Goal: Task Accomplishment & Management: Complete application form

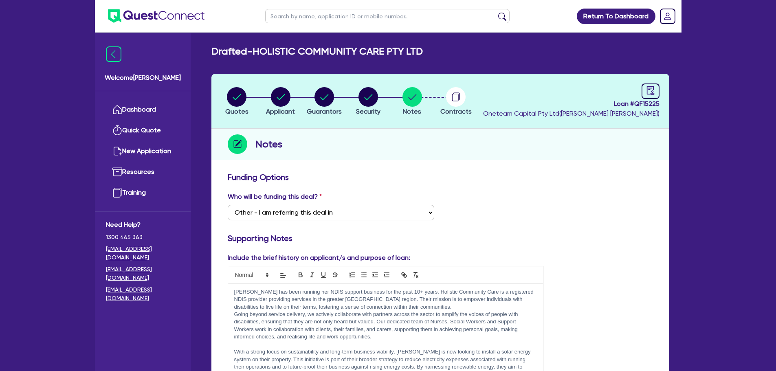
select select "Other"
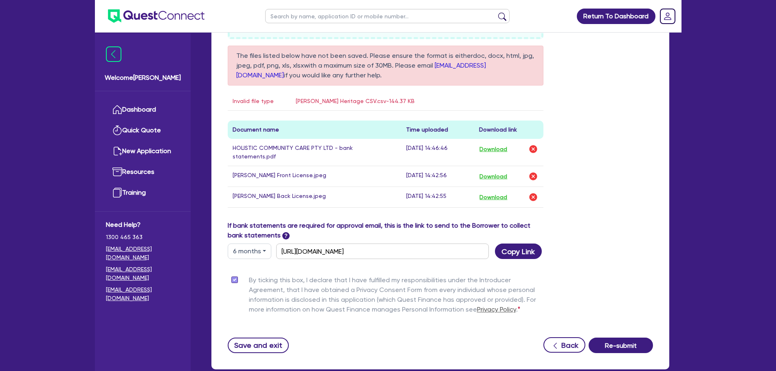
scroll to position [519, 0]
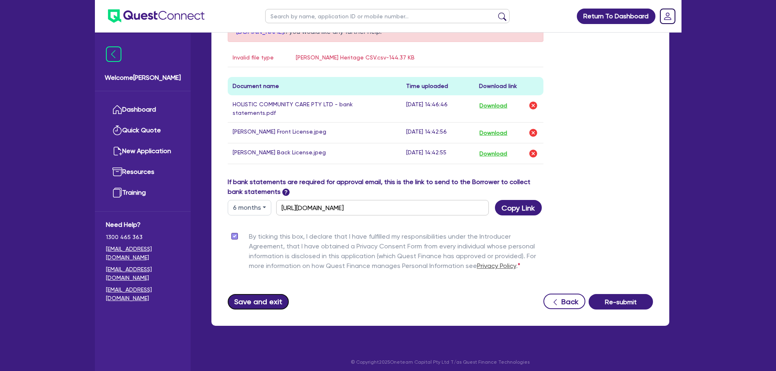
click at [259, 302] on button "Save and exit" at bounding box center [259, 301] width 62 height 15
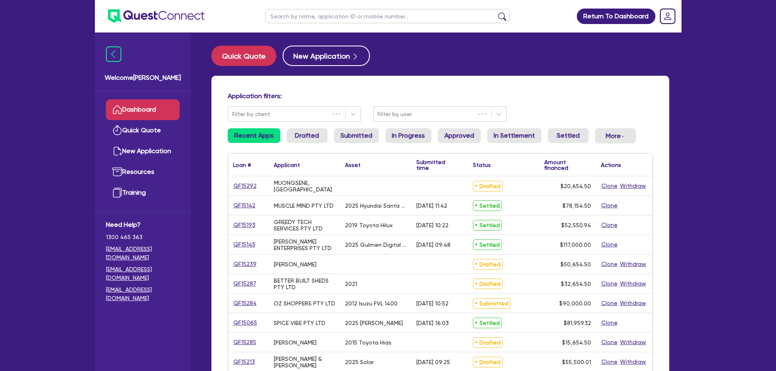
drag, startPoint x: 310, startPoint y: 15, endPoint x: 345, endPoint y: 10, distance: 35.4
click at [310, 15] on input "text" at bounding box center [387, 16] width 244 height 14
click at [319, 13] on input "text" at bounding box center [387, 16] width 244 height 14
click at [496, 12] on button "submit" at bounding box center [502, 17] width 13 height 11
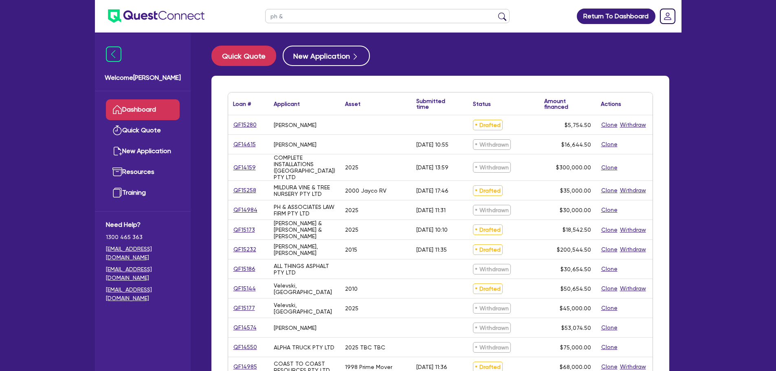
type input "ph &"
click at [496, 12] on button "submit" at bounding box center [502, 17] width 13 height 11
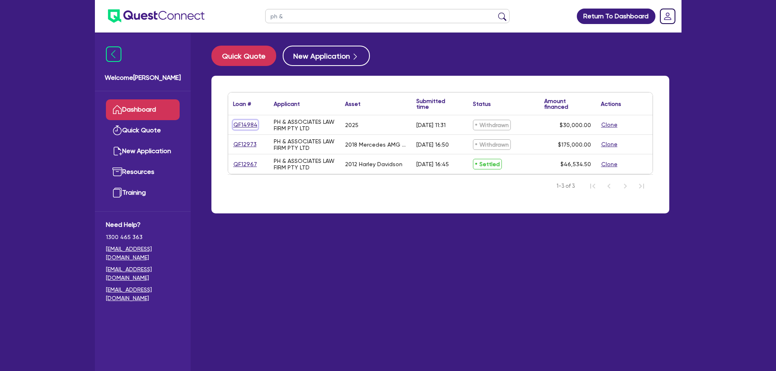
click at [247, 123] on link "QF14984" at bounding box center [245, 124] width 25 height 9
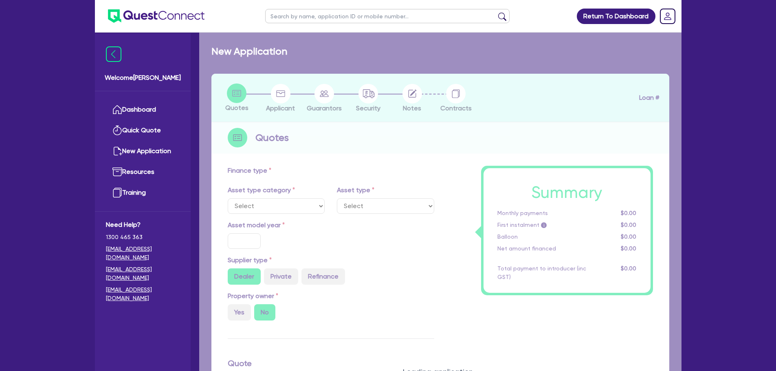
select select "CARS_AND_LIGHT_TRUCKS"
type input "2025"
type input "30,000"
type input "4"
type input "1,200"
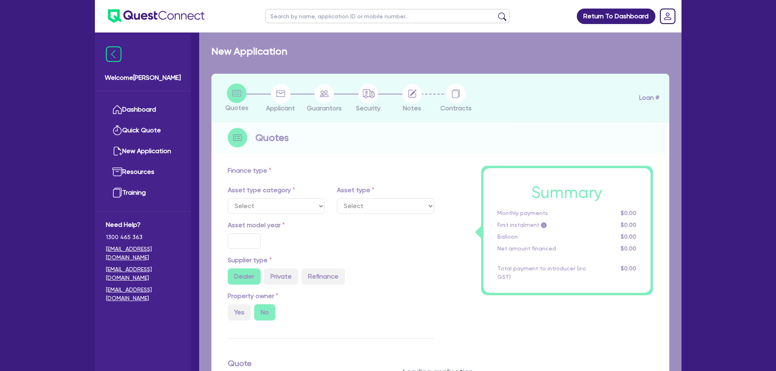
type input "8"
select select "PASSENGER_VEHICLES"
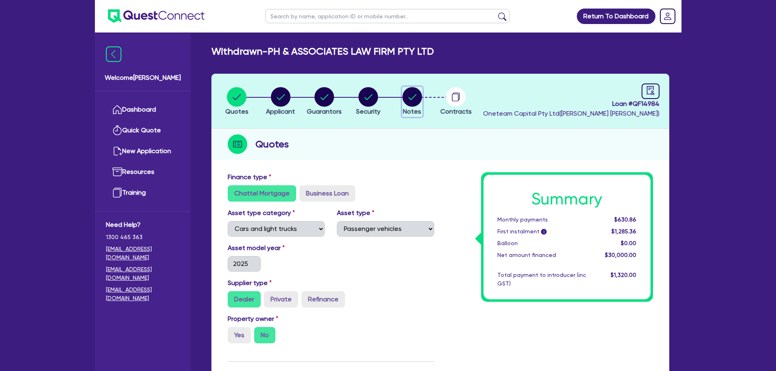
click at [408, 102] on circle "button" at bounding box center [413, 97] width 20 height 20
select select "Other"
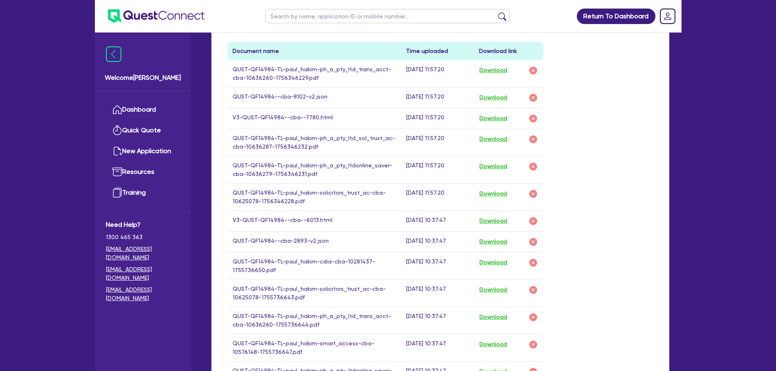
scroll to position [448, 0]
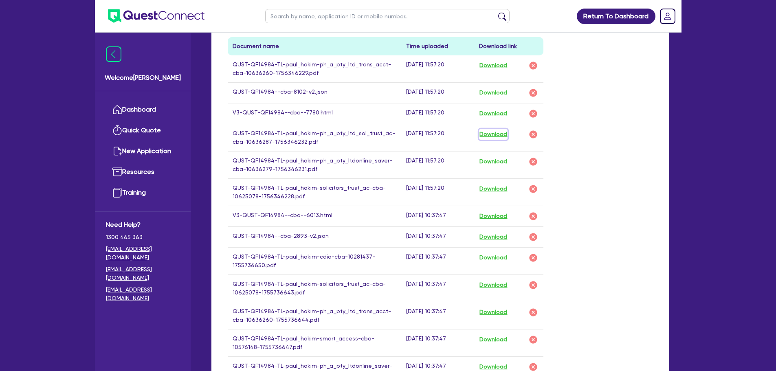
click at [494, 135] on button "Download" at bounding box center [493, 134] width 29 height 11
click at [495, 160] on button "Download" at bounding box center [493, 161] width 29 height 11
click at [497, 190] on button "Download" at bounding box center [493, 189] width 29 height 11
click at [500, 69] on button "Download" at bounding box center [493, 65] width 29 height 11
click at [495, 92] on button "Download" at bounding box center [493, 93] width 29 height 11
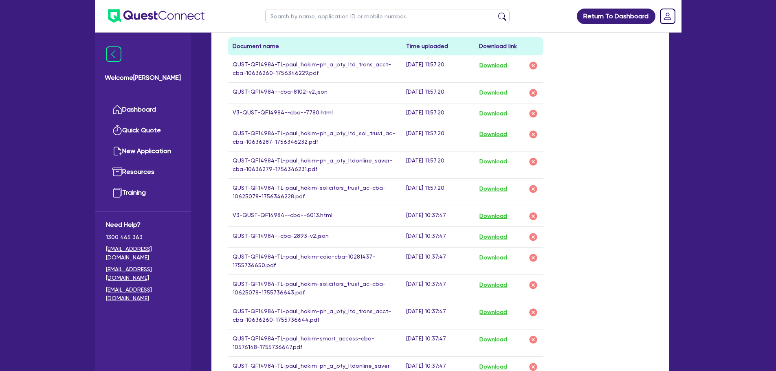
click at [687, 120] on div "Return To Dashboard Edit Profile Logout Welcome Rob Dashboard Quick Quote New A…" at bounding box center [388, 149] width 599 height 1195
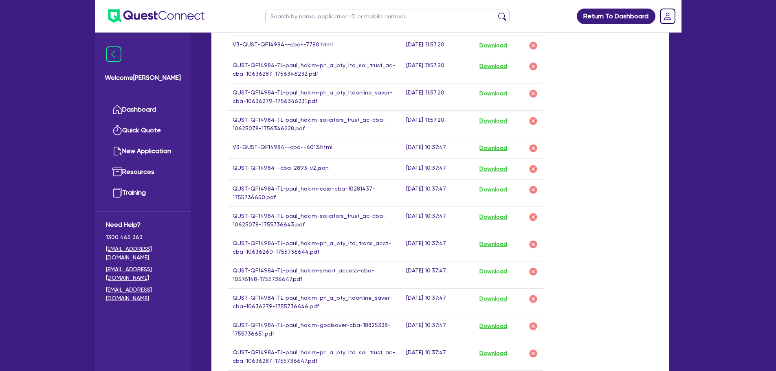
scroll to position [530, 0]
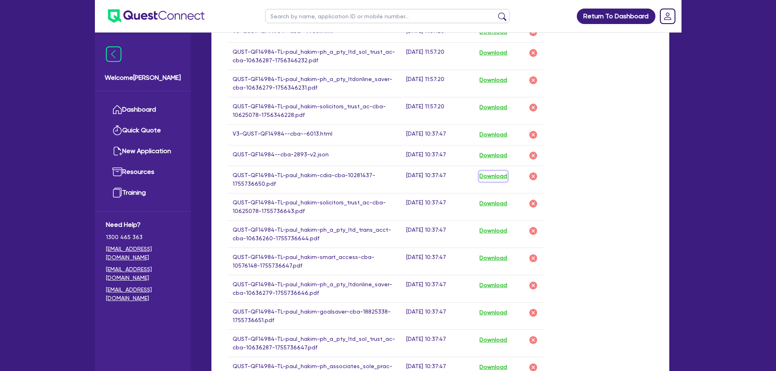
click at [504, 180] on button "Download" at bounding box center [493, 176] width 29 height 11
click at [508, 202] on button "Download" at bounding box center [493, 203] width 29 height 11
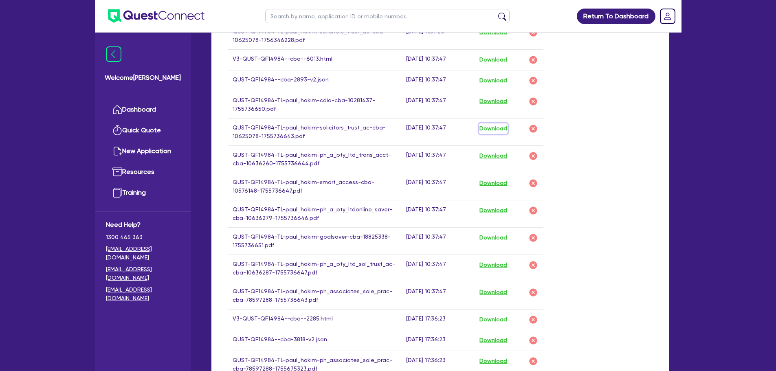
scroll to position [733, 0]
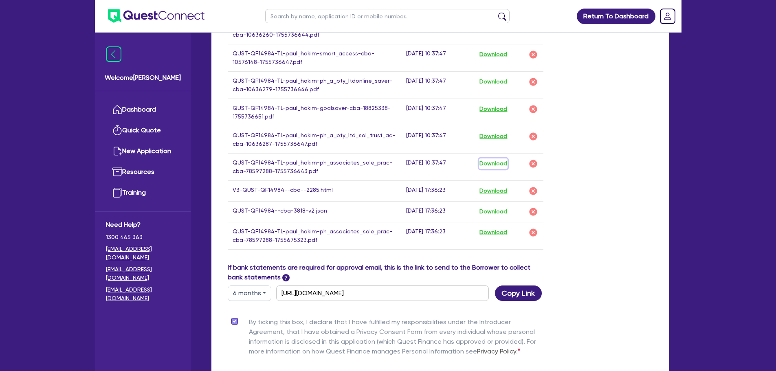
click at [492, 161] on button "Download" at bounding box center [493, 163] width 29 height 11
click at [492, 138] on button "Download" at bounding box center [493, 136] width 29 height 11
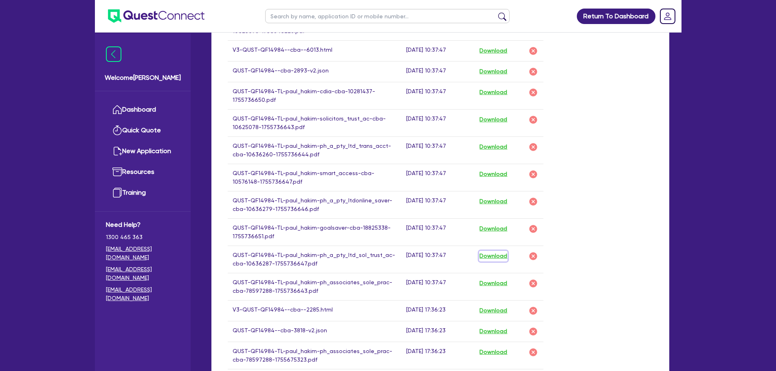
scroll to position [611, 0]
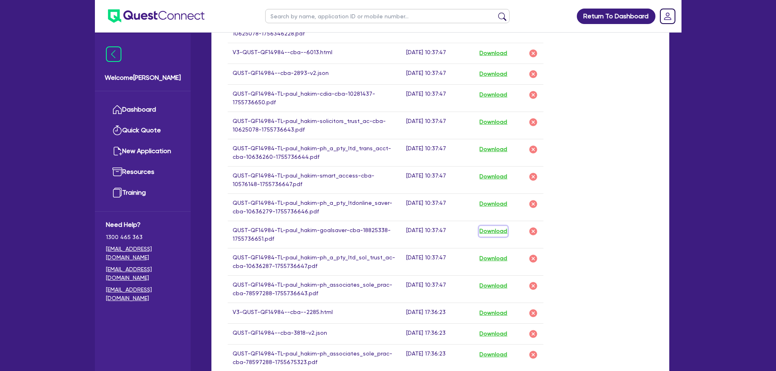
click at [499, 229] on button "Download" at bounding box center [493, 231] width 29 height 11
click at [502, 200] on button "Download" at bounding box center [493, 204] width 29 height 11
click at [504, 170] on td "Download" at bounding box center [508, 179] width 69 height 27
click at [500, 176] on button "Download" at bounding box center [493, 177] width 29 height 11
click at [498, 154] on button "Download" at bounding box center [493, 149] width 29 height 11
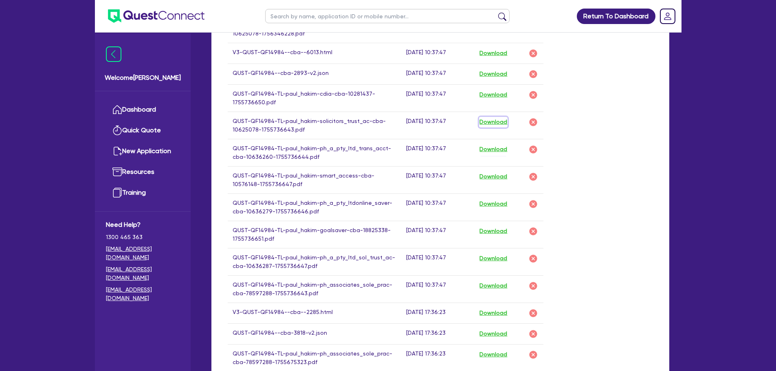
click at [489, 122] on button "Download" at bounding box center [493, 122] width 29 height 11
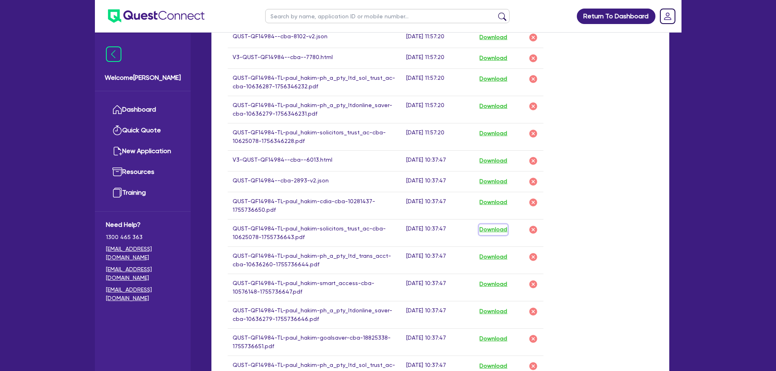
scroll to position [489, 0]
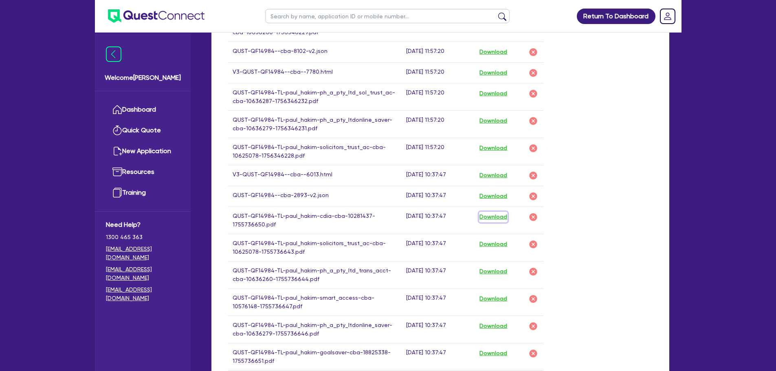
click at [495, 217] on button "Download" at bounding box center [493, 217] width 29 height 11
click at [500, 198] on button "Download" at bounding box center [493, 196] width 29 height 11
click at [629, 127] on div "Drop files to upload or Select files Document name Time uploaded Download link …" at bounding box center [441, 203] width 438 height 609
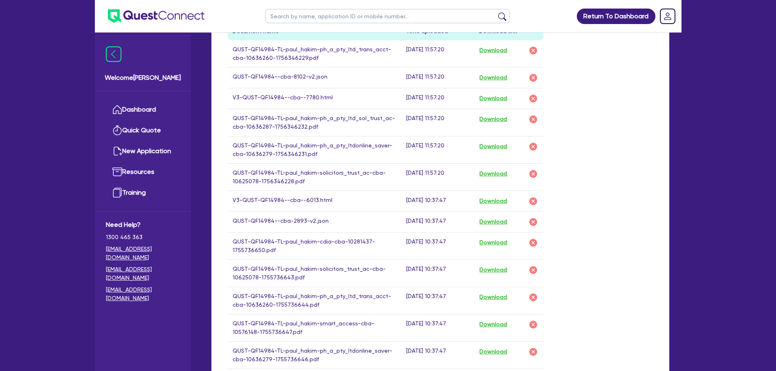
scroll to position [448, 0]
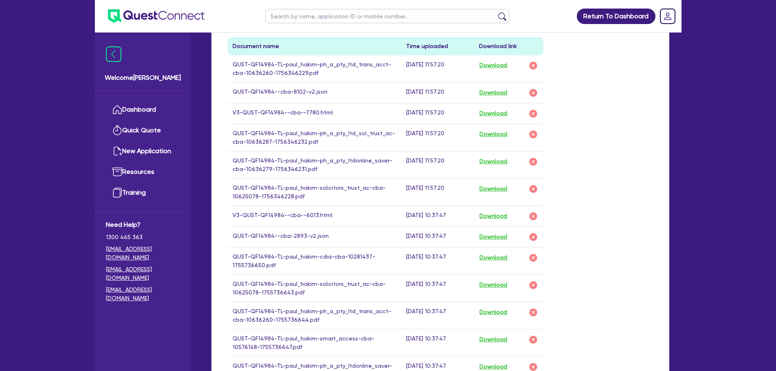
drag, startPoint x: 499, startPoint y: 106, endPoint x: 501, endPoint y: 112, distance: 6.1
click at [500, 107] on td "Download" at bounding box center [508, 113] width 69 height 21
click at [501, 114] on button "Download" at bounding box center [493, 113] width 29 height 11
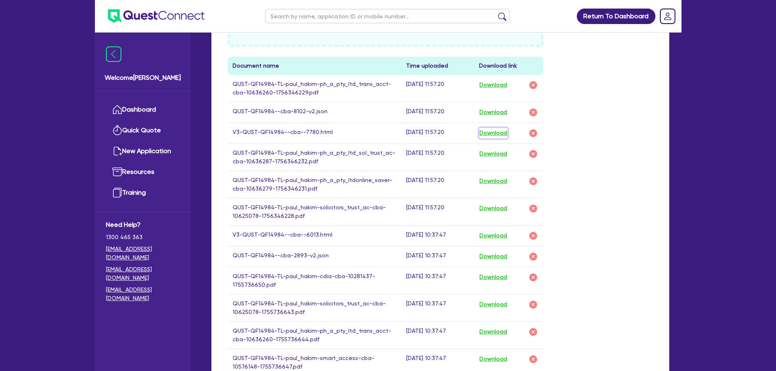
scroll to position [407, 0]
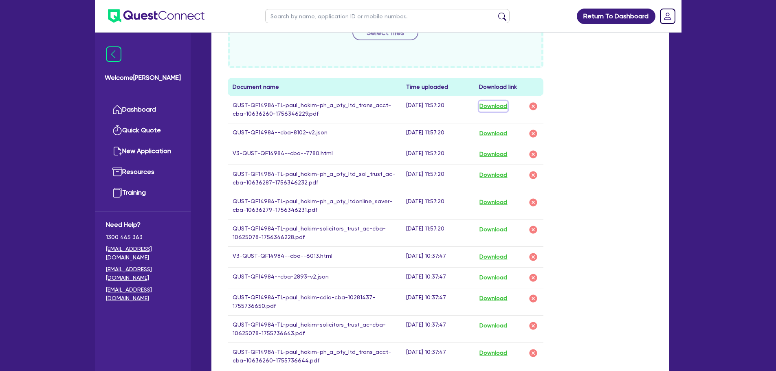
click at [493, 106] on button "Download" at bounding box center [493, 106] width 29 height 11
click at [496, 130] on button "Download" at bounding box center [493, 133] width 29 height 11
drag, startPoint x: 601, startPoint y: 117, endPoint x: 594, endPoint y: 120, distance: 7.7
click at [601, 117] on div "Drop files to upload or Select files Document name Time uploaded Download link …" at bounding box center [441, 284] width 438 height 609
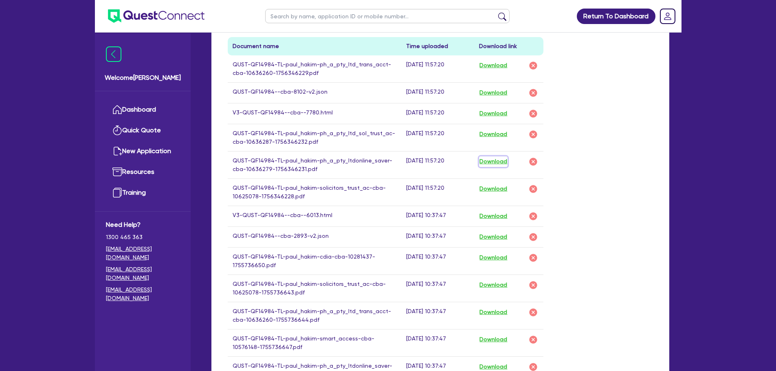
click at [505, 164] on button "Download" at bounding box center [493, 161] width 29 height 11
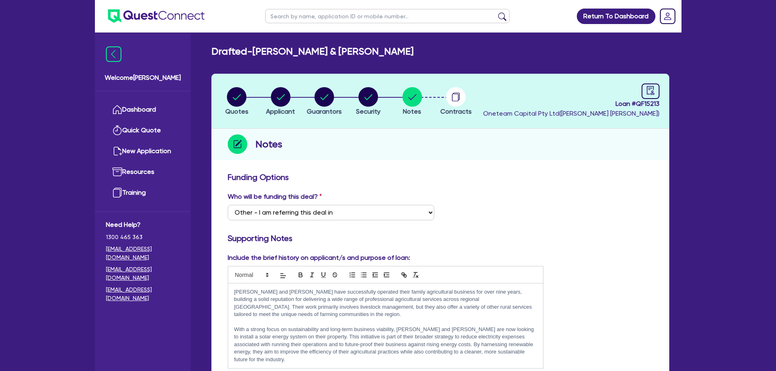
select select "Other"
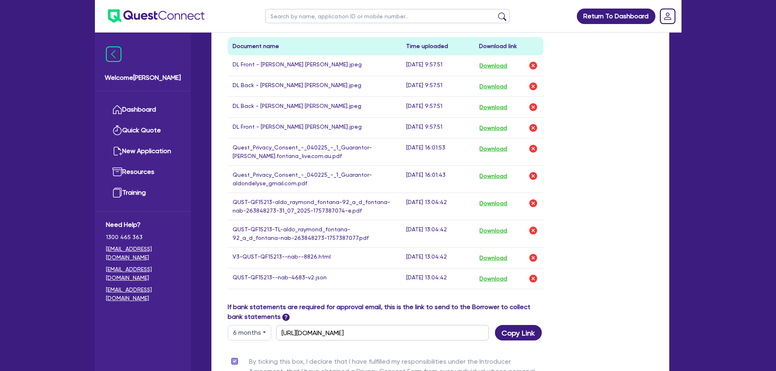
scroll to position [594, 0]
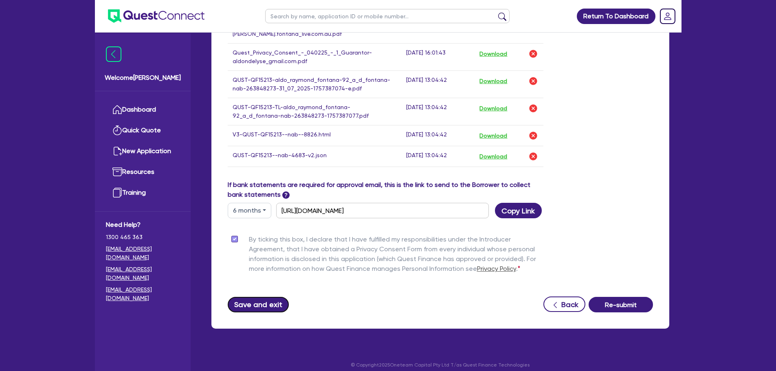
click at [268, 302] on button "Save and exit" at bounding box center [259, 304] width 62 height 15
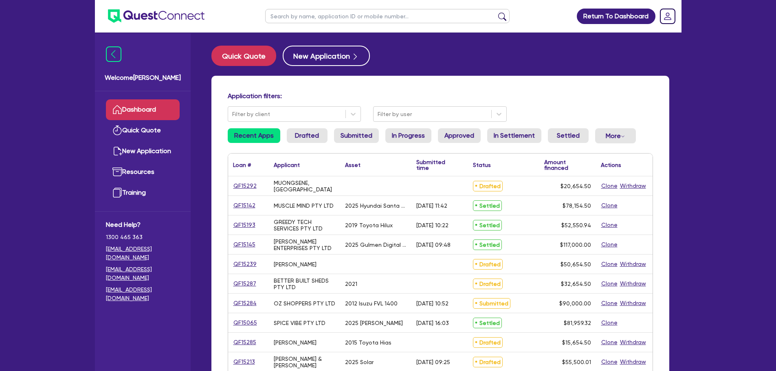
click at [317, 14] on input "text" at bounding box center [387, 16] width 244 height 14
type input "muscle"
click at [496, 12] on button "submit" at bounding box center [502, 17] width 13 height 11
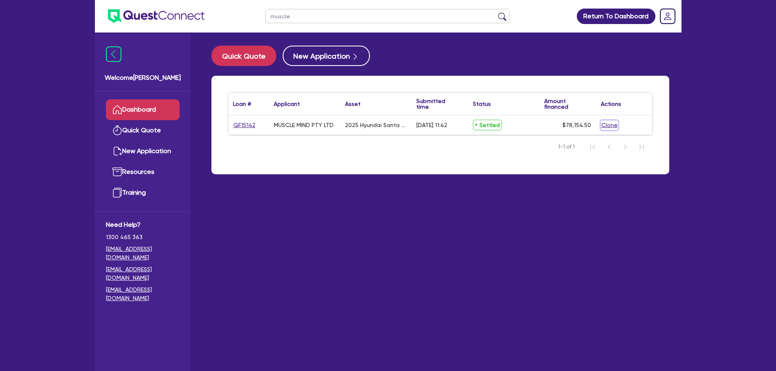
click at [610, 126] on button "Clone" at bounding box center [609, 125] width 17 height 9
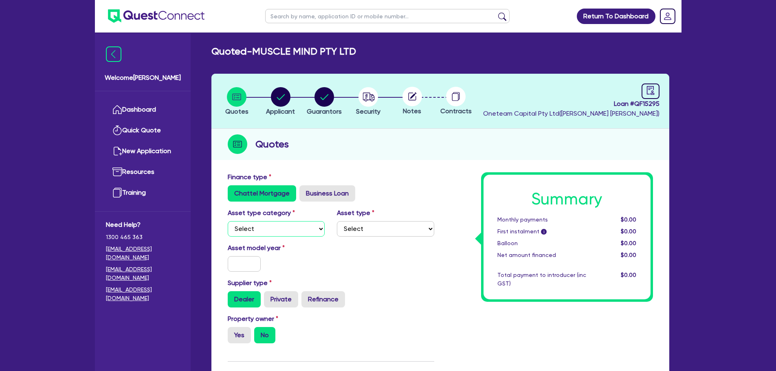
drag, startPoint x: 281, startPoint y: 236, endPoint x: 283, endPoint y: 230, distance: 6.8
click at [283, 230] on select "Select Cars and light trucks Primary assets Secondary assets Tertiary assets" at bounding box center [276, 228] width 97 height 15
select select "CARS_AND_LIGHT_TRUCKS"
click at [228, 221] on select "Select Cars and light trucks Primary assets Secondary assets Tertiary assets" at bounding box center [276, 228] width 97 height 15
click at [369, 222] on select "Select Passenger vehicles Vans and utes Light trucks up to 4.5 tonne" at bounding box center [385, 228] width 97 height 15
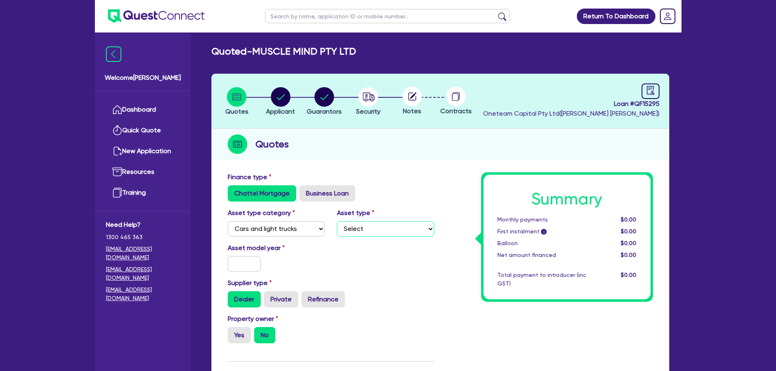
select select "VANS_AND_UTES"
click at [337, 221] on select "Select Passenger vehicles Vans and utes Light trucks up to 4.5 tonne" at bounding box center [385, 228] width 97 height 15
click at [258, 268] on div at bounding box center [245, 263] width 46 height 15
click at [253, 266] on input "text" at bounding box center [244, 263] width 33 height 15
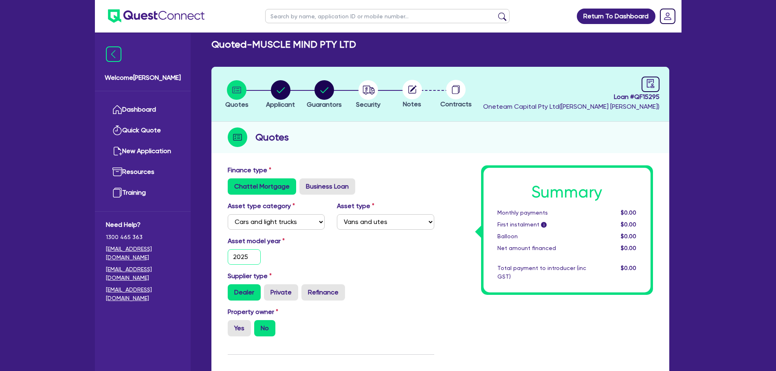
scroll to position [81, 0]
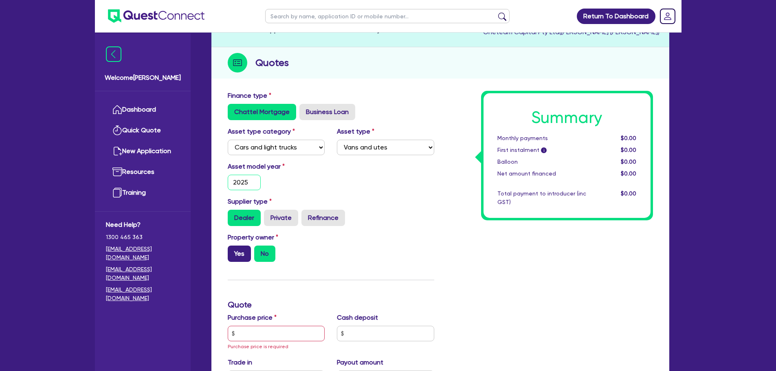
type input "2025"
click at [237, 258] on label "Yes" at bounding box center [239, 254] width 23 height 16
click at [233, 251] on input "Yes" at bounding box center [230, 248] width 5 height 5
radio input "true"
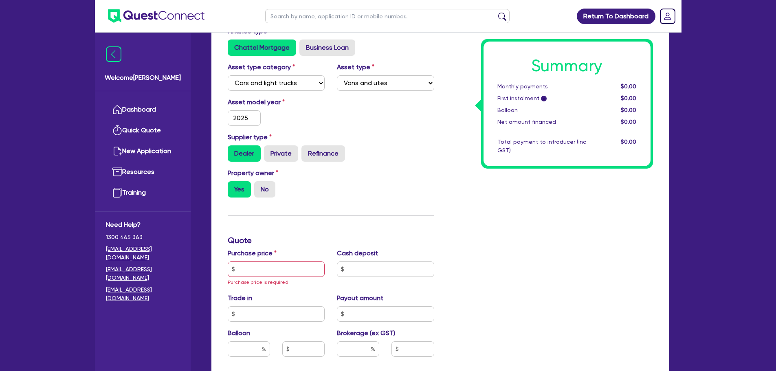
scroll to position [244, 0]
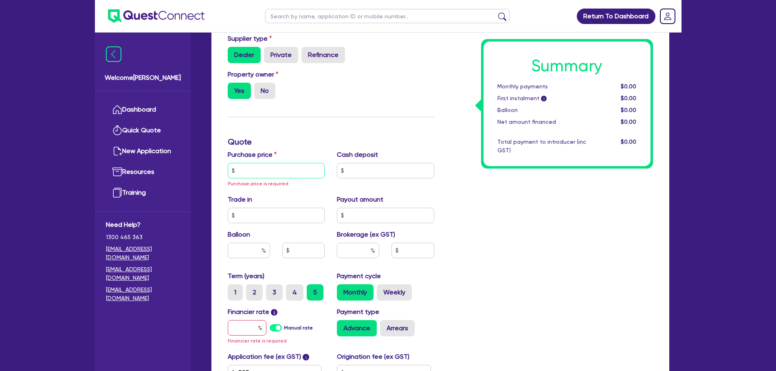
click at [271, 172] on input "text" at bounding box center [276, 170] width 97 height 15
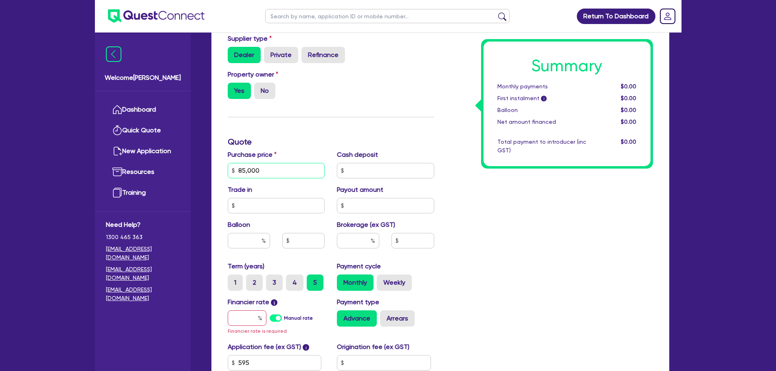
type input "85,000"
click at [368, 238] on input "text" at bounding box center [358, 240] width 42 height 15
type input "5"
click at [246, 317] on input "text" at bounding box center [247, 317] width 39 height 15
type input "7"
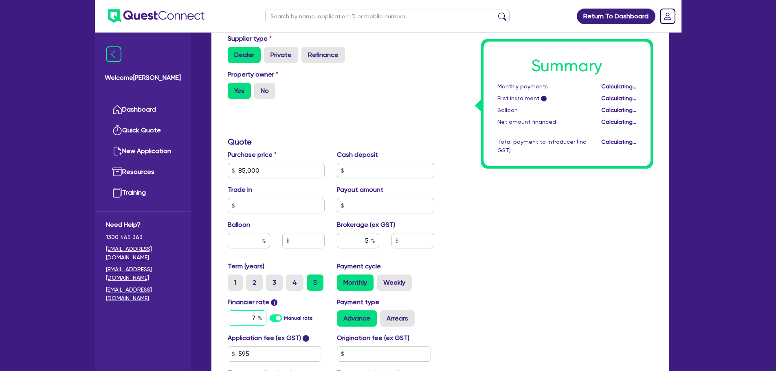
type input "4,250"
type input "7.89"
click at [502, 221] on div "Summary Monthly payments $1,765.38 First instalment i $2,419.88 Balloon $0.00 N…" at bounding box center [549, 166] width 219 height 476
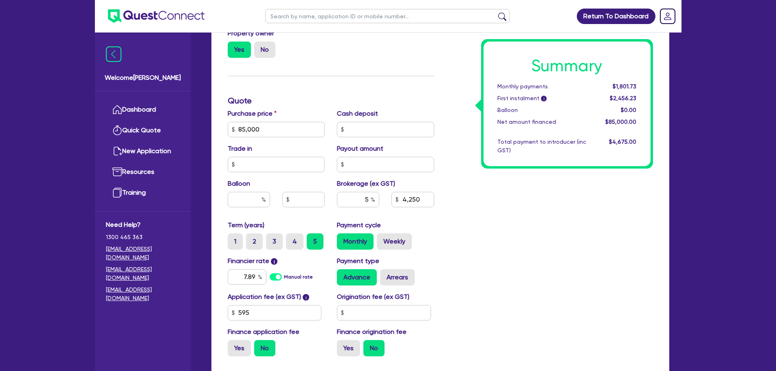
scroll to position [326, 0]
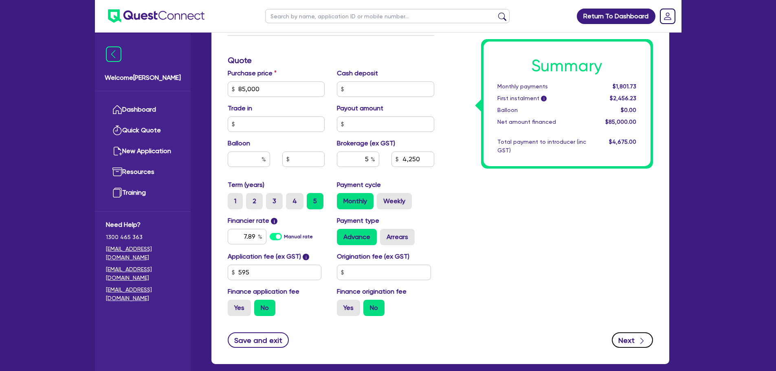
click at [632, 341] on button "Next" at bounding box center [632, 339] width 41 height 15
type input "4,250"
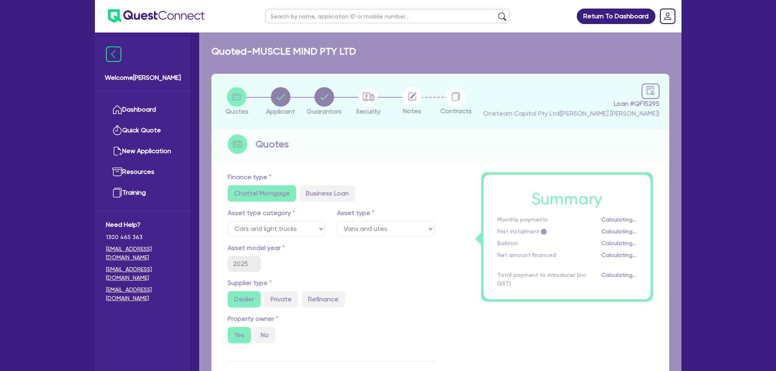
select select "COMPANY"
select select "RENTAL_REAL_ESTATE"
select select "INTANGIBLE_ASSETS"
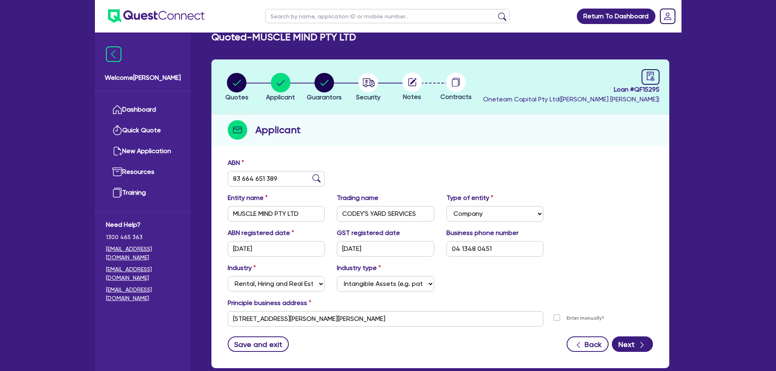
scroll to position [61, 0]
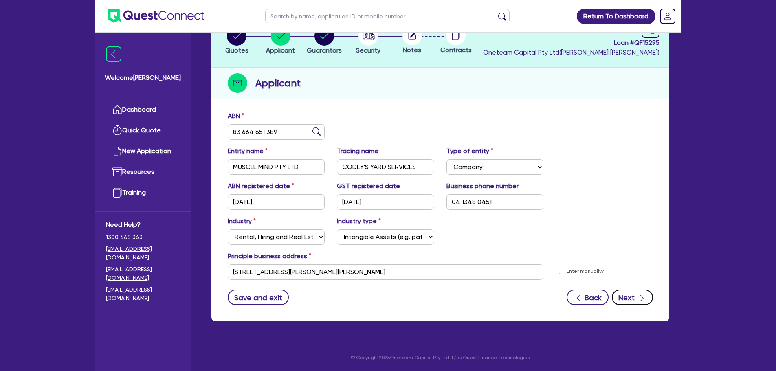
click at [634, 298] on button "Next" at bounding box center [632, 297] width 41 height 15
select select "MR"
select select "QLD"
select select "MARRIED"
select select "PROPERTY"
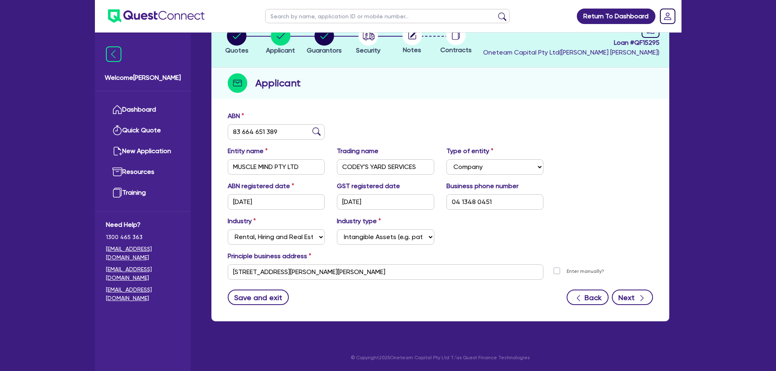
select select "HOUSEHOLD_PERSONAL"
select select "CASH"
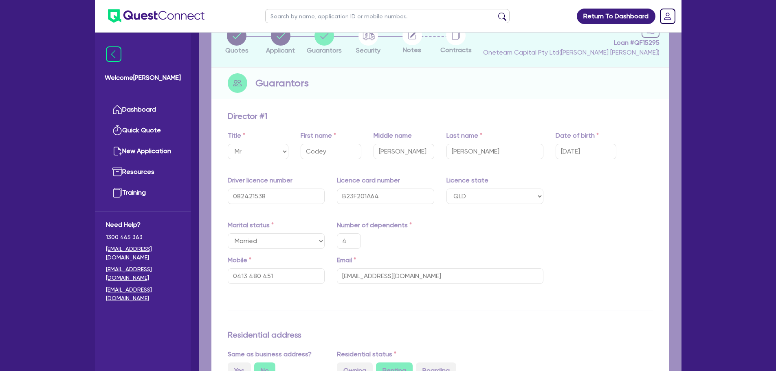
type input "4"
type input "0413 480 451"
type input "750,000"
type input "20,000"
type input "30,000"
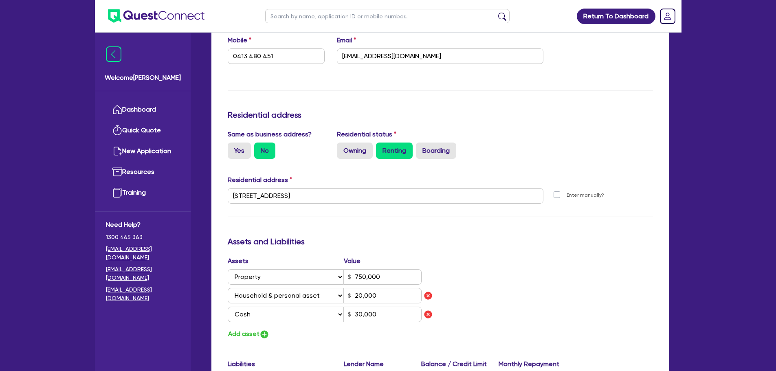
scroll to position [407, 0]
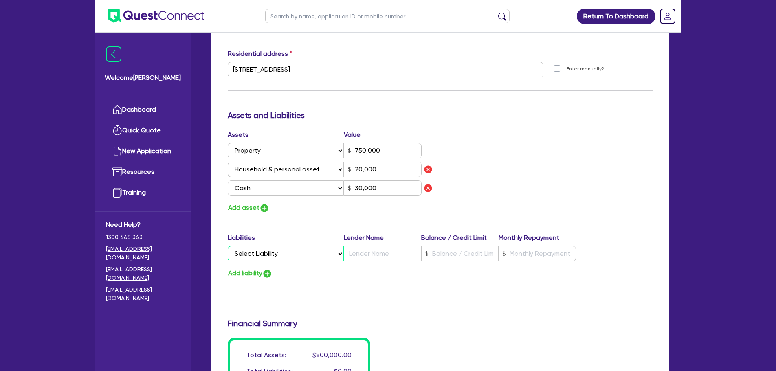
click at [281, 253] on select "Select Liability Credit card Mortgage Investment property loan Vehicle loan Tru…" at bounding box center [286, 253] width 116 height 15
click at [374, 220] on div "Update residential status for Director #1 Boarding is only acceptable when the …" at bounding box center [440, 85] width 425 height 640
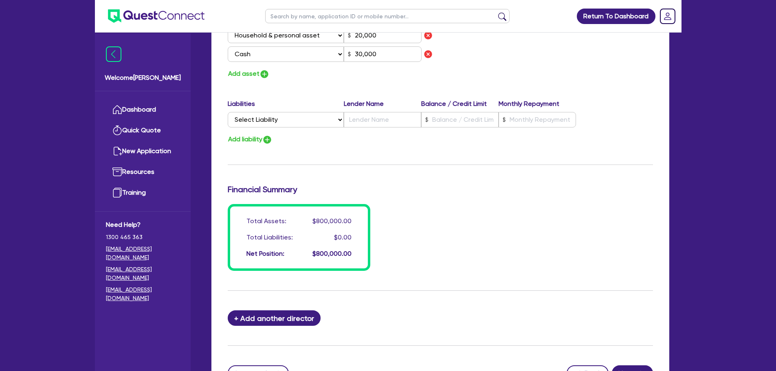
scroll to position [617, 0]
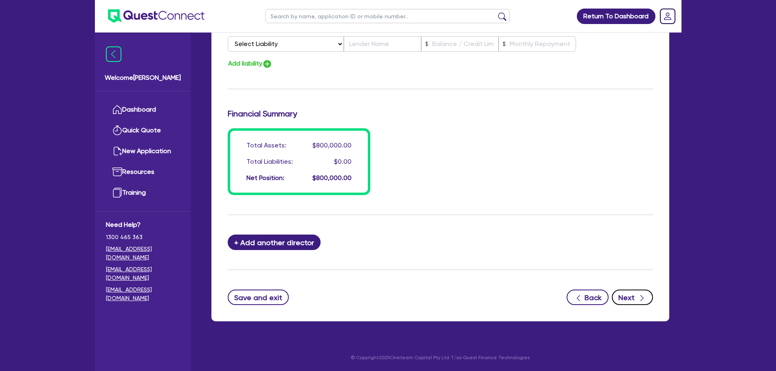
click at [636, 301] on button "Next" at bounding box center [632, 297] width 41 height 15
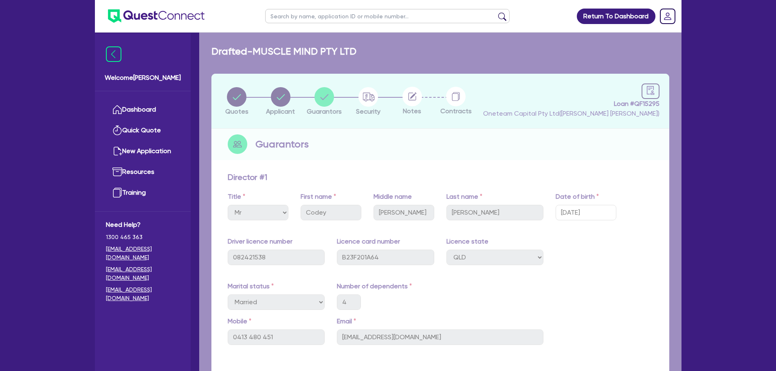
select select "CARS_AND_LIGHT_TRUCKS"
select select "VANS_AND_UTES"
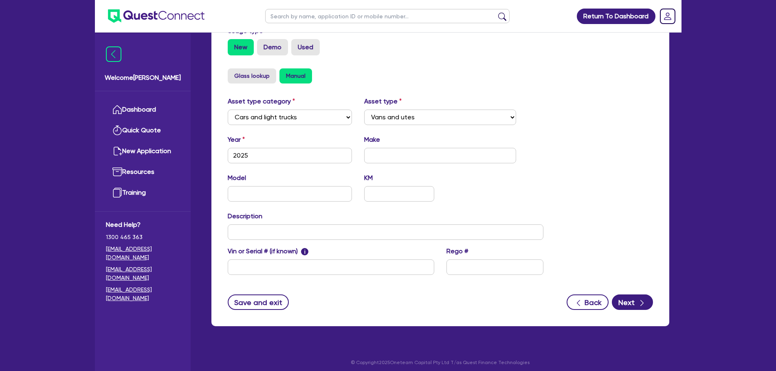
scroll to position [256, 0]
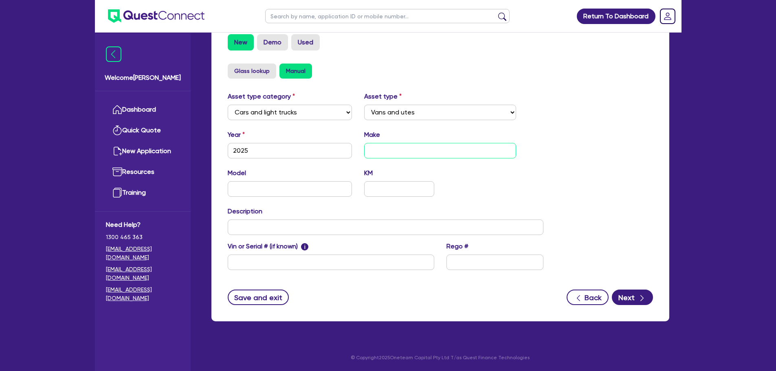
click at [405, 145] on input "text" at bounding box center [440, 150] width 152 height 15
type input "f"
type input "Ford"
type input "Ranger"
click at [632, 294] on button "Next" at bounding box center [632, 297] width 41 height 15
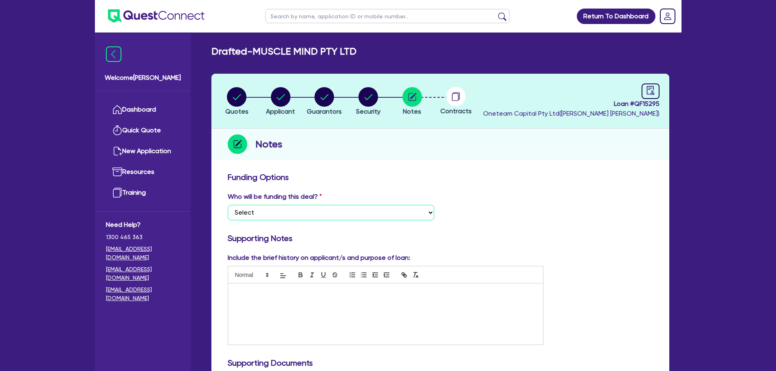
click at [412, 213] on select "Select I want Quest to fund 100% I will fund 100% I will co-fund with Quest Oth…" at bounding box center [331, 212] width 207 height 15
select select "Other"
click at [228, 205] on select "Select I want Quest to fund 100% I will fund 100% I will co-fund with Quest Oth…" at bounding box center [331, 212] width 207 height 15
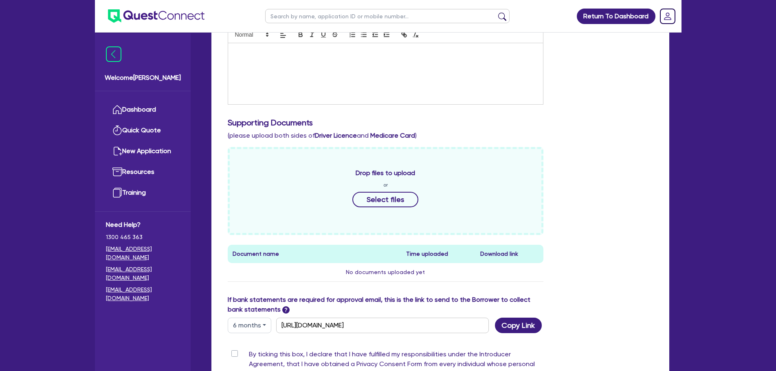
scroll to position [363, 0]
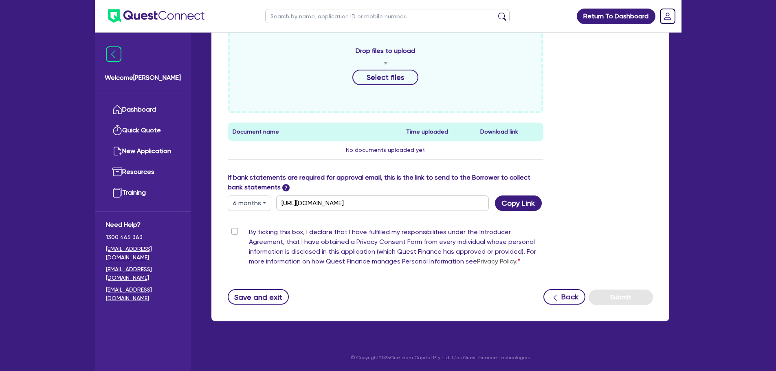
drag, startPoint x: 233, startPoint y: 231, endPoint x: 262, endPoint y: 240, distance: 29.5
click at [249, 231] on label "By ticking this box, I declare that I have fulfilled my responsibilities under …" at bounding box center [396, 248] width 295 height 42
click at [233, 231] on input "By ticking this box, I declare that I have fulfilled my responsibilities under …" at bounding box center [231, 231] width 7 height 8
checkbox input "true"
click at [639, 299] on button "Submit" at bounding box center [621, 297] width 64 height 15
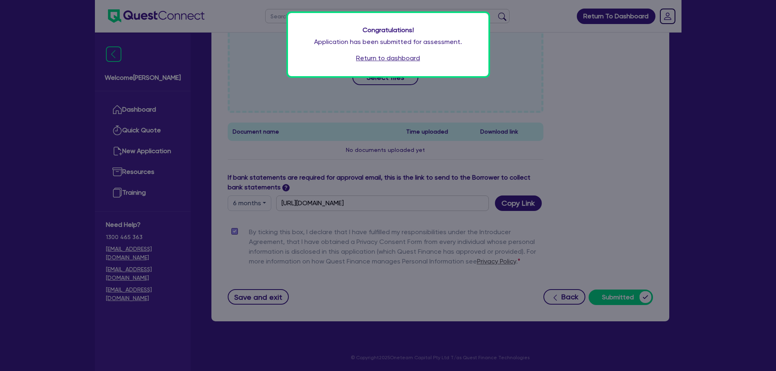
click at [383, 55] on link "Return to dashboard" at bounding box center [388, 58] width 64 height 10
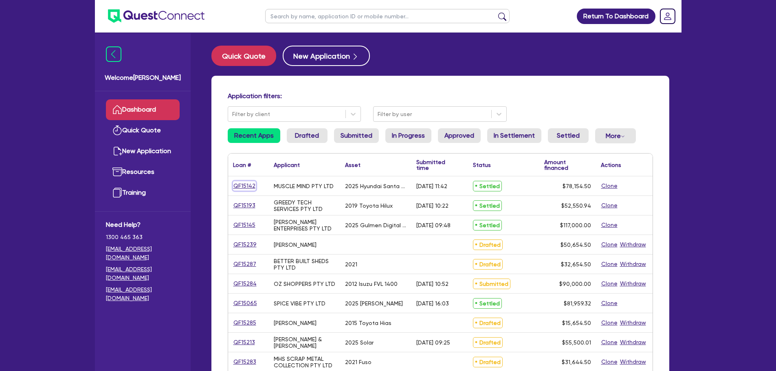
click at [246, 186] on link "QF15142" at bounding box center [244, 185] width 23 height 9
select select "CARS_AND_LIGHT_TRUCKS"
select select "PASSENGER_VEHICLES"
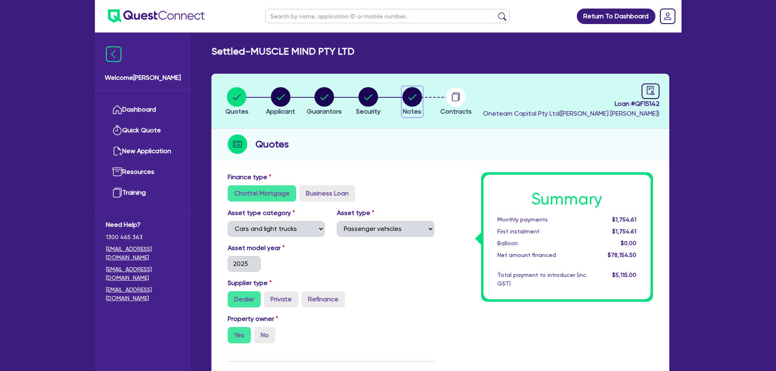
click at [414, 96] on circle "button" at bounding box center [413, 97] width 20 height 20
select select "Other"
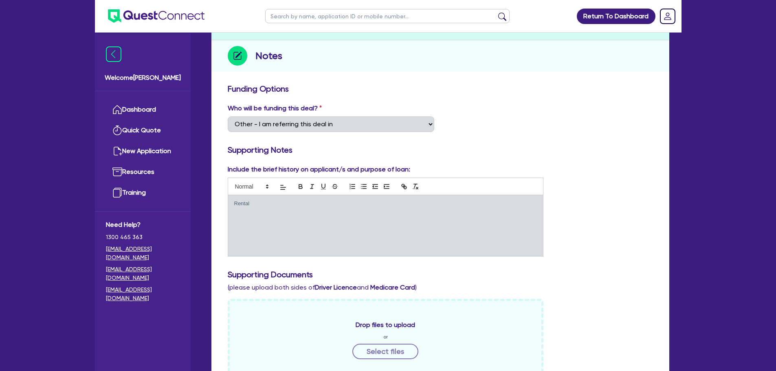
scroll to position [285, 0]
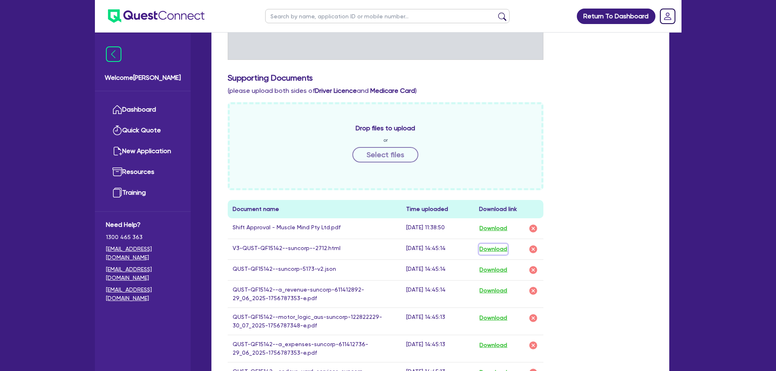
click at [504, 248] on button "Download" at bounding box center [493, 249] width 29 height 11
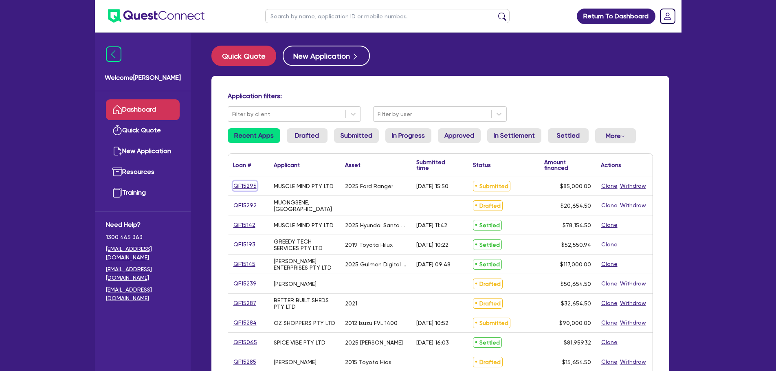
click at [237, 185] on link "QF15295" at bounding box center [245, 185] width 24 height 9
select select "CARS_AND_LIGHT_TRUCKS"
select select "VANS_AND_UTES"
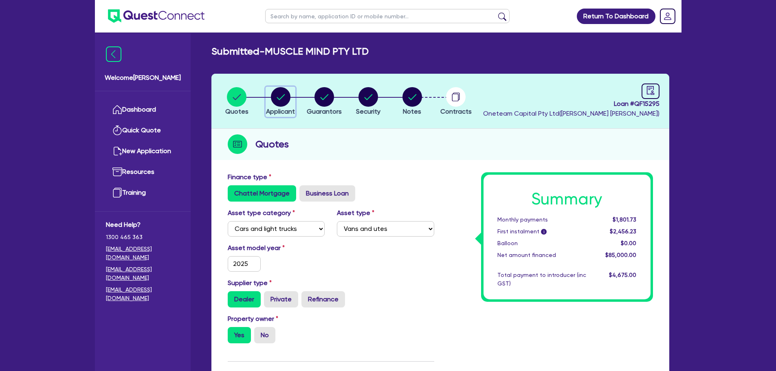
click at [285, 95] on circle "button" at bounding box center [281, 97] width 20 height 20
select select "COMPANY"
select select "RENTAL_REAL_ESTATE"
select select "INTANGIBLE_ASSETS"
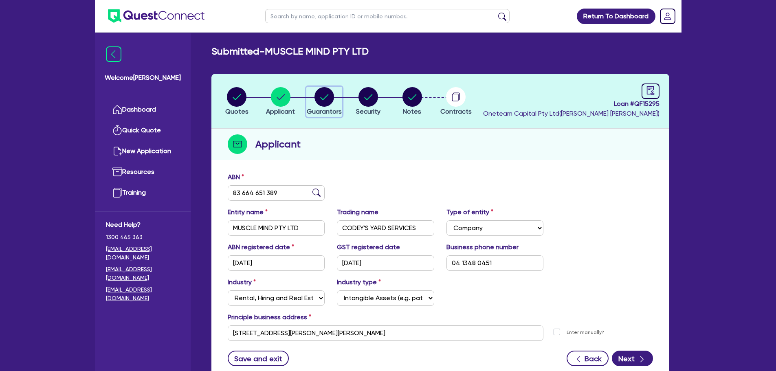
click at [324, 98] on circle "button" at bounding box center [325, 97] width 20 height 20
select select "MR"
select select "QLD"
select select "MARRIED"
select select "PROPERTY"
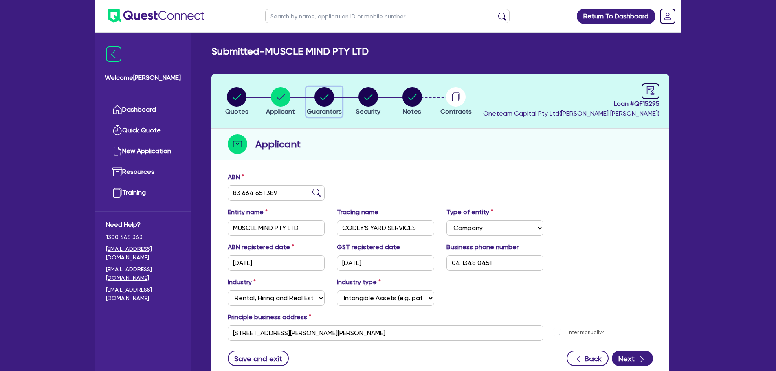
select select "HOUSEHOLD_PERSONAL"
select select "CASH"
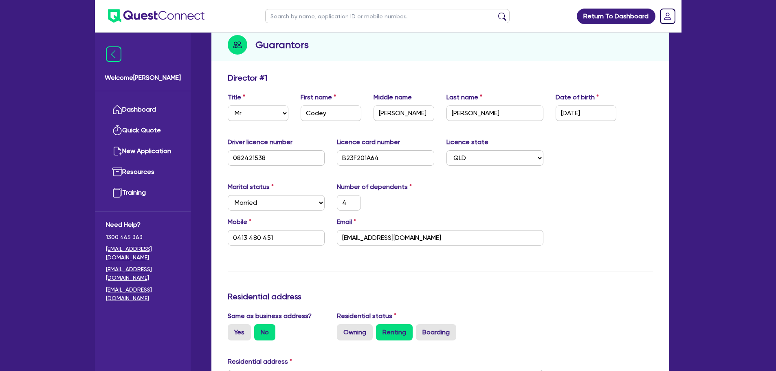
scroll to position [204, 0]
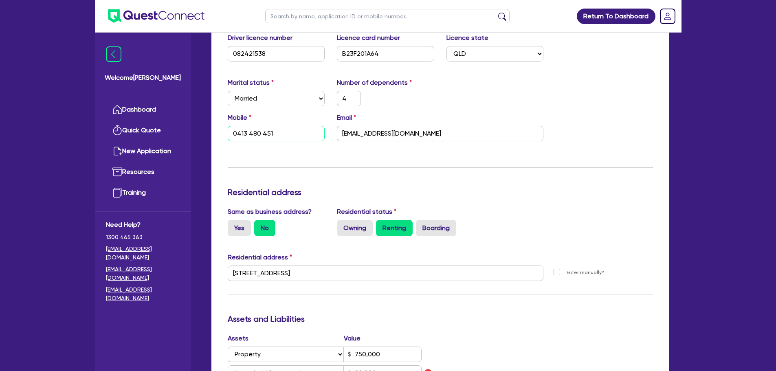
drag, startPoint x: 283, startPoint y: 133, endPoint x: 279, endPoint y: 133, distance: 4.1
click at [279, 133] on input "0413 480 451" at bounding box center [276, 133] width 97 height 15
drag, startPoint x: 441, startPoint y: 135, endPoint x: 307, endPoint y: 150, distance: 134.8
click at [307, 150] on div "Update residential status for Director #1 Boarding is only acceptable when the …" at bounding box center [440, 289] width 425 height 640
click at [481, 162] on div "Update residential status for Director #1 Boarding is only acceptable when the …" at bounding box center [440, 289] width 425 height 640
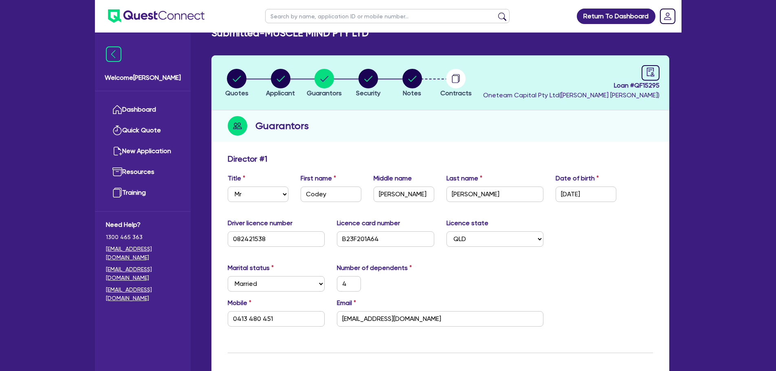
scroll to position [0, 0]
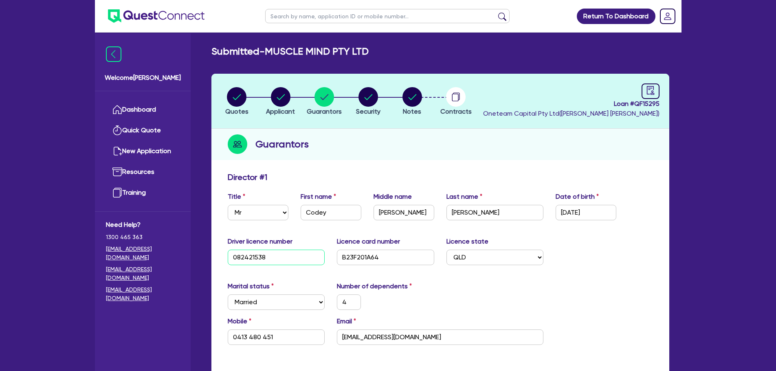
drag, startPoint x: 282, startPoint y: 255, endPoint x: 222, endPoint y: 255, distance: 59.5
click at [222, 255] on div "Driver licence number 082421538" at bounding box center [277, 251] width 110 height 29
drag, startPoint x: 350, startPoint y: 259, endPoint x: 326, endPoint y: 264, distance: 25.0
click at [326, 264] on div "Driver licence number 082421538 Licence card number B23F201A64 Licence state Se…" at bounding box center [441, 254] width 438 height 35
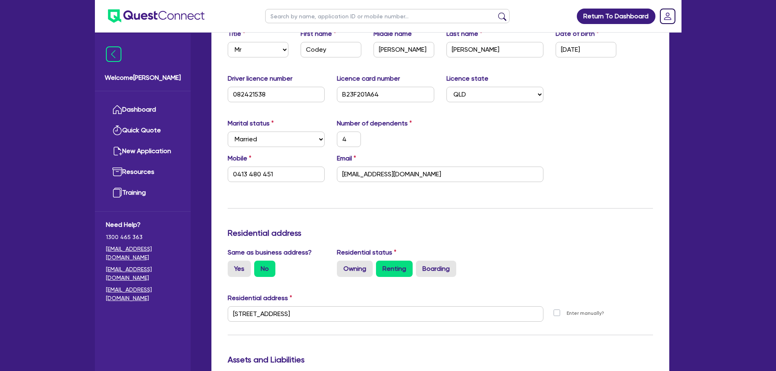
scroll to position [244, 0]
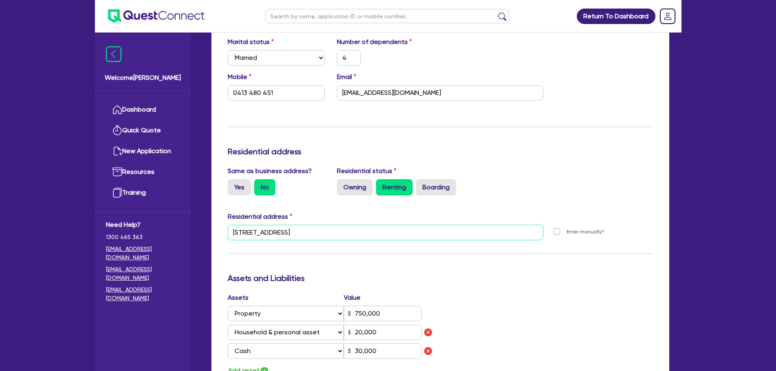
drag, startPoint x: 350, startPoint y: 232, endPoint x: 210, endPoint y: 242, distance: 140.9
click at [210, 242] on div "Quotes Applicant Guarantors Security Notes Contracts Loan # QF15295 Oneteam Cap…" at bounding box center [440, 266] width 470 height 875
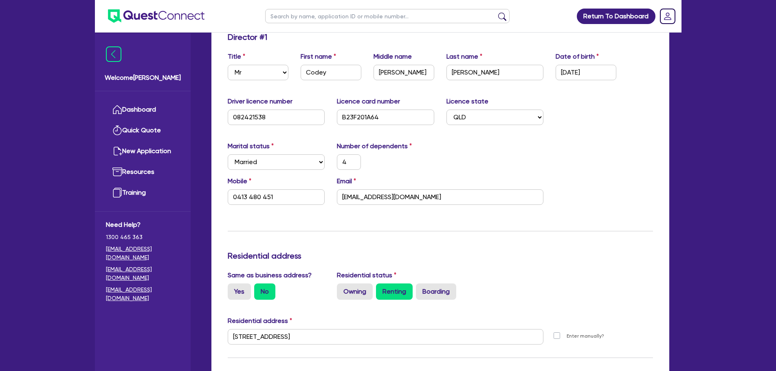
scroll to position [0, 0]
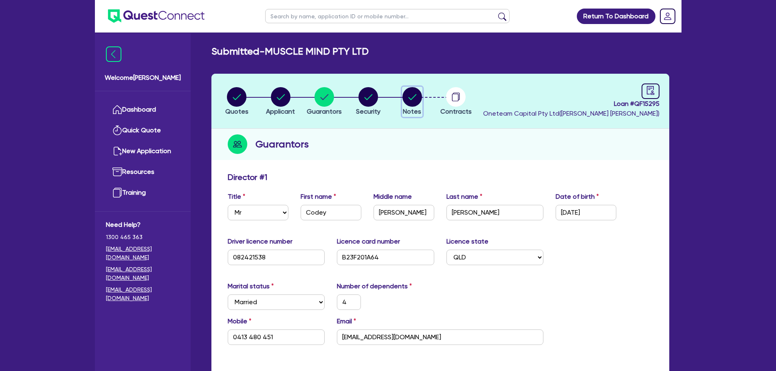
click at [407, 97] on circle "button" at bounding box center [413, 97] width 20 height 20
select select "Other"
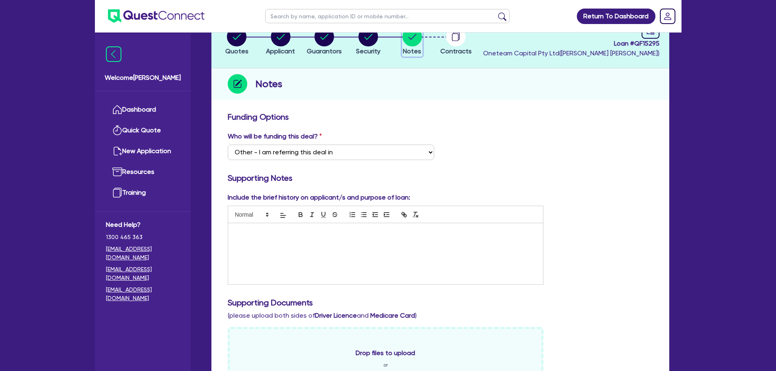
scroll to position [122, 0]
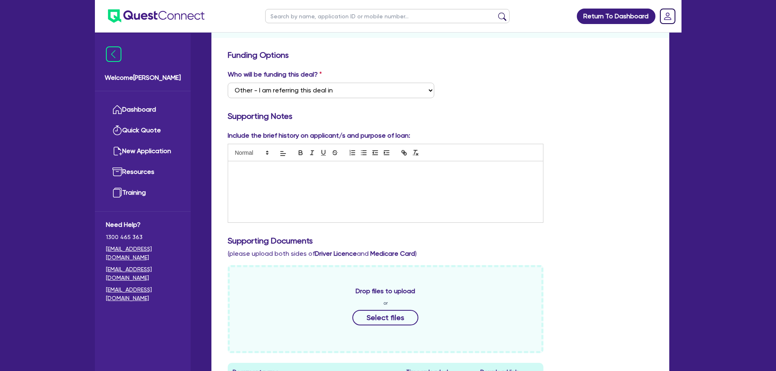
click at [368, 190] on div at bounding box center [385, 191] width 315 height 61
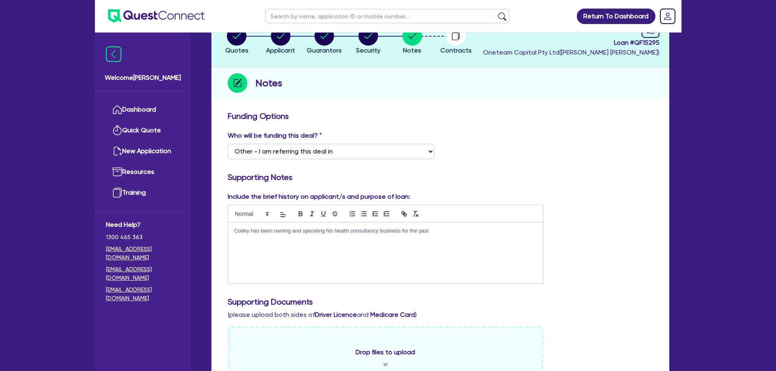
scroll to position [0, 0]
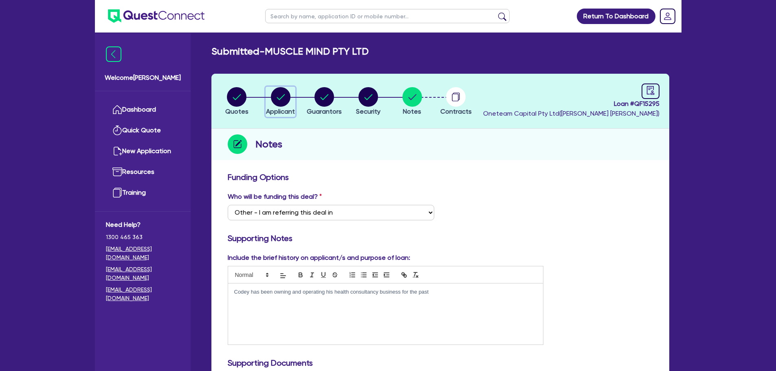
click at [277, 95] on circle "button" at bounding box center [281, 97] width 20 height 20
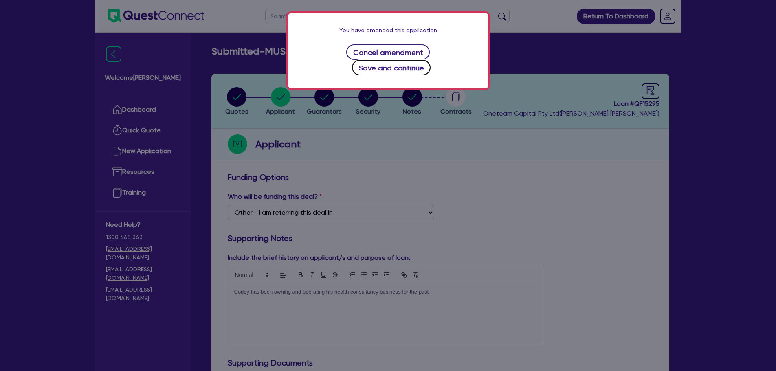
click at [431, 60] on button "Save and continue" at bounding box center [391, 67] width 79 height 15
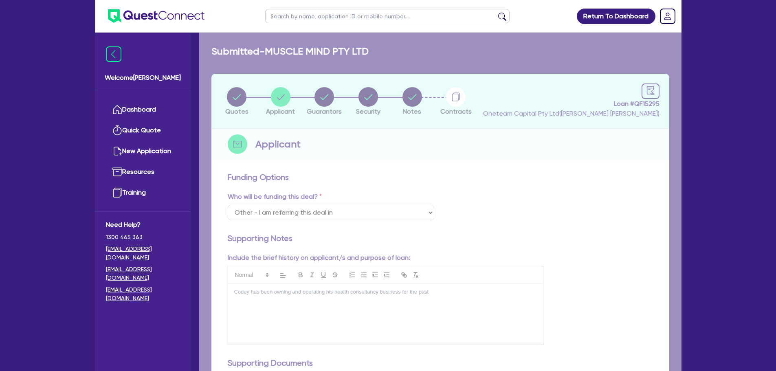
select select "COMPANY"
select select "RENTAL_REAL_ESTATE"
select select "INTANGIBLE_ASSETS"
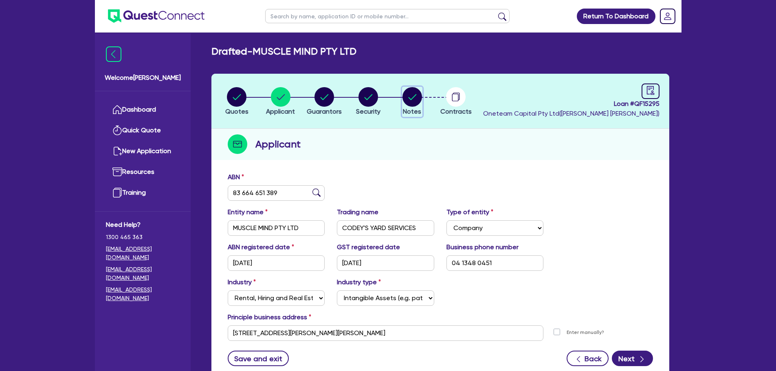
click at [415, 103] on circle "button" at bounding box center [413, 97] width 20 height 20
select select "Other"
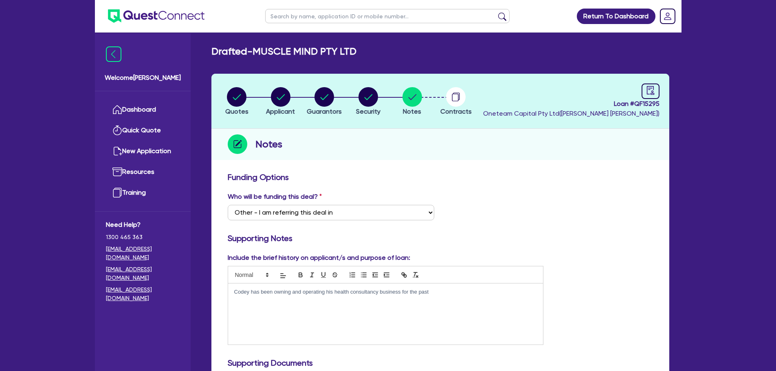
click at [439, 289] on p "Codey has been owning and operating his health consultancy business for the past" at bounding box center [385, 291] width 303 height 7
click at [473, 299] on div "Codey has been owning and operating his health consultancy business for the pas…" at bounding box center [385, 314] width 315 height 61
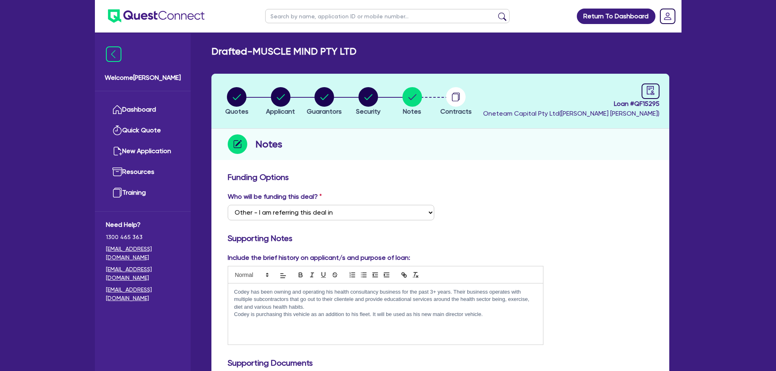
drag, startPoint x: 497, startPoint y: 315, endPoint x: 230, endPoint y: 300, distance: 266.8
copy div "Codey has been owning and operating his health consultancy business for the pas…"
click at [428, 329] on div "Codey has been owning and operating his health consultancy business for the pas…" at bounding box center [385, 314] width 315 height 61
click at [293, 299] on p "Codey has been owning and operating his health consultancy business for the pas…" at bounding box center [385, 299] width 303 height 22
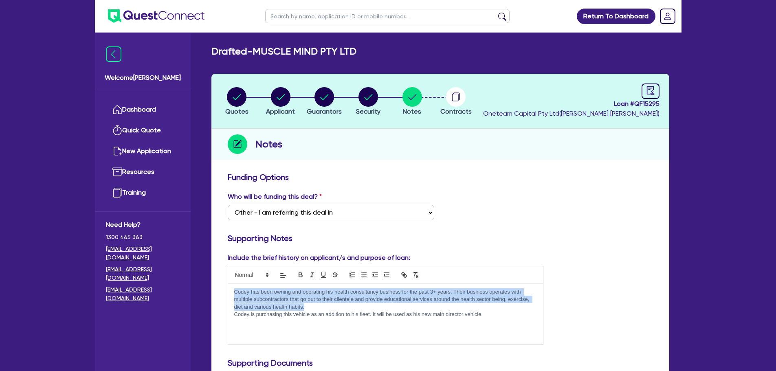
drag, startPoint x: 305, startPoint y: 305, endPoint x: 229, endPoint y: 286, distance: 78.0
click at [229, 286] on div "Codey has been owning and operating his health consultancy business for the pas…" at bounding box center [385, 314] width 315 height 61
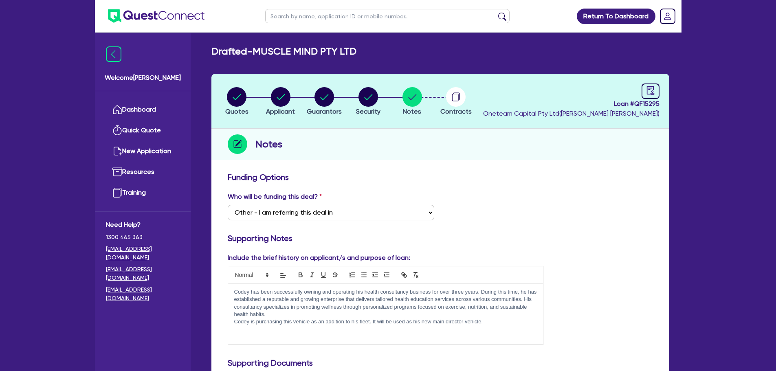
click at [317, 307] on p "Codey has been successfully owning and operating his health consultancy busines…" at bounding box center [385, 303] width 303 height 30
drag, startPoint x: 481, startPoint y: 323, endPoint x: 232, endPoint y: 325, distance: 248.6
click at [232, 325] on div "Codey has been successfully owning and operating his health consultancy busines…" at bounding box center [385, 314] width 315 height 61
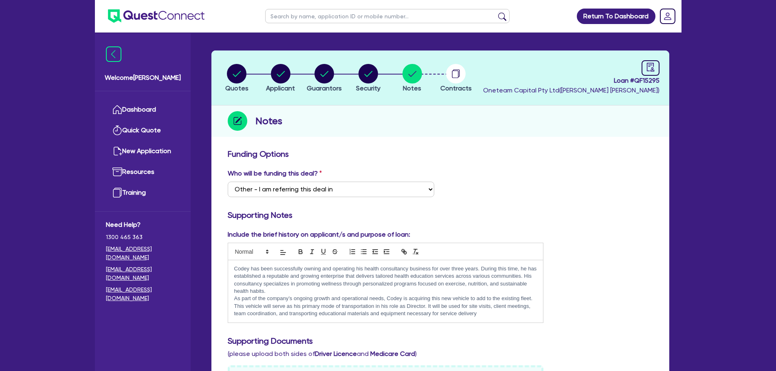
scroll to position [41, 0]
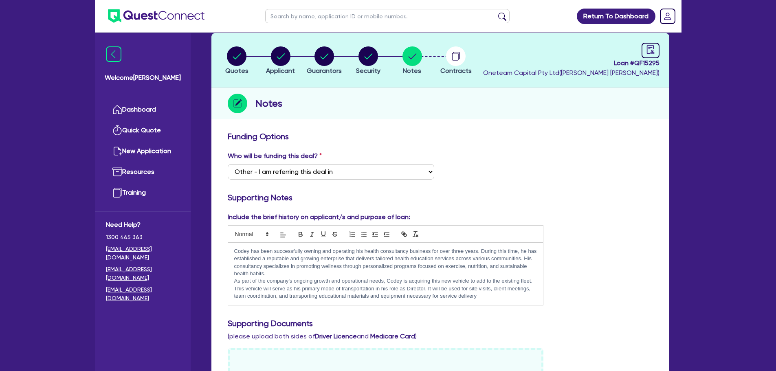
click at [373, 271] on p "Codey has been successfully owning and operating his health consultancy busines…" at bounding box center [385, 263] width 303 height 30
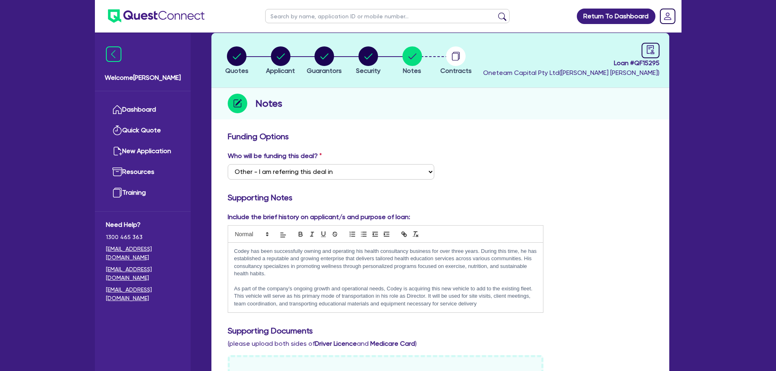
drag, startPoint x: 285, startPoint y: 272, endPoint x: 229, endPoint y: 246, distance: 62.3
click at [229, 246] on div "Codey has been successfully owning and operating his health consultancy busines…" at bounding box center [385, 278] width 315 height 70
copy p "Codey has been successfully owning and operating his health consultancy busines…"
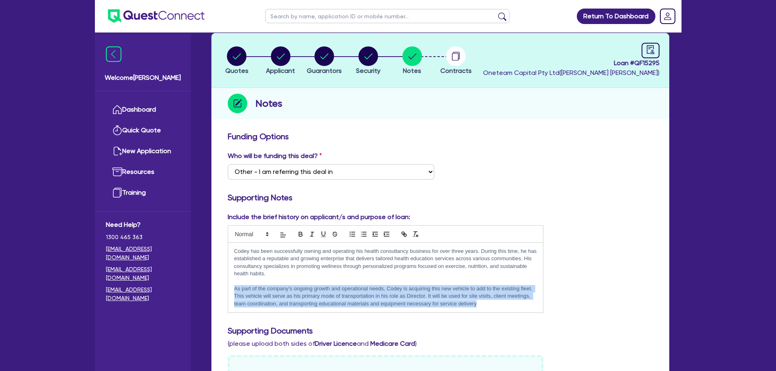
drag, startPoint x: 486, startPoint y: 301, endPoint x: 220, endPoint y: 287, distance: 266.0
copy p "As part of the company’s ongoing growth and operational needs, Codey is acquiri…"
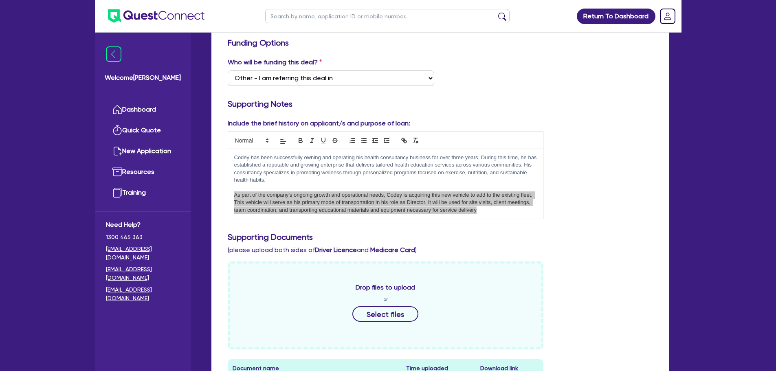
scroll to position [163, 0]
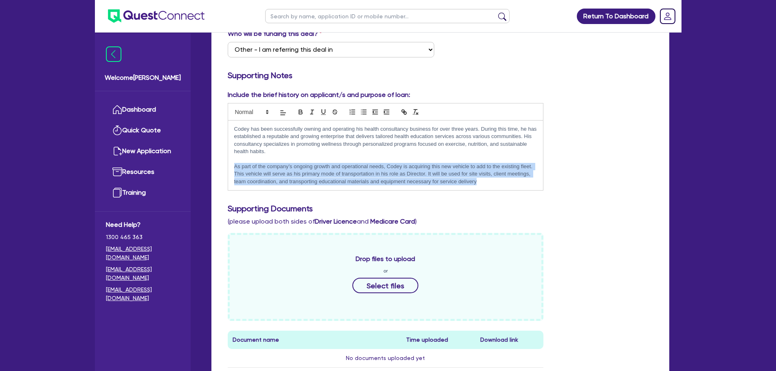
click at [502, 183] on p "As part of the company’s ongoing growth and operational needs, Codey is acquiri…" at bounding box center [385, 174] width 303 height 22
drag, startPoint x: 498, startPoint y: 185, endPoint x: 220, endPoint y: 167, distance: 278.4
click at [221, 167] on div "Funding Options Who will be funding this deal? Select I want Quest to fund 100%…" at bounding box center [440, 267] width 458 height 524
copy p "As part of the company’s ongoing growth and operational needs, Codey is acquiri…"
click at [358, 157] on p at bounding box center [385, 158] width 303 height 7
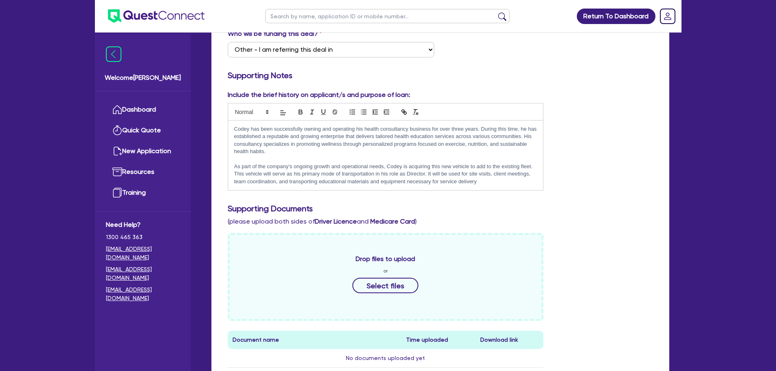
drag, startPoint x: 295, startPoint y: 154, endPoint x: 522, endPoint y: 136, distance: 227.7
click at [522, 136] on p "Codey has been successfully owning and operating his health consultancy busines…" at bounding box center [385, 140] width 303 height 30
copy p "His consultancy specializes in promoting wellness through personalized programs…"
click at [470, 168] on p "As part of the company’s ongoing growth and operational needs, Codey is acquiri…" at bounding box center [385, 174] width 303 height 22
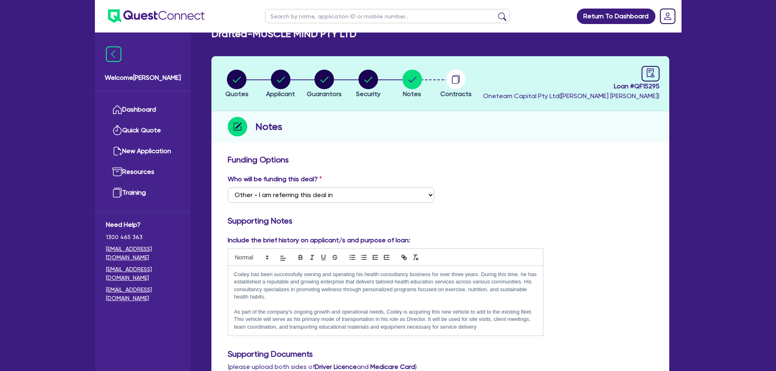
scroll to position [0, 0]
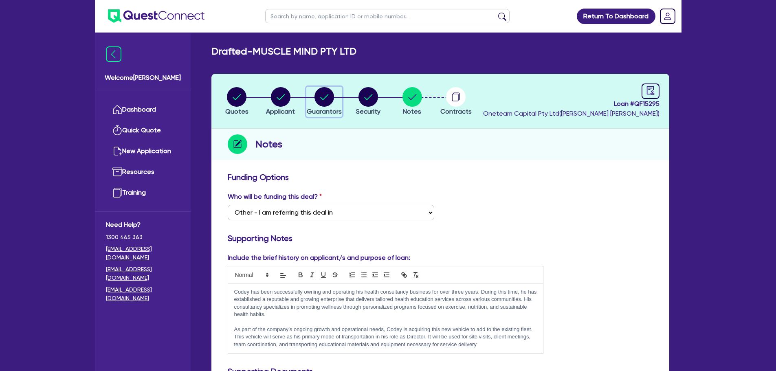
click at [328, 98] on circle "button" at bounding box center [325, 97] width 20 height 20
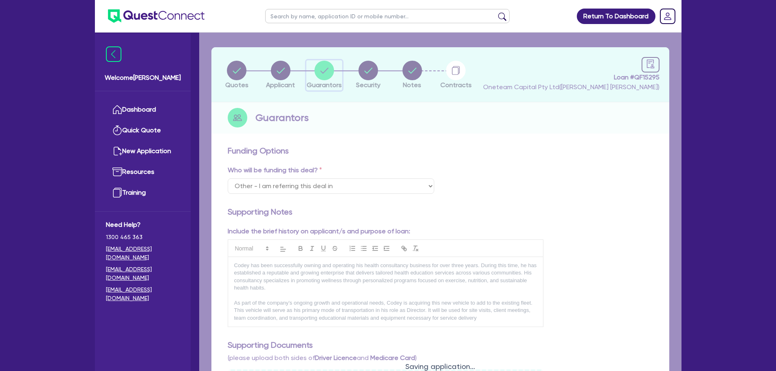
select select "MR"
select select "QLD"
select select "MARRIED"
select select "PROPERTY"
select select "HOUSEHOLD_PERSONAL"
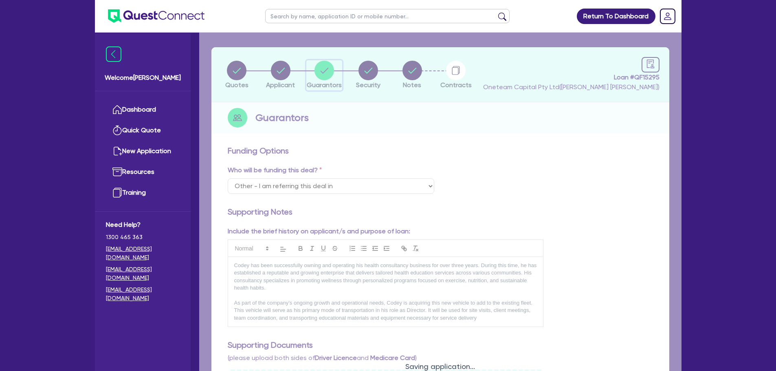
select select "CASH"
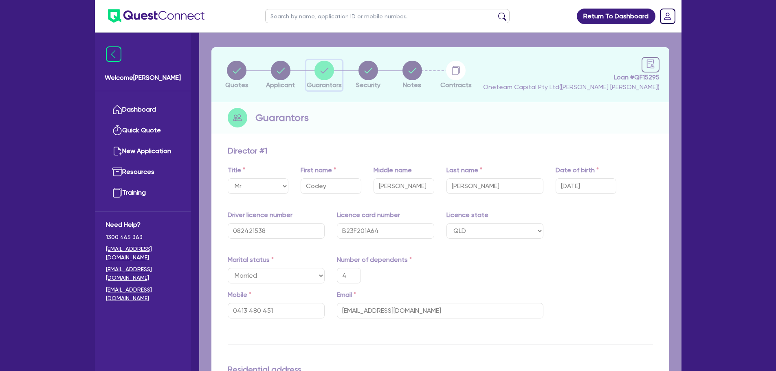
type input "4"
type input "0413 480 451"
type input "750,000"
type input "20,000"
type input "30,000"
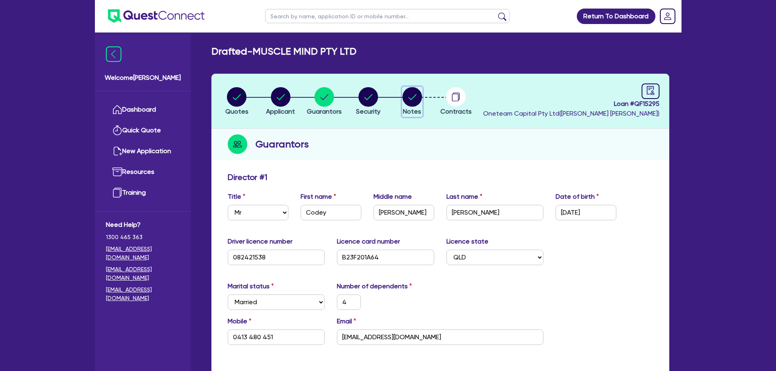
click at [420, 98] on circle "button" at bounding box center [413, 97] width 20 height 20
select select "Other"
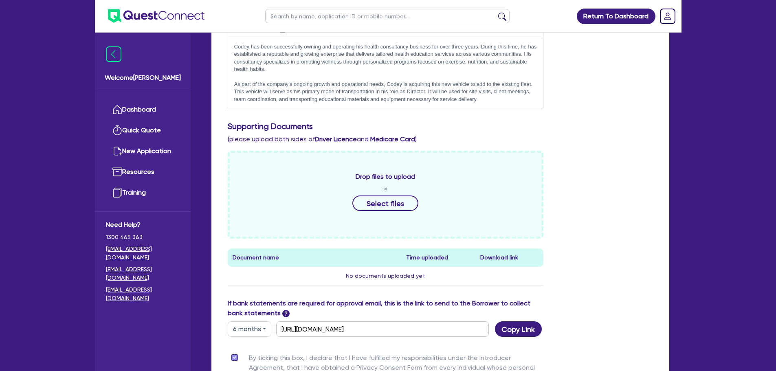
scroll to position [45, 0]
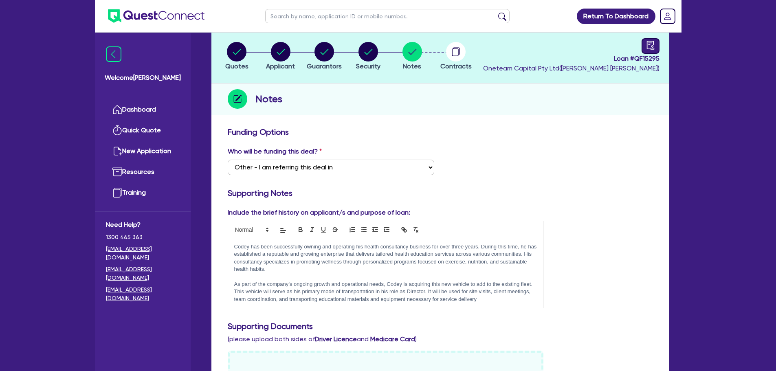
click at [645, 44] on link at bounding box center [651, 45] width 18 height 15
select select "DRAFTED_AMENDED"
select select "Other"
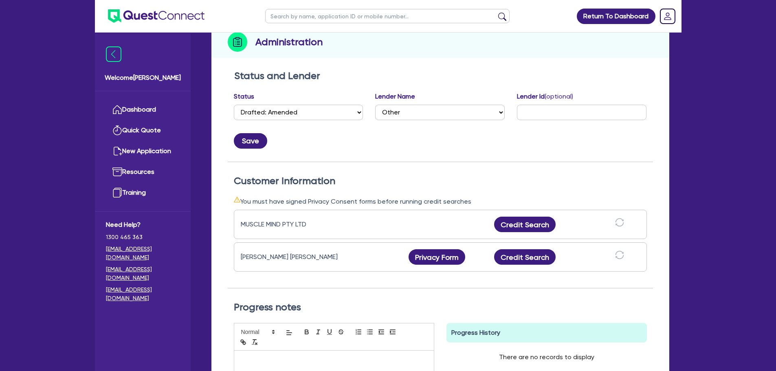
scroll to position [47, 0]
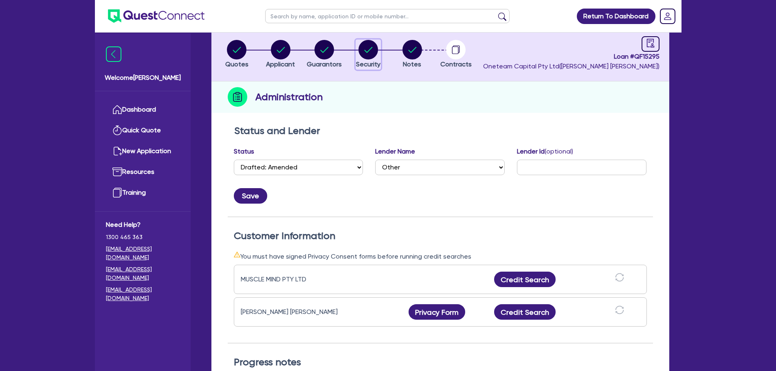
click at [370, 55] on circle "button" at bounding box center [369, 50] width 20 height 20
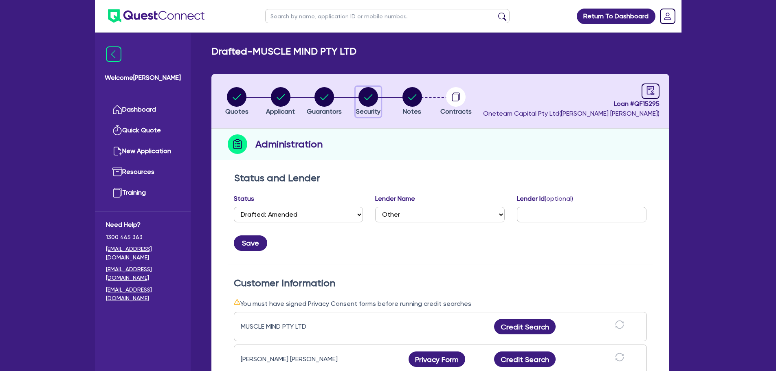
select select "CARS_AND_LIGHT_TRUCKS"
select select "VANS_AND_UTES"
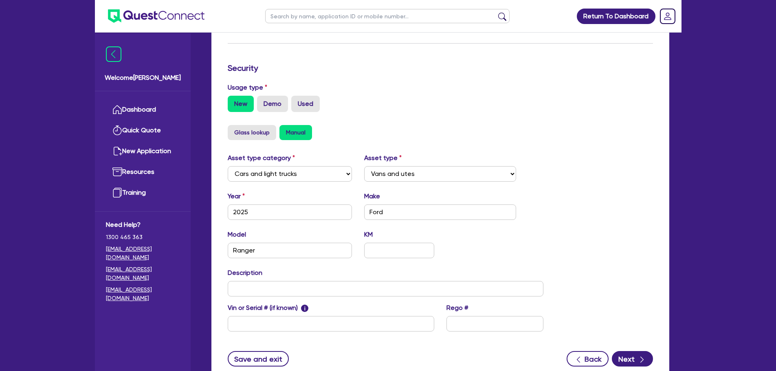
scroll to position [256, 0]
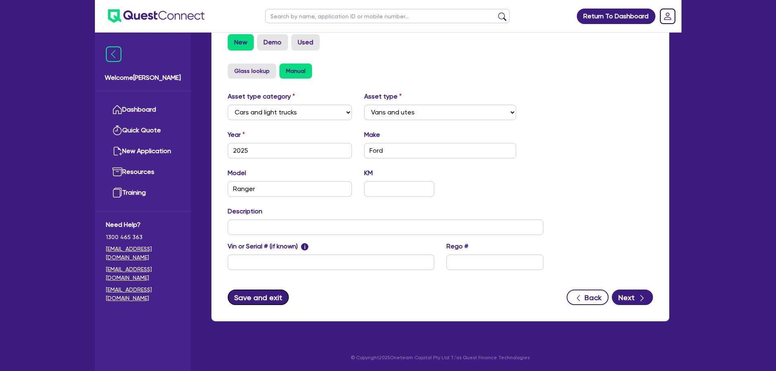
click at [258, 303] on button "Save and exit" at bounding box center [259, 297] width 62 height 15
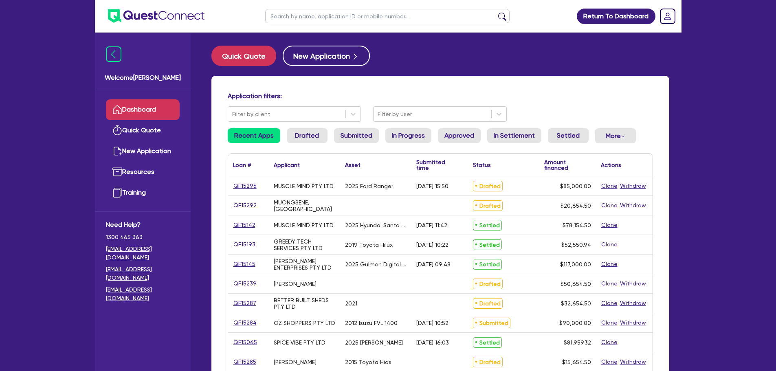
drag, startPoint x: 315, startPoint y: 19, endPoint x: 338, endPoint y: 18, distance: 22.8
click at [315, 18] on input "text" at bounding box center [387, 16] width 244 height 14
type input "muscle"
click at [496, 12] on button "submit" at bounding box center [502, 17] width 13 height 11
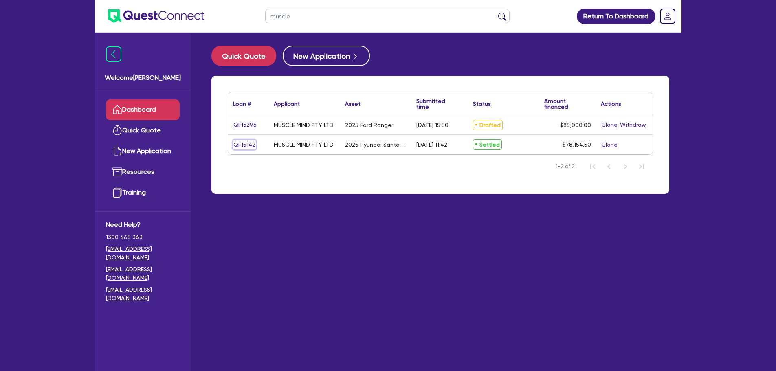
click at [238, 147] on link "QF15142" at bounding box center [244, 144] width 23 height 9
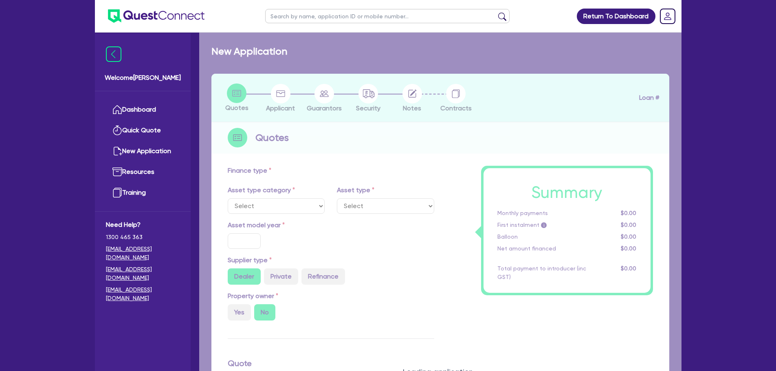
select select "CARS_AND_LIGHT_TRUCKS"
type input "2025"
radio input "true"
type input "78,000"
type input "500"
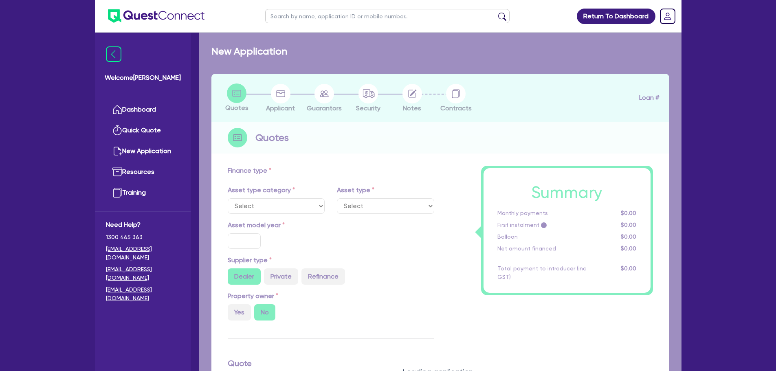
type input "5.95"
type input "4,650"
type input "10"
select select "PASSENGER_VEHICLES"
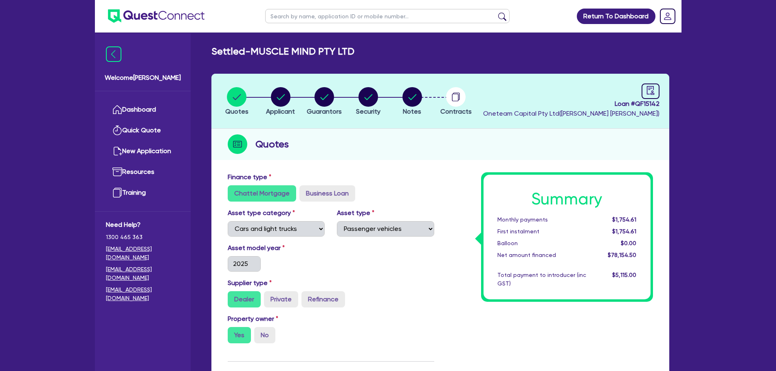
click at [637, 88] on div "Loan # QF15142 Oneteam Capital Pty Ltd ( Rob Matheson )" at bounding box center [571, 101] width 176 height 35
click at [649, 89] on icon "audit" at bounding box center [650, 90] width 9 height 9
select select "SETTLED"
select select "Shift"
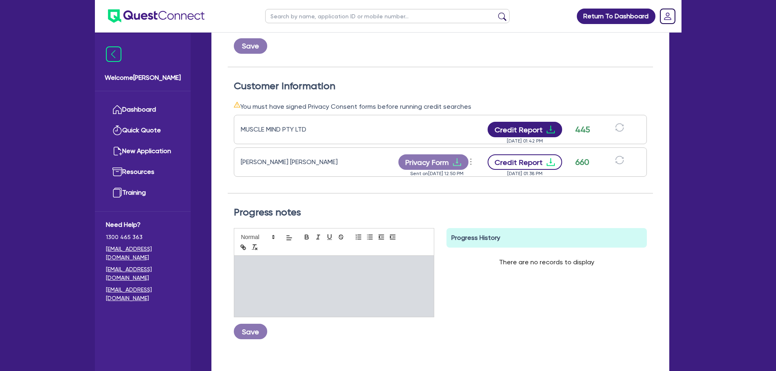
scroll to position [204, 0]
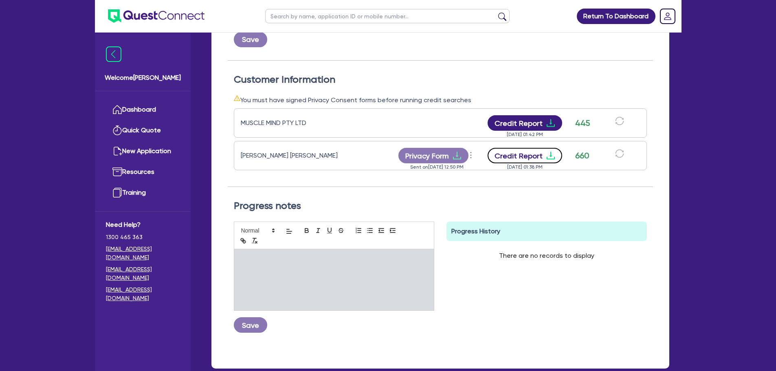
click at [548, 158] on icon "download" at bounding box center [551, 156] width 10 height 10
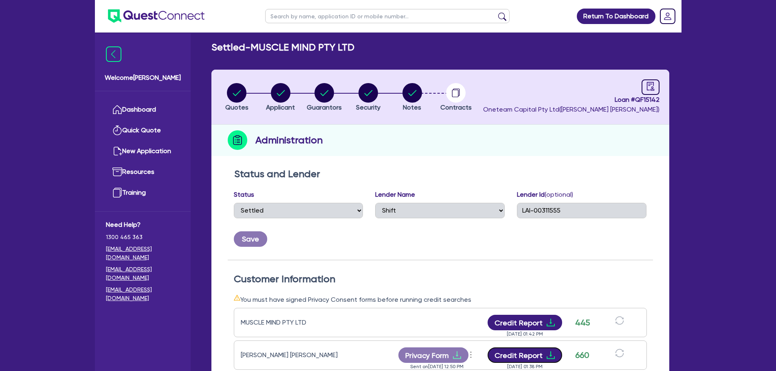
scroll to position [0, 0]
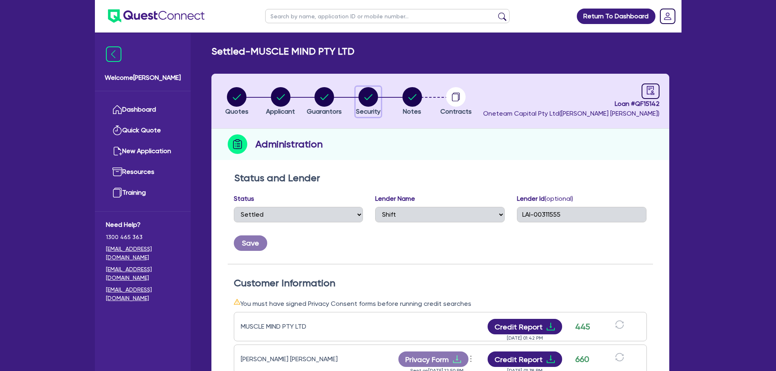
click at [378, 98] on div "button" at bounding box center [368, 97] width 24 height 20
select select "CARS_AND_LIGHT_TRUCKS"
select select "PASSENGER_VEHICLES"
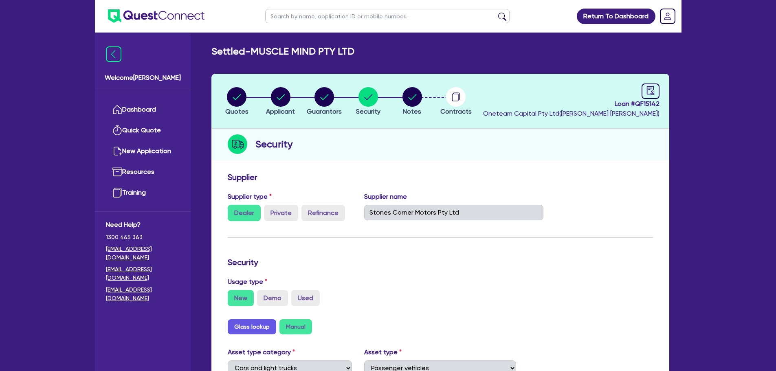
drag, startPoint x: 315, startPoint y: 18, endPoint x: 320, endPoint y: 18, distance: 5.0
click at [315, 18] on input "text" at bounding box center [387, 16] width 244 height 14
type input "muscle"
click button "submit" at bounding box center [502, 17] width 13 height 11
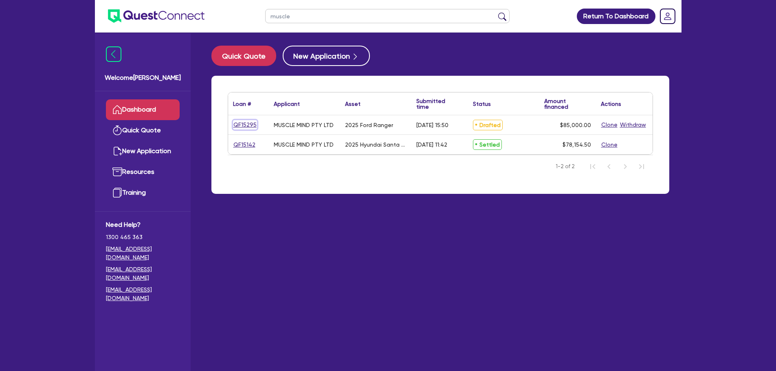
click at [238, 123] on link "QF15295" at bounding box center [245, 124] width 24 height 9
select select "CARS_AND_LIGHT_TRUCKS"
select select "VANS_AND_UTES"
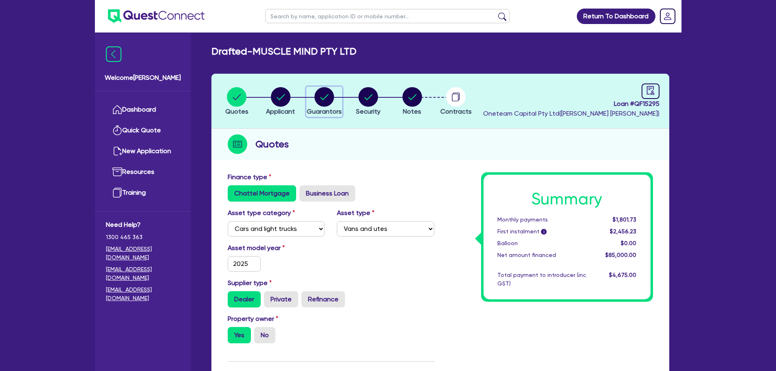
click at [329, 97] on circle "button" at bounding box center [325, 97] width 20 height 20
select select "MR"
select select "QLD"
select select "MARRIED"
select select "PROPERTY"
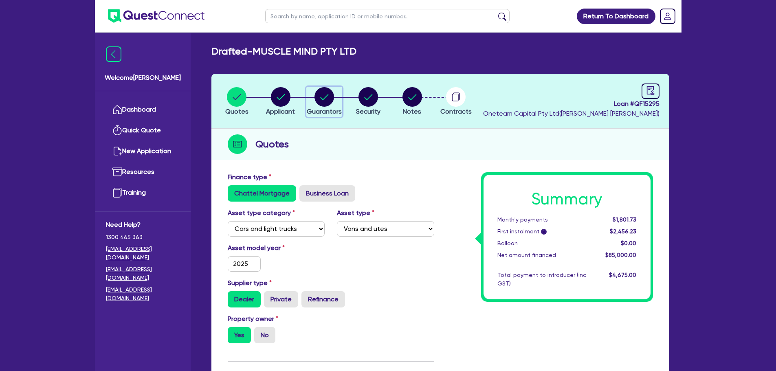
select select "HOUSEHOLD_PERSONAL"
select select "CASH"
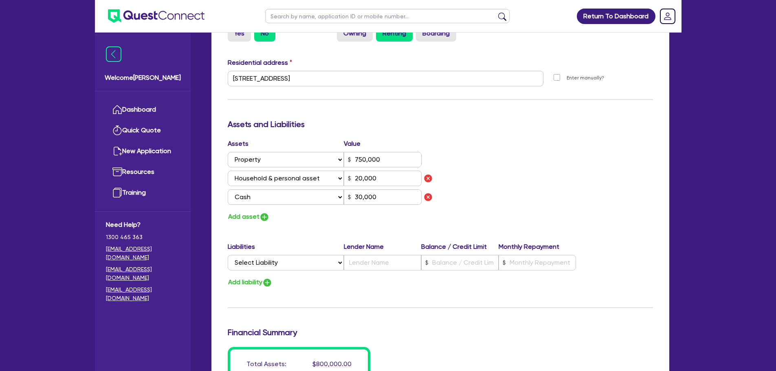
scroll to position [448, 0]
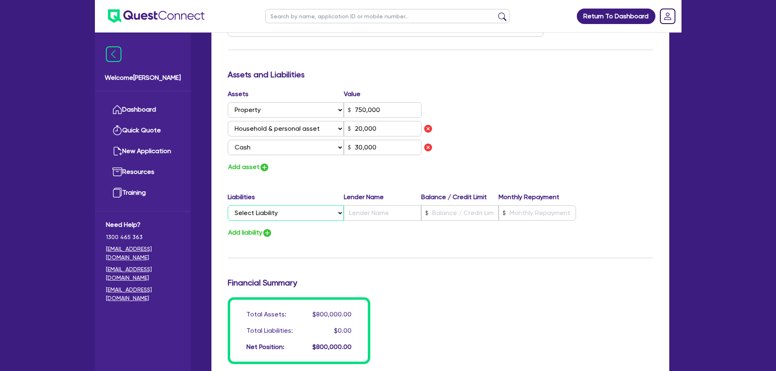
click at [298, 214] on select "Select Liability Credit card Mortgage Investment property loan Vehicle loan Tru…" at bounding box center [286, 212] width 116 height 15
select select "VEHICLE_LOAN"
click at [228, 205] on select "Select Liability Credit card Mortgage Investment property loan Vehicle loan Tru…" at bounding box center [286, 212] width 116 height 15
type input "4"
type input "0413 480 451"
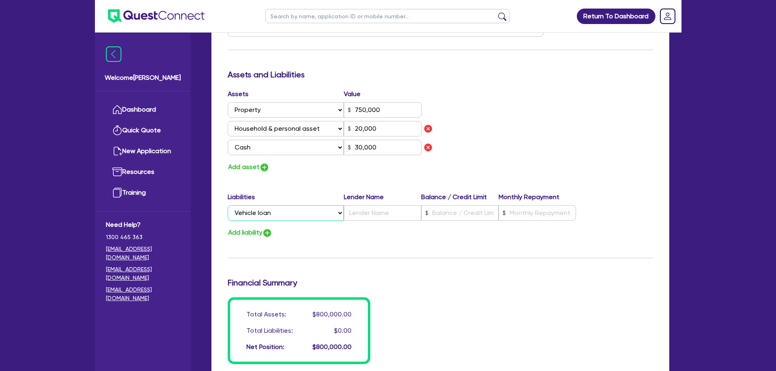
type input "750,000"
type input "20,000"
type input "30,000"
click at [376, 216] on input "text" at bounding box center [382, 212] width 77 height 15
type input "4"
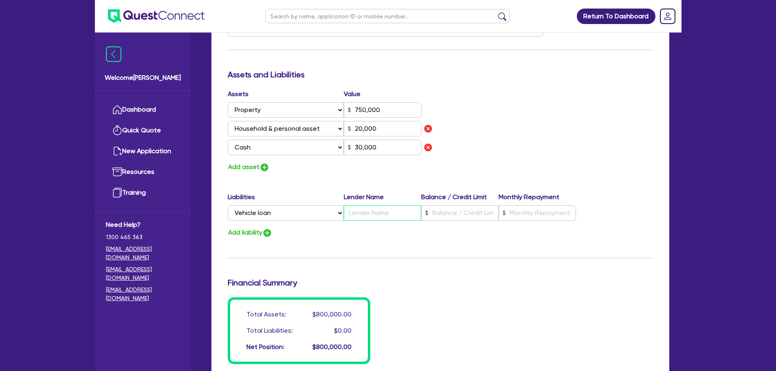
type input "0413 480 451"
type input "750,000"
type input "20,000"
type input "30,000"
type input "A"
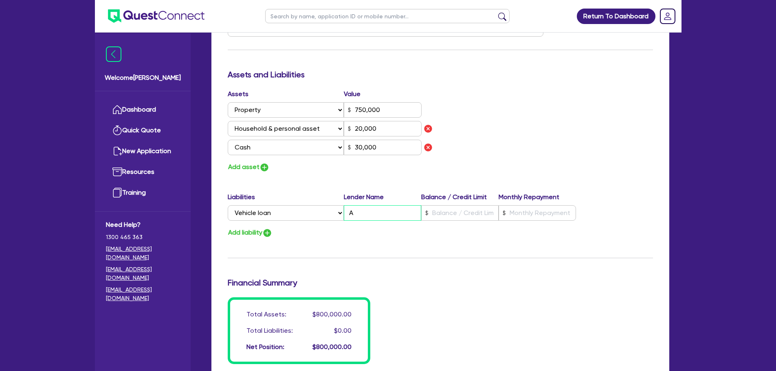
type input "4"
type input "0413 480 451"
type input "750,000"
type input "20,000"
type input "30,000"
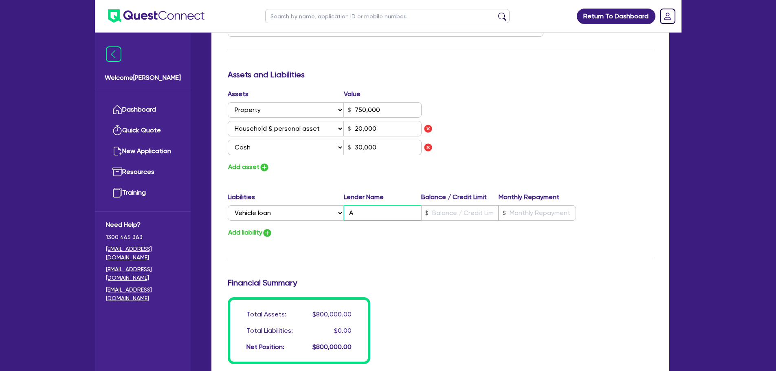
type input "Az"
type input "4"
type input "0413 480 451"
type input "750,000"
type input "20,000"
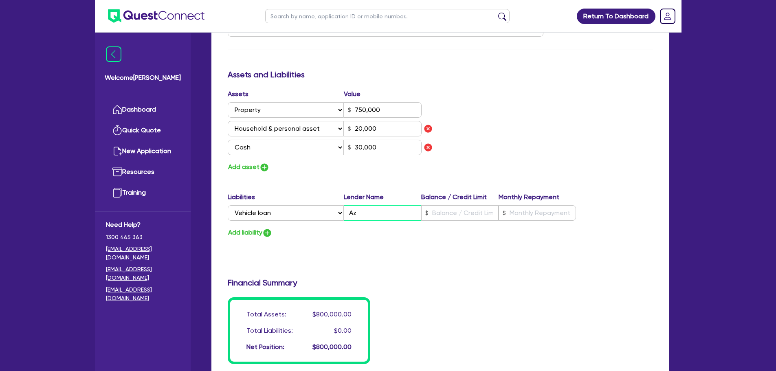
type input "30,000"
type input "Azor"
type input "4"
type input "0413 480 451"
type input "750,000"
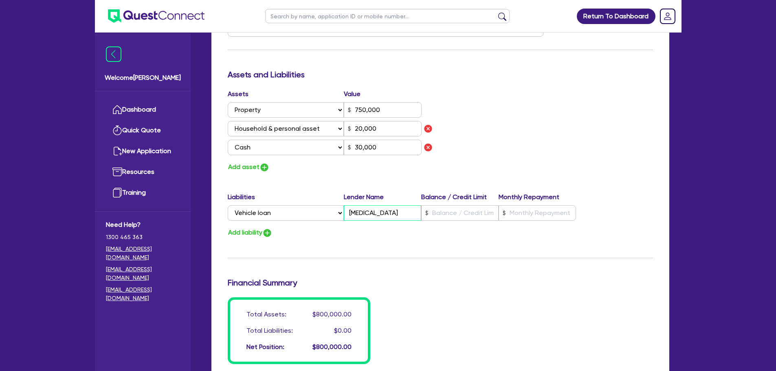
type input "20,000"
type input "30,000"
type input "4"
type input "0413 480 451"
type input "750,000"
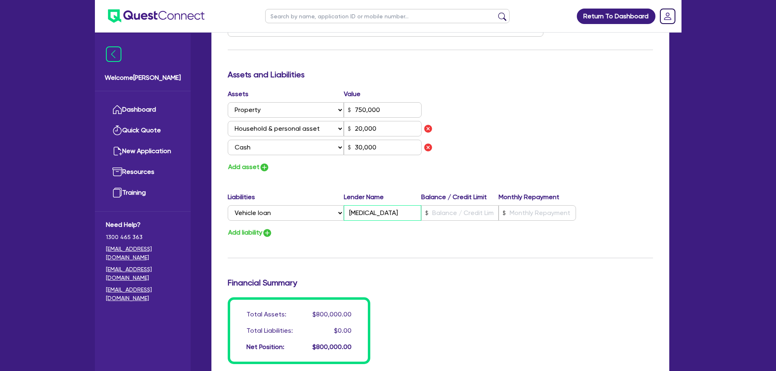
type input "20,000"
type input "30,000"
type input "Azora"
type input "4"
type input "0413 480 451"
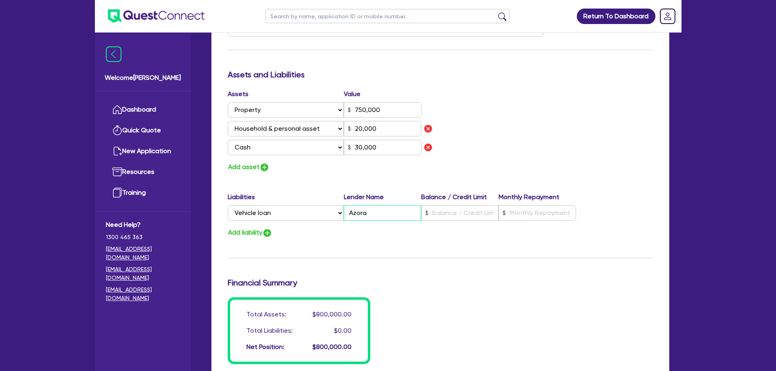
type input "750,000"
type input "20,000"
type input "30,000"
type input "Azora"
click at [466, 212] on input "text" at bounding box center [459, 212] width 77 height 15
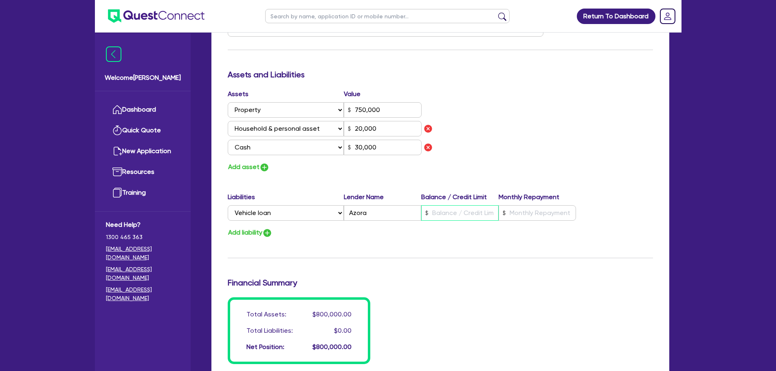
type input "4"
type input "0413 480 451"
type input "750,000"
type input "20,000"
type input "30,000"
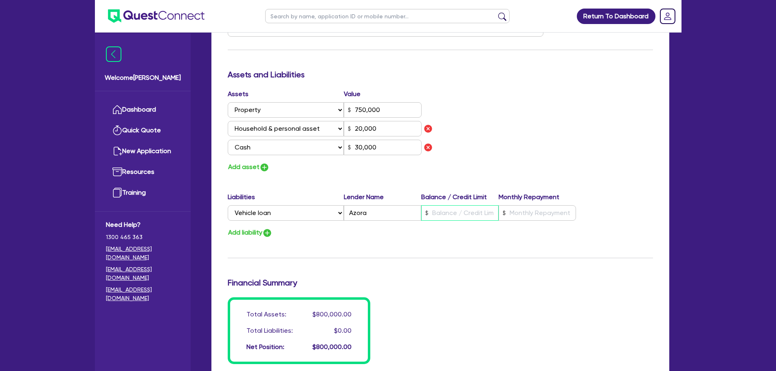
type input "8"
type input "4"
type input "0413 480 451"
type input "750,000"
type input "20,000"
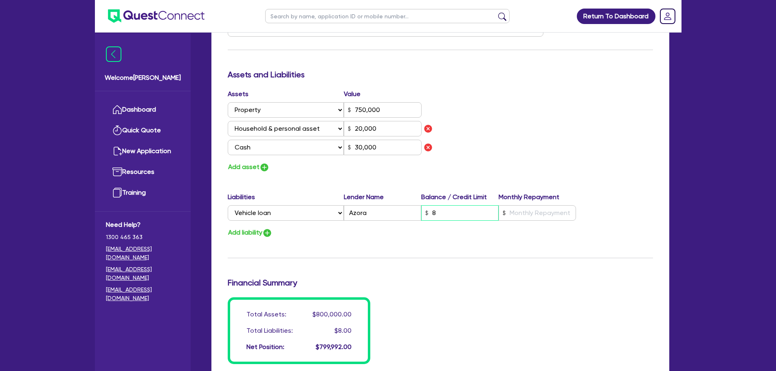
type input "30,000"
type input "80"
type input "4"
type input "0413 480 451"
type input "750,000"
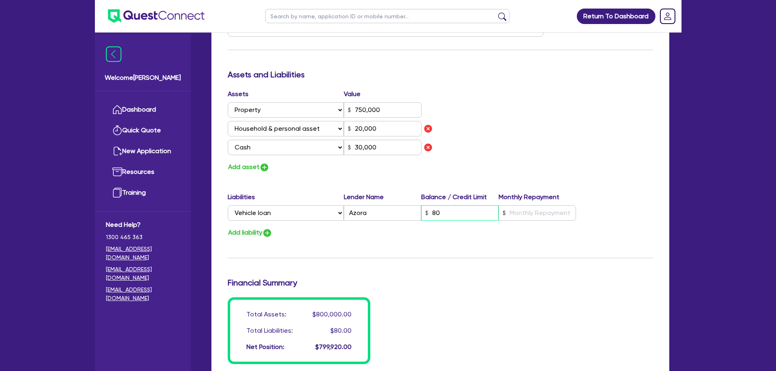
type input "20,000"
type input "30,000"
type input "800"
type input "4"
type input "0413 480 451"
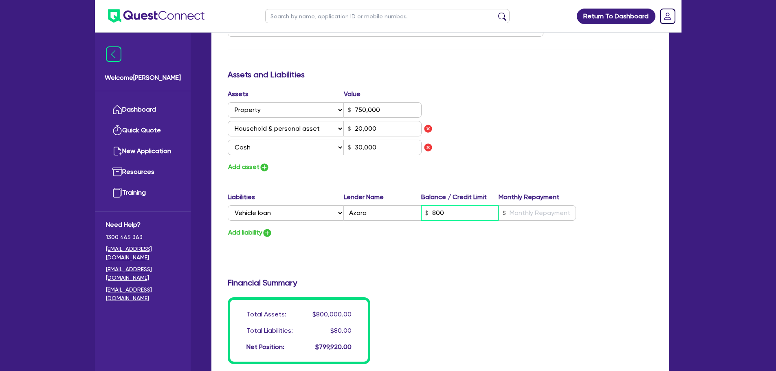
type input "750,000"
type input "20,000"
type input "30,000"
type input "8,000"
type input "4"
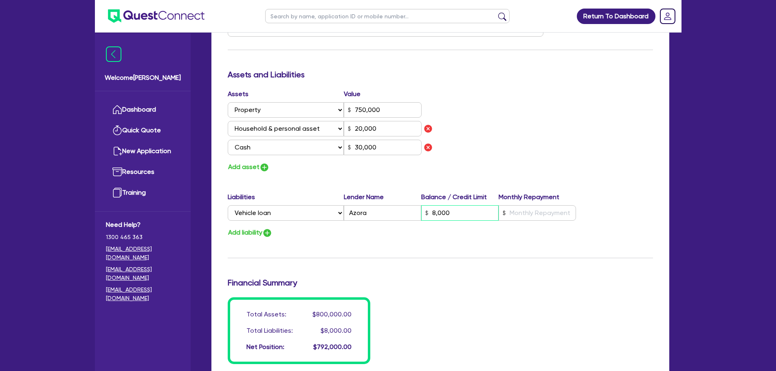
type input "0413 480 451"
type input "750,000"
type input "20,000"
type input "30,000"
type input "80,000"
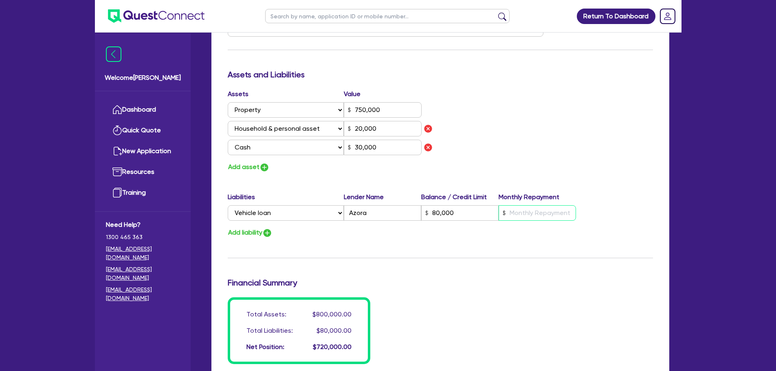
click at [525, 213] on input "text" at bounding box center [537, 212] width 77 height 15
type input "4"
type input "0413 480 451"
type input "750,000"
type input "20,000"
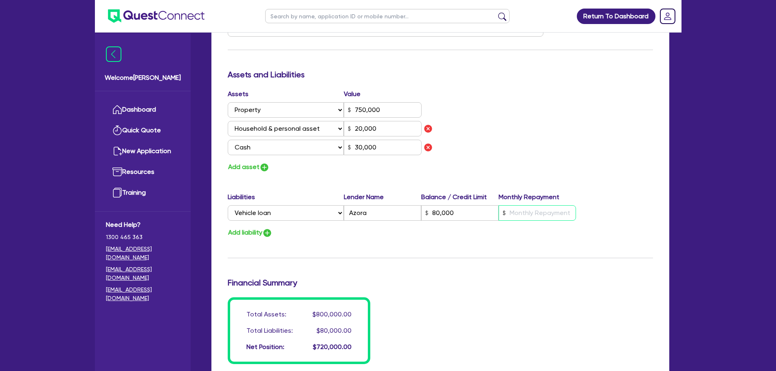
type input "30,000"
type input "80,000"
type input "1"
type input "4"
type input "0413 480 451"
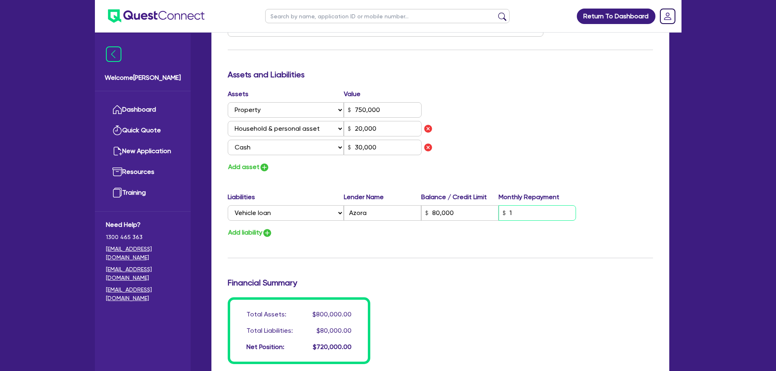
type input "750,000"
type input "20,000"
type input "30,000"
type input "80,000"
type input "13"
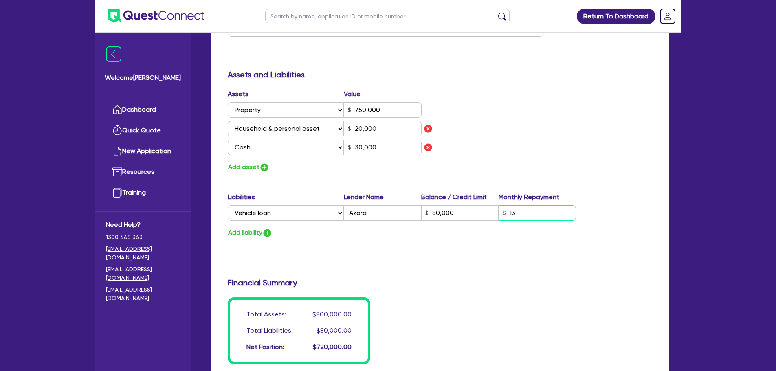
type input "4"
type input "0413 480 451"
type input "750,000"
type input "20,000"
type input "30,000"
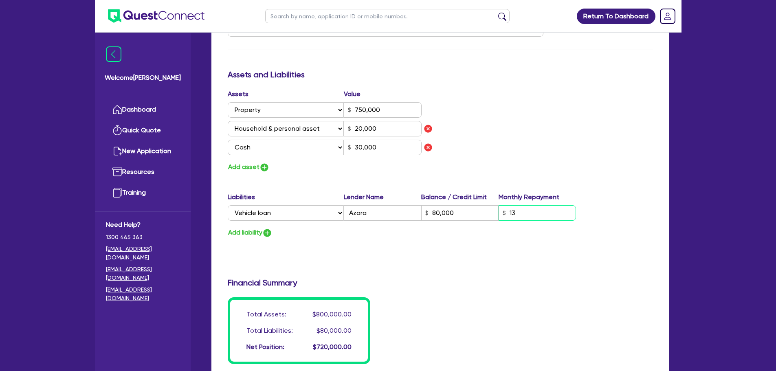
type input "80,000"
type input "130"
type input "4"
type input "0413 480 451"
type input "750,000"
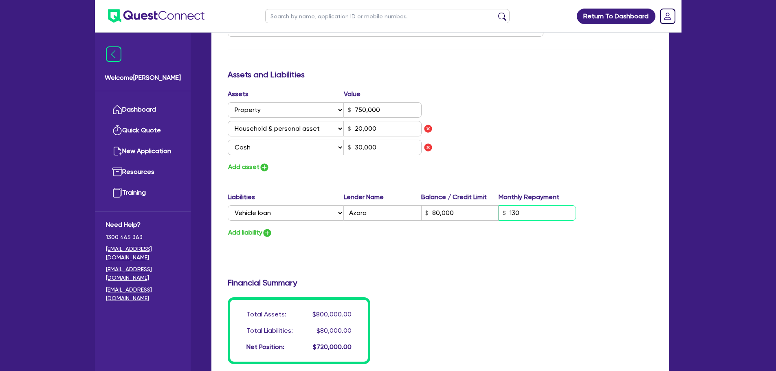
type input "20,000"
type input "30,000"
type input "80,000"
type input "1,300"
type input "4"
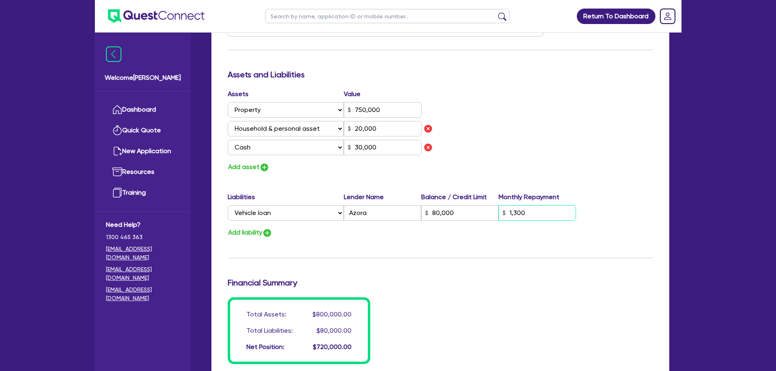
type input "0413 480 451"
type input "750,000"
type input "20,000"
type input "30,000"
type input "80,000"
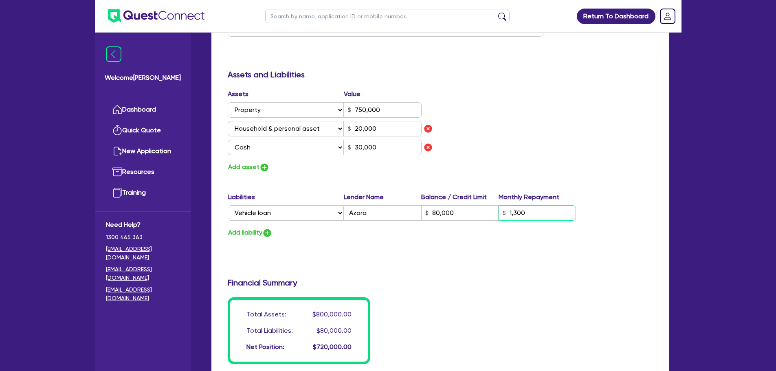
type input "13,000"
type input "4"
type input "0413 480 451"
type input "750,000"
type input "20,000"
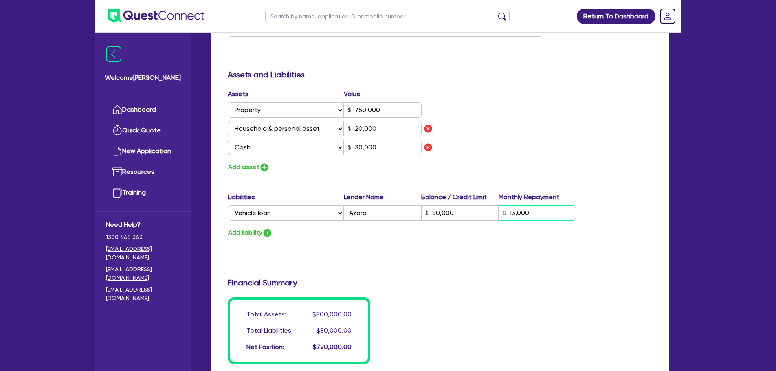
type input "30,000"
type input "80,000"
type input "1,300"
click at [467, 203] on div "Liabilities Lender Name Balance / Credit Limit Monthly Repayment" at bounding box center [402, 198] width 349 height 13
drag, startPoint x: 471, startPoint y: 211, endPoint x: 377, endPoint y: 214, distance: 93.7
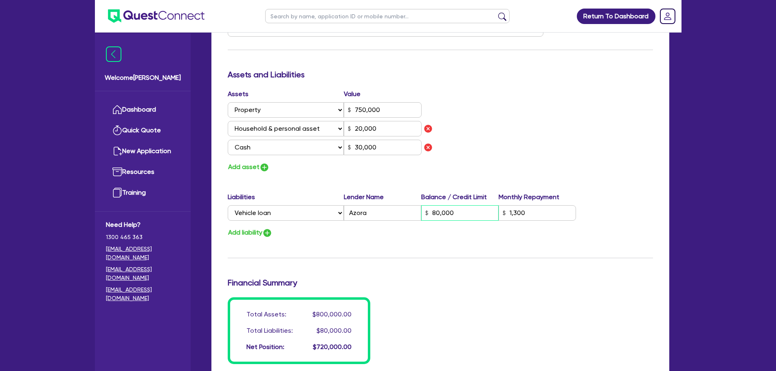
click at [394, 213] on div "Select Liability Credit card Mortgage Investment property loan Vehicle loan Tru…" at bounding box center [402, 212] width 349 height 15
type input "4"
type input "0413 480 451"
type input "750,000"
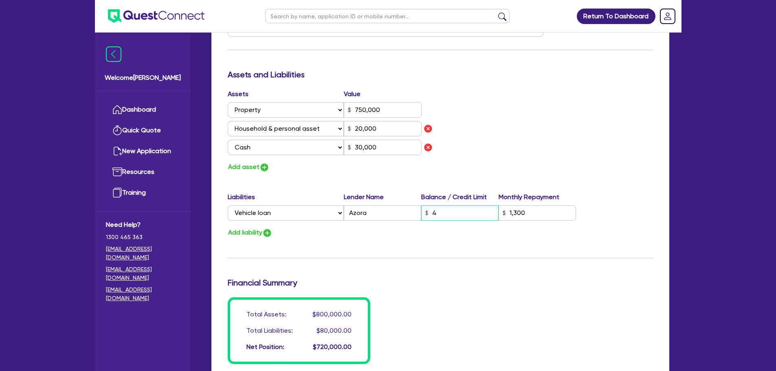
type input "20,000"
type input "30,000"
type input "1,300"
type input "4"
type input "0413 480 451"
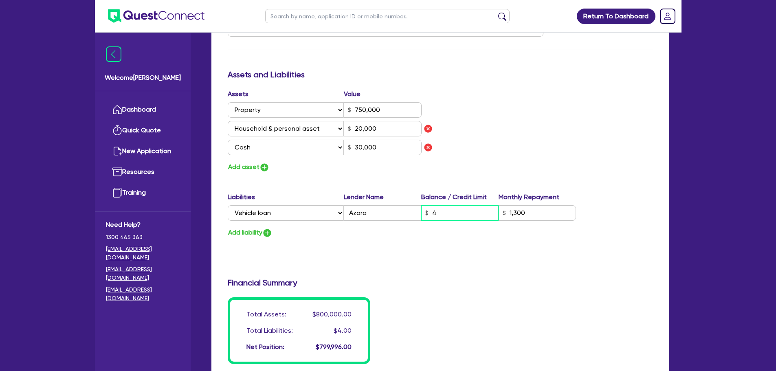
type input "750,000"
type input "20,000"
type input "30,000"
type input "40"
type input "1,300"
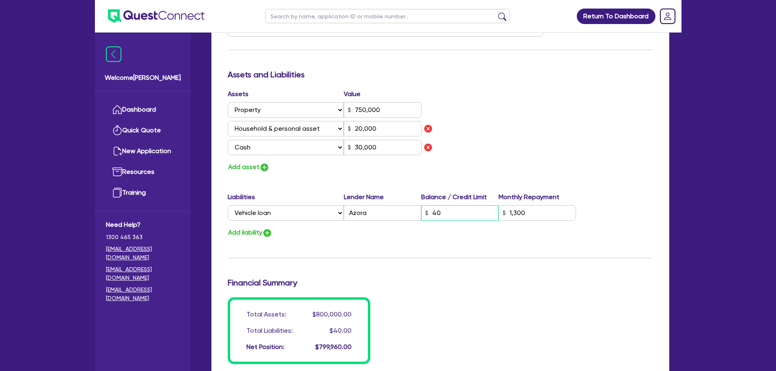
type input "4"
type input "0413 480 451"
type input "750,000"
type input "20,000"
type input "30,000"
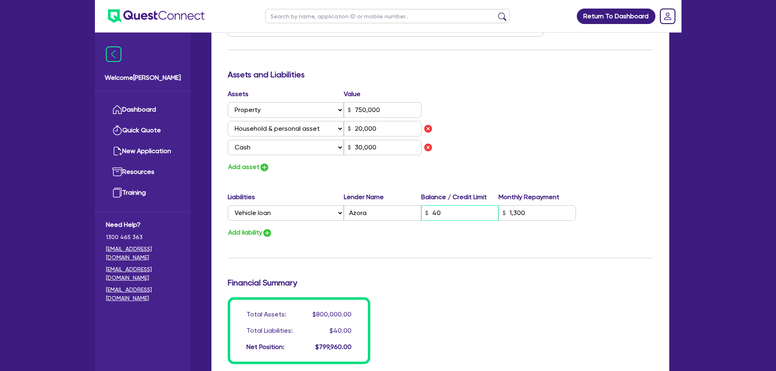
type input "400"
type input "1,300"
type input "4"
type input "0413 480 451"
type input "750,000"
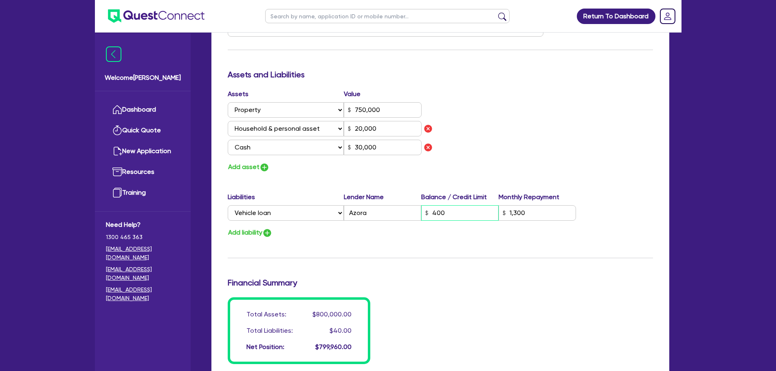
type input "20,000"
type input "30,000"
type input "4,000"
type input "1,300"
type input "4"
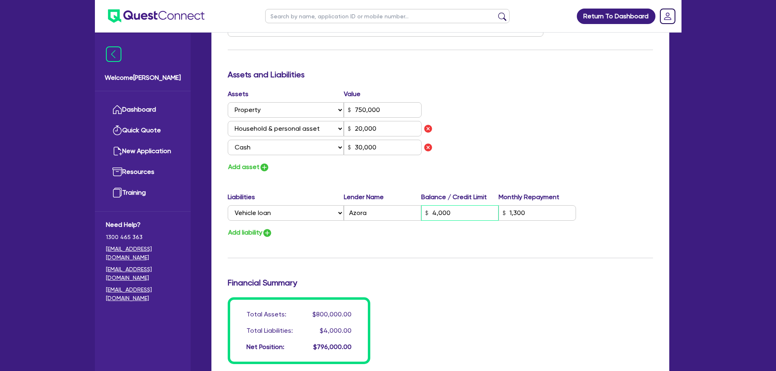
type input "0413 480 451"
click at [269, 234] on img "button" at bounding box center [267, 233] width 10 height 10
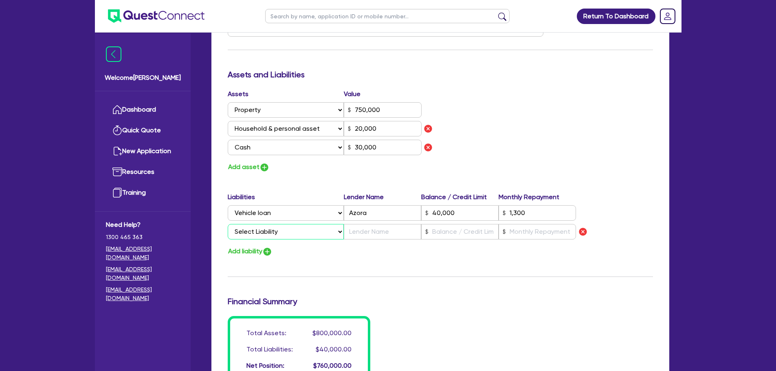
click at [269, 234] on select "Select Liability Credit card Mortgage Investment property loan Vehicle loan Tru…" at bounding box center [286, 231] width 116 height 15
click at [228, 224] on select "Select Liability Credit card Mortgage Investment property loan Vehicle loan Tru…" at bounding box center [286, 231] width 116 height 15
click at [365, 232] on input "text" at bounding box center [382, 231] width 77 height 15
drag, startPoint x: 562, startPoint y: 209, endPoint x: 511, endPoint y: 214, distance: 51.6
click at [512, 213] on input "1,300" at bounding box center [537, 212] width 77 height 15
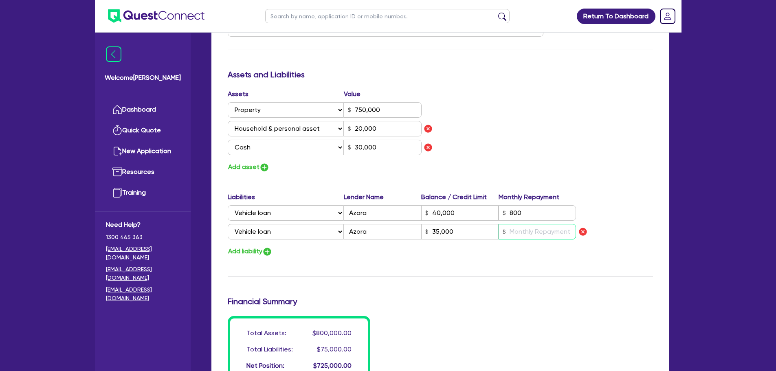
click at [526, 229] on input "text" at bounding box center [537, 231] width 77 height 15
click at [268, 248] on img "button" at bounding box center [267, 252] width 10 height 10
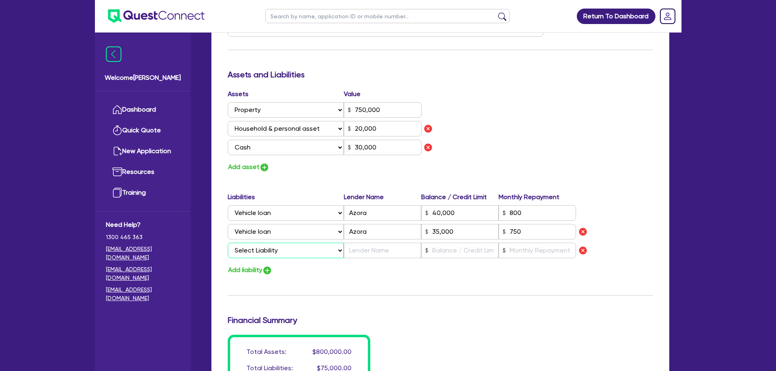
click at [277, 243] on select "Select Liability Credit card Mortgage Investment property loan Vehicle loan Tru…" at bounding box center [286, 250] width 116 height 15
click at [228, 243] on select "Select Liability Credit card Mortgage Investment property loan Vehicle loan Tru…" at bounding box center [286, 250] width 116 height 15
click at [365, 243] on input "text" at bounding box center [382, 250] width 77 height 15
click at [266, 169] on img "button" at bounding box center [265, 168] width 10 height 10
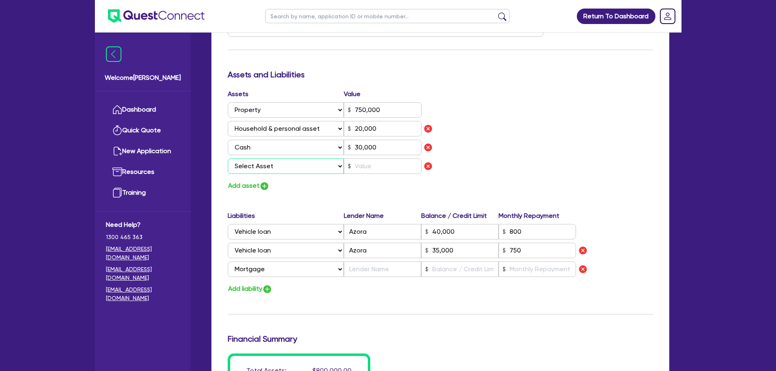
click at [316, 171] on select "Select Asset Cash Property Investment property Vehicle Truck Trailer Equipment …" at bounding box center [286, 165] width 117 height 15
click at [228, 158] on select "Select Asset Cash Property Investment property Vehicle Truck Trailer Equipment …" at bounding box center [286, 165] width 117 height 15
click at [373, 153] on input "30,000" at bounding box center [383, 147] width 78 height 15
click at [370, 164] on input "text" at bounding box center [383, 165] width 78 height 15
click at [352, 268] on input "text" at bounding box center [382, 269] width 77 height 15
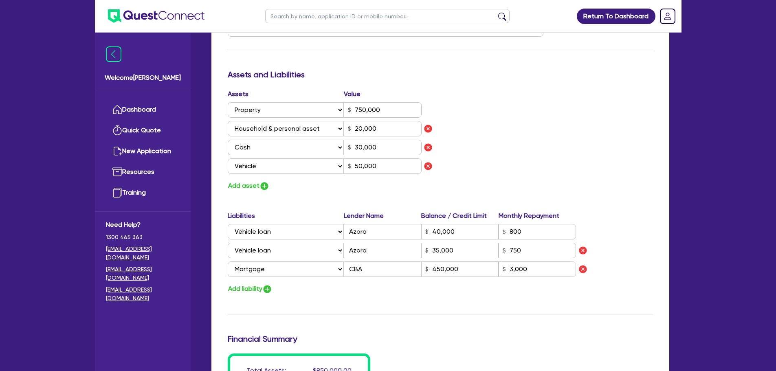
click at [525, 141] on div "Assets Value Select Asset Cash Property Investment property Vehicle Truck Trail…" at bounding box center [441, 140] width 438 height 102
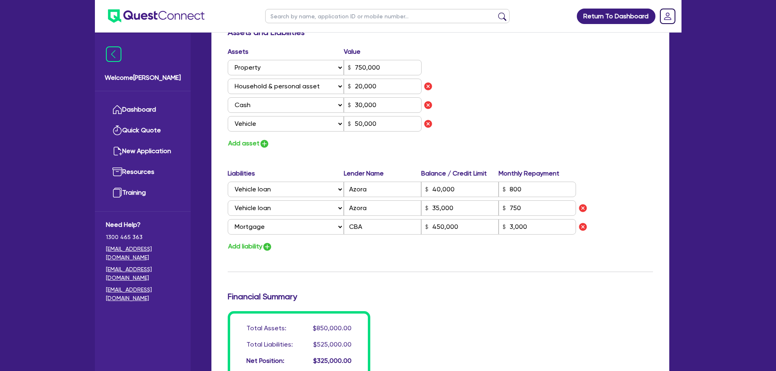
scroll to position [530, 0]
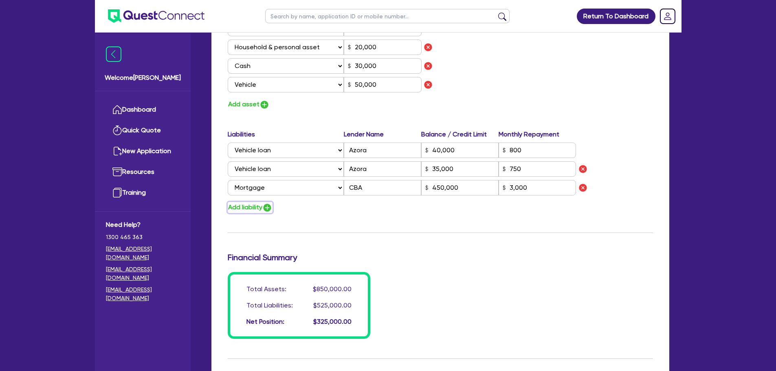
click at [267, 206] on img "button" at bounding box center [267, 208] width 10 height 10
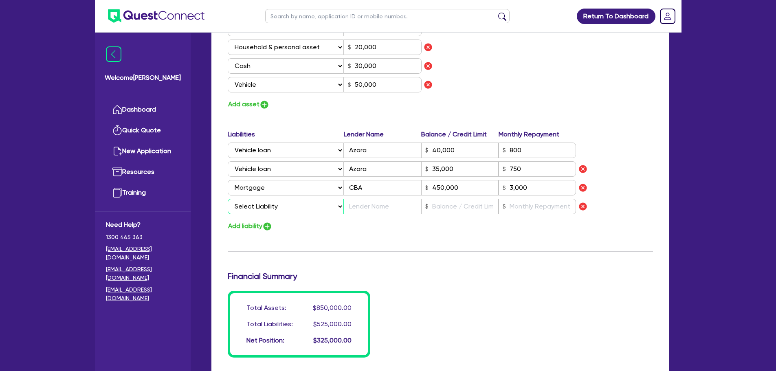
click at [268, 207] on select "Select Liability Credit card Mortgage Investment property loan Vehicle loan Tru…" at bounding box center [286, 206] width 116 height 15
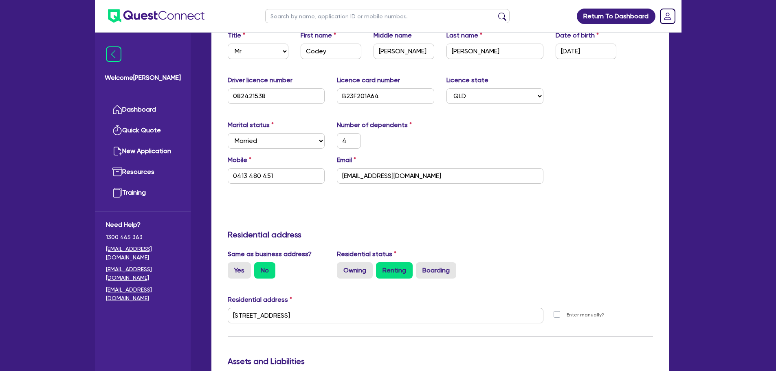
scroll to position [0, 0]
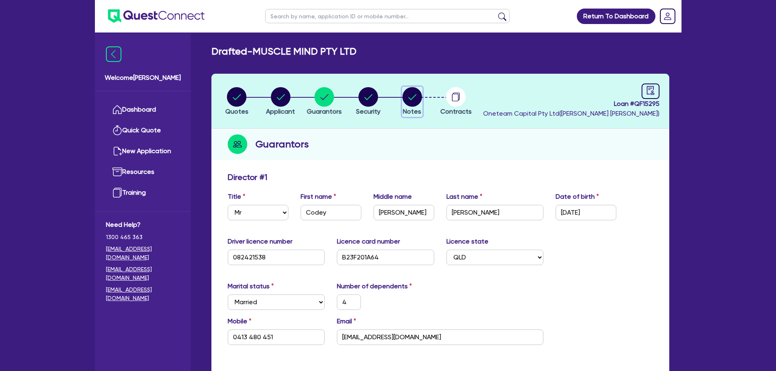
click at [416, 105] on circle "button" at bounding box center [413, 97] width 20 height 20
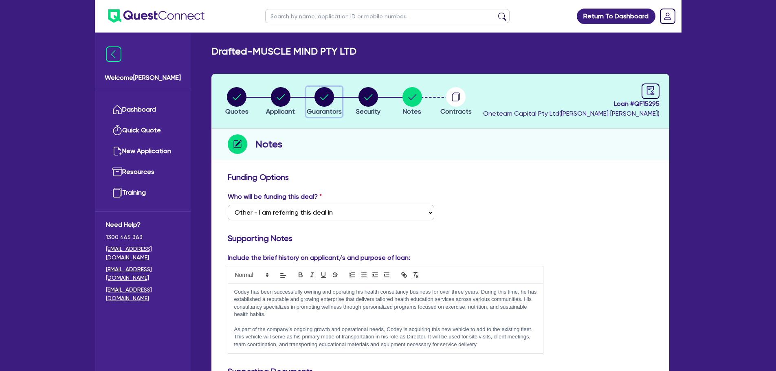
click at [329, 98] on circle "button" at bounding box center [325, 97] width 20 height 20
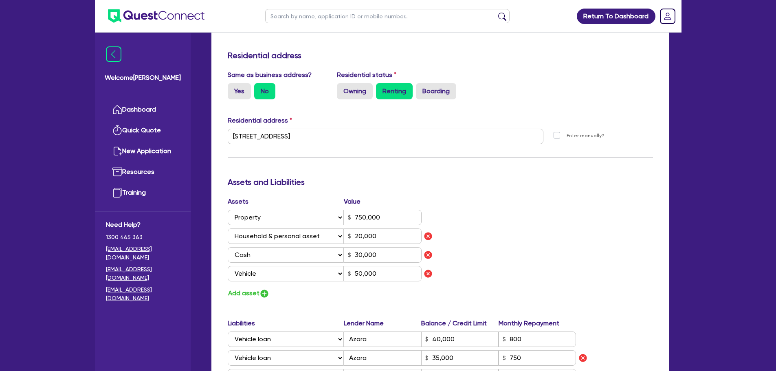
scroll to position [530, 0]
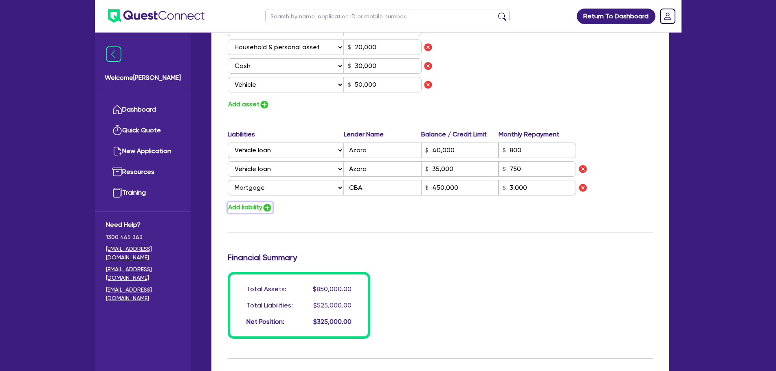
click at [265, 202] on button "Add liability" at bounding box center [250, 207] width 45 height 11
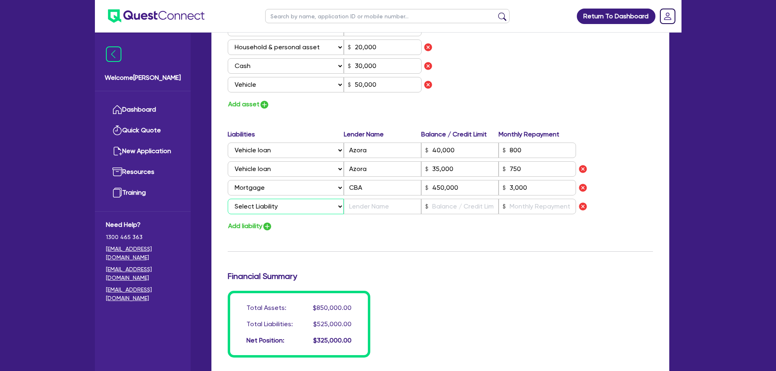
click at [269, 206] on select "Select Liability Credit card Mortgage Investment property loan Vehicle loan Tru…" at bounding box center [286, 206] width 116 height 15
click at [228, 199] on select "Select Liability Credit card Mortgage Investment property loan Vehicle loan Tru…" at bounding box center [286, 206] width 116 height 15
click at [373, 208] on input "text" at bounding box center [382, 206] width 77 height 15
drag, startPoint x: 462, startPoint y: 209, endPoint x: 476, endPoint y: 219, distance: 16.6
click at [461, 209] on input "text" at bounding box center [459, 206] width 77 height 15
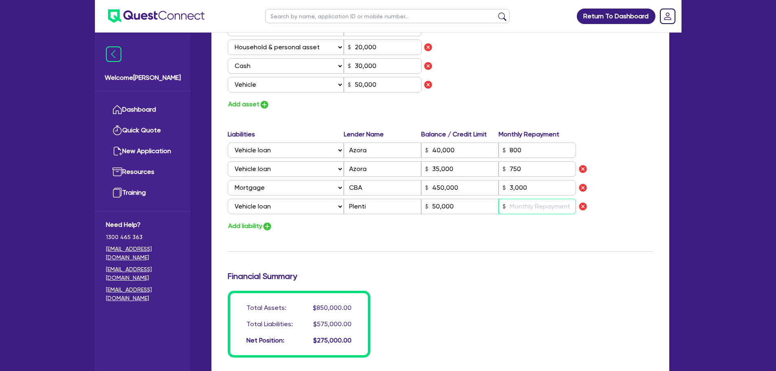
click at [534, 203] on input "text" at bounding box center [537, 206] width 77 height 15
click at [271, 227] on img "button" at bounding box center [267, 227] width 10 height 10
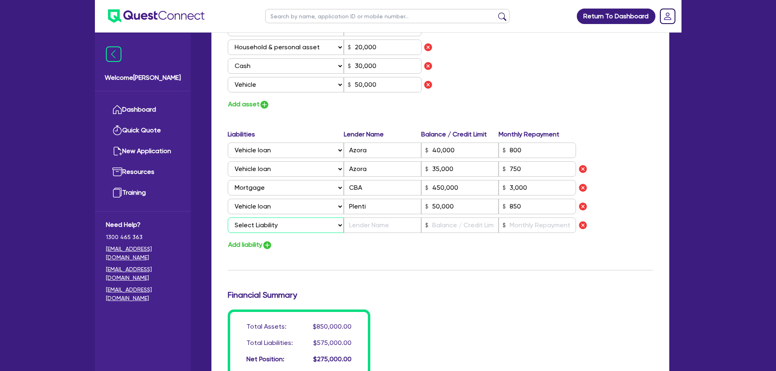
click at [271, 227] on select "Select Liability Credit card Mortgage Investment property loan Vehicle loan Tru…" at bounding box center [286, 225] width 116 height 15
click at [228, 218] on select "Select Liability Credit card Mortgage Investment property loan Vehicle loan Tru…" at bounding box center [286, 225] width 116 height 15
click at [360, 236] on div "Liabilities Lender Name Balance / Credit Limit Monthly Repayment Select Liabili…" at bounding box center [441, 190] width 438 height 121
click at [359, 228] on input "text" at bounding box center [382, 225] width 77 height 15
click at [405, 217] on div "Liabilities Lender Name Balance / Credit Limit Monthly Repayment Select Liabili…" at bounding box center [441, 183] width 438 height 107
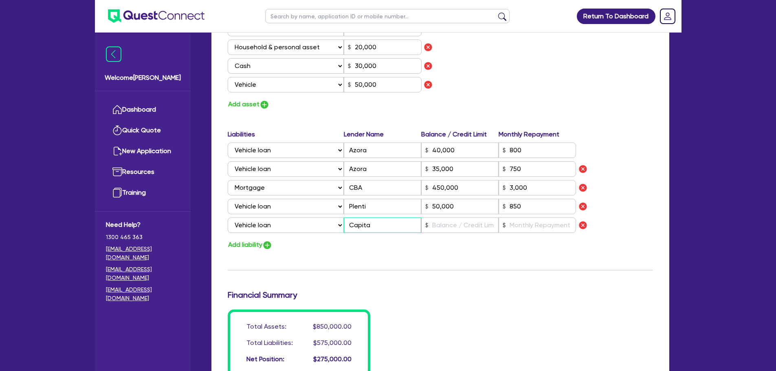
click at [405, 225] on input "Capita" at bounding box center [382, 225] width 77 height 15
click at [447, 225] on input "text" at bounding box center [459, 225] width 77 height 15
click at [522, 236] on div "Liabilities Lender Name Balance / Credit Limit Monthly Repayment Select Liabili…" at bounding box center [441, 190] width 438 height 121
click at [522, 229] on input "text" at bounding box center [537, 225] width 77 height 15
click at [647, 113] on div "Update residential status for Director #1 Boarding is only acceptable when the …" at bounding box center [440, 10] width 425 height 734
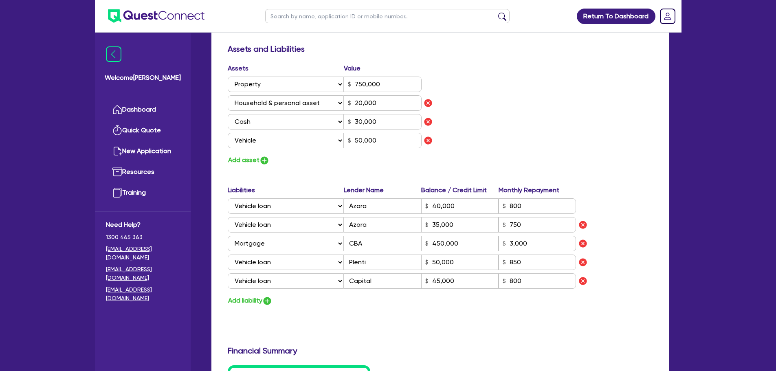
scroll to position [407, 0]
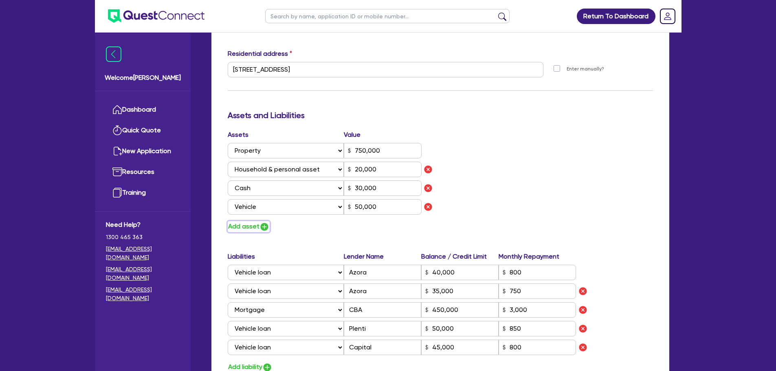
click at [248, 221] on button "Add asset" at bounding box center [249, 226] width 42 height 11
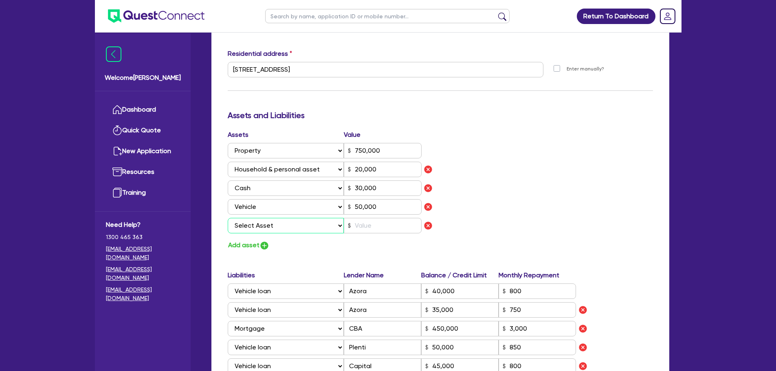
click at [260, 221] on select "Select Asset Cash Property Investment property Vehicle Truck Trailer Equipment …" at bounding box center [286, 225] width 117 height 15
click at [228, 218] on select "Select Asset Cash Property Investment property Vehicle Truck Trailer Equipment …" at bounding box center [286, 225] width 117 height 15
click at [368, 227] on input "text" at bounding box center [383, 225] width 78 height 15
click at [534, 200] on div "Assets Value Select Asset Cash Property Investment property Vehicle Truck Trail…" at bounding box center [441, 190] width 438 height 121
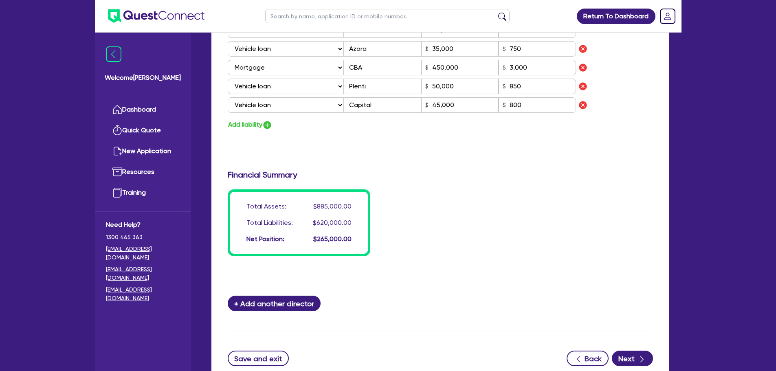
scroll to position [485, 0]
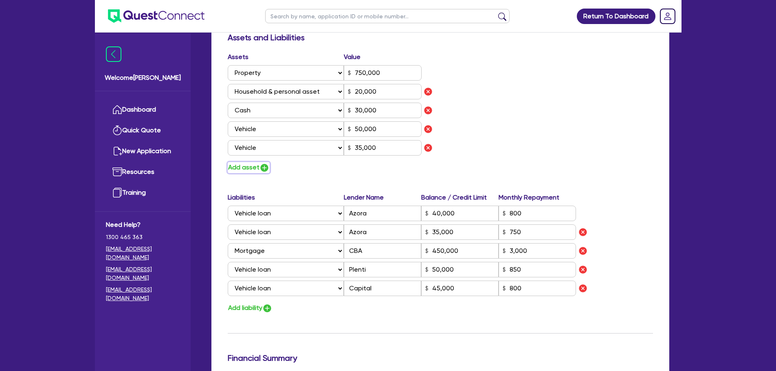
click at [251, 167] on button "Add asset" at bounding box center [249, 167] width 42 height 11
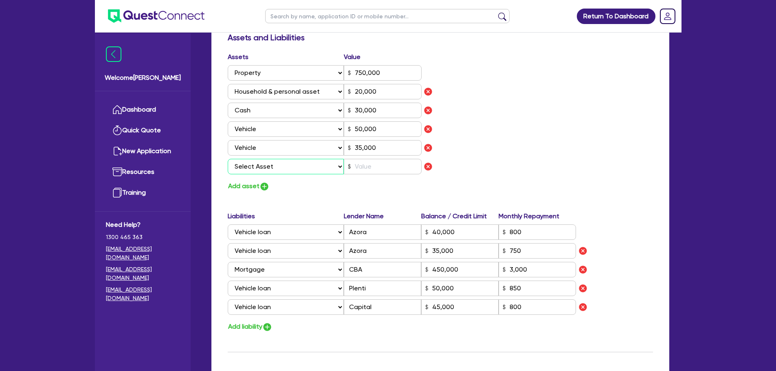
click at [281, 170] on select "Select Asset Cash Property Investment property Vehicle Truck Trailer Equipment …" at bounding box center [286, 166] width 117 height 15
click at [228, 159] on select "Select Asset Cash Property Investment property Vehicle Truck Trailer Equipment …" at bounding box center [286, 166] width 117 height 15
drag, startPoint x: 365, startPoint y: 154, endPoint x: 368, endPoint y: 162, distance: 7.7
click at [366, 154] on input "35,000" at bounding box center [383, 147] width 78 height 15
click at [368, 163] on input "text" at bounding box center [383, 166] width 78 height 15
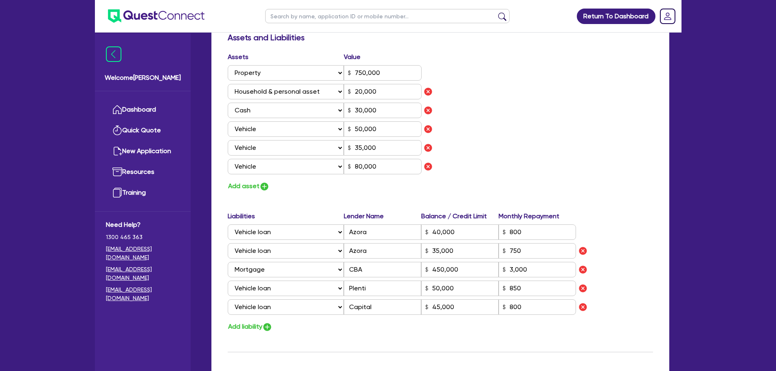
click at [517, 130] on div "Assets Value Select Asset Cash Property Investment property Vehicle Truck Trail…" at bounding box center [441, 122] width 438 height 140
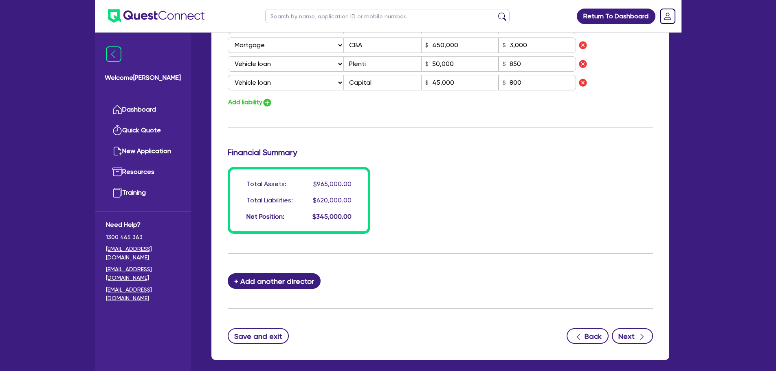
scroll to position [730, 0]
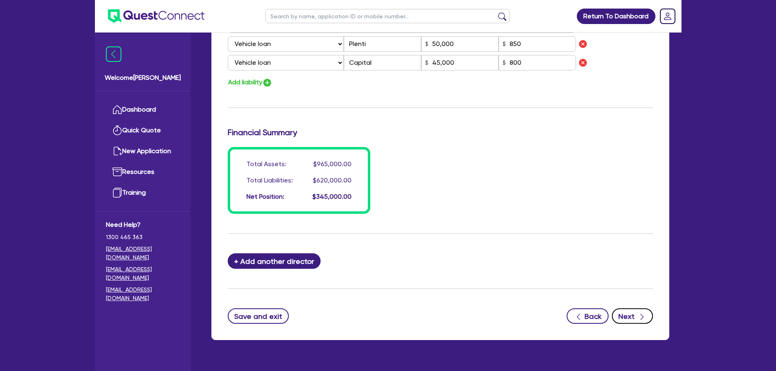
click at [632, 317] on button "Next" at bounding box center [632, 315] width 41 height 15
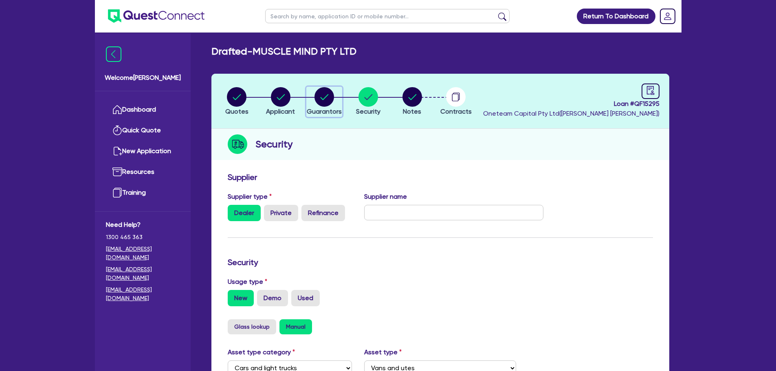
click at [322, 100] on circle "button" at bounding box center [325, 97] width 20 height 20
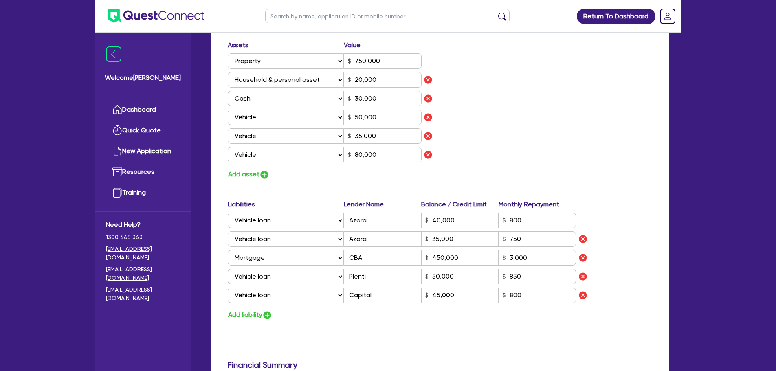
scroll to position [448, 0]
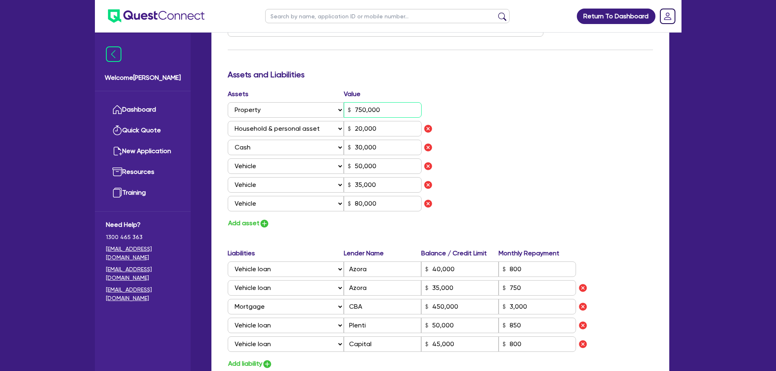
click at [393, 112] on input "750,000" at bounding box center [383, 109] width 78 height 15
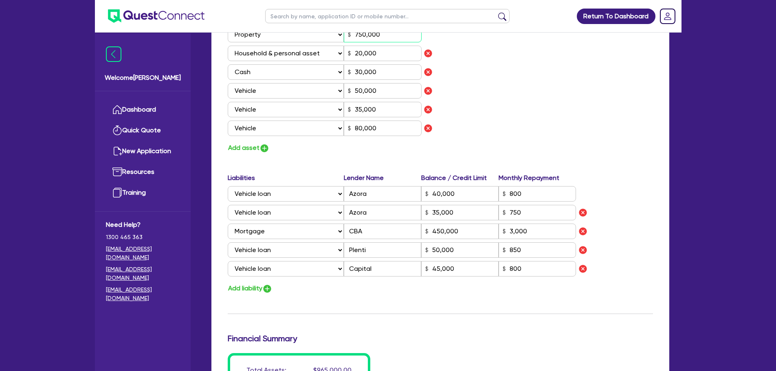
scroll to position [530, 0]
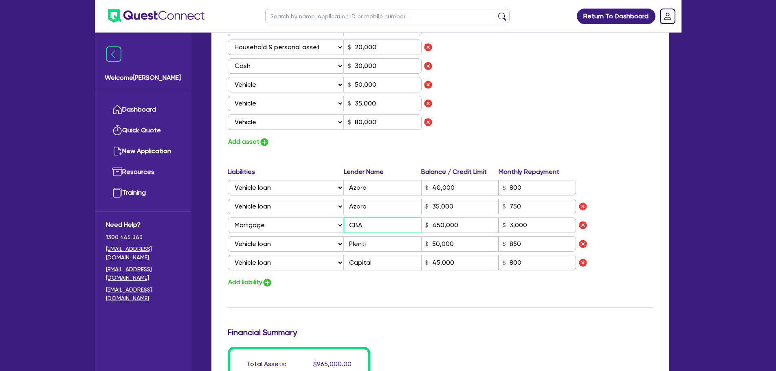
click at [381, 226] on input "CBA" at bounding box center [382, 225] width 77 height 15
click at [463, 223] on input "450,000" at bounding box center [459, 225] width 77 height 15
drag, startPoint x: 453, startPoint y: 222, endPoint x: 411, endPoint y: 227, distance: 42.3
click at [411, 227] on div "Select Liability Credit card Mortgage Investment property loan Vehicle loan Tru…" at bounding box center [402, 225] width 349 height 15
click at [583, 226] on img "button" at bounding box center [583, 225] width 10 height 10
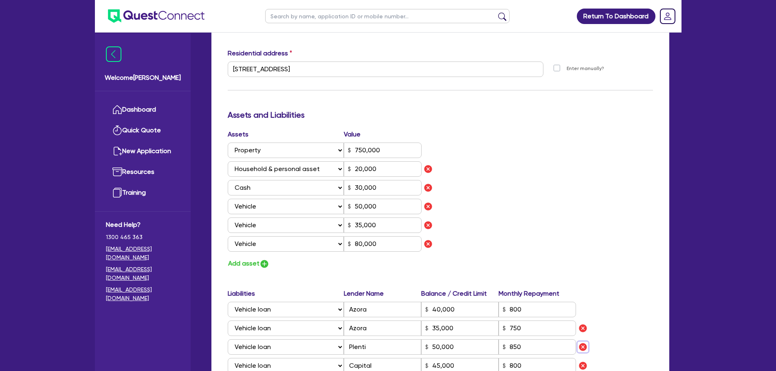
scroll to position [407, 0]
click at [542, 191] on div "Assets Value Select Asset Cash Property Investment property Vehicle Truck Trail…" at bounding box center [441, 200] width 438 height 140
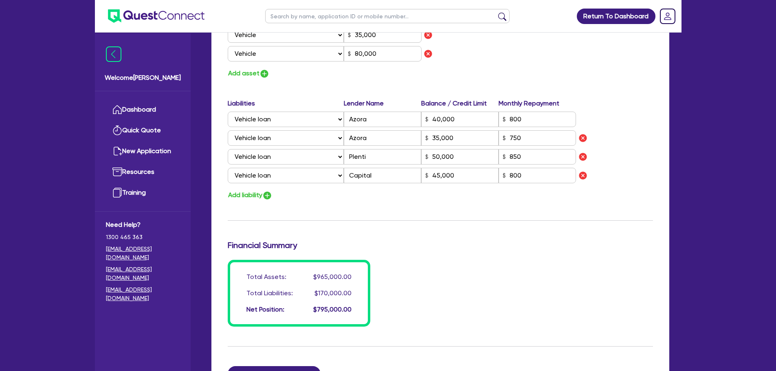
scroll to position [730, 0]
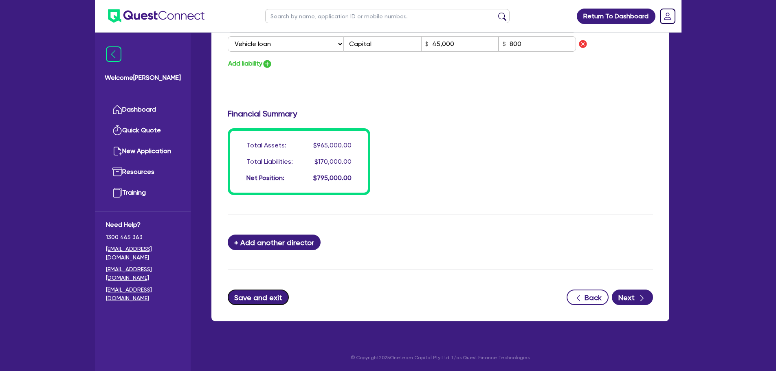
click at [267, 297] on button "Save and exit" at bounding box center [259, 297] width 62 height 15
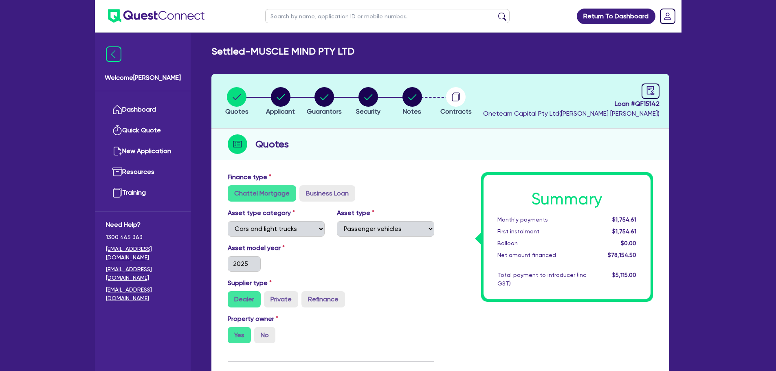
click at [423, 101] on li "Notes" at bounding box center [412, 101] width 44 height 29
click at [420, 101] on circle "button" at bounding box center [413, 97] width 20 height 20
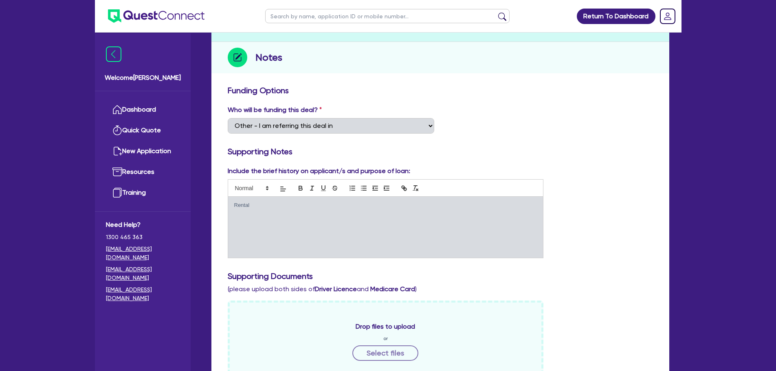
scroll to position [69, 0]
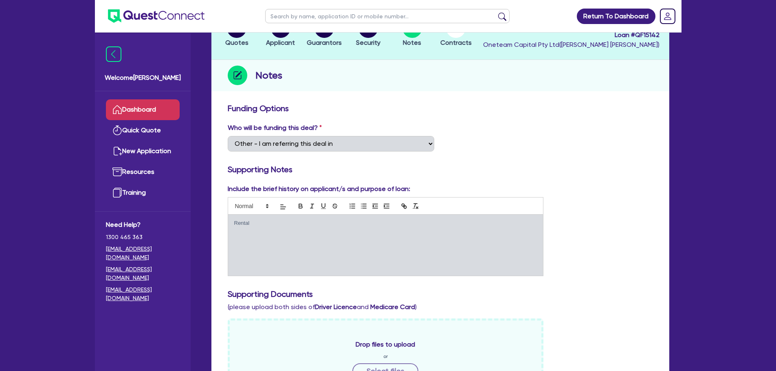
click at [154, 108] on link "Dashboard" at bounding box center [143, 109] width 74 height 21
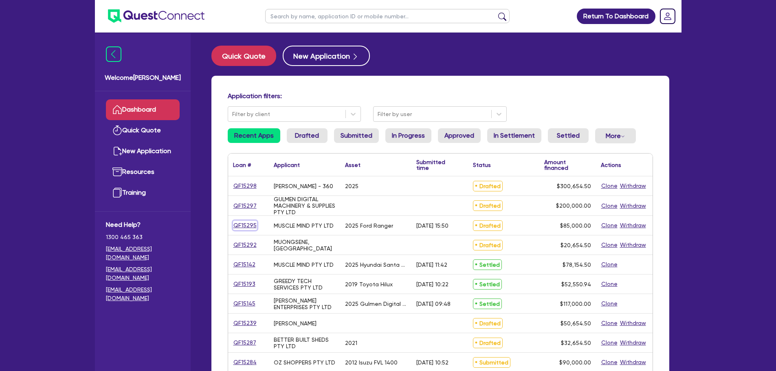
click at [244, 228] on link "QF15295" at bounding box center [245, 225] width 24 height 9
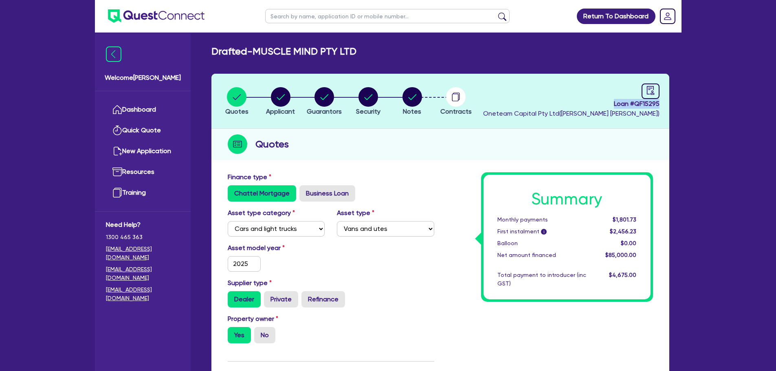
drag, startPoint x: 607, startPoint y: 106, endPoint x: 661, endPoint y: 105, distance: 53.8
click at [661, 105] on header "Quotes Applicant Guarantors Security Notes Contracts Loan # QF15295 Oneteam Cap…" at bounding box center [440, 101] width 458 height 55
copy span "Loan # QF15295"
click at [513, 148] on div "Quotes" at bounding box center [440, 144] width 458 height 31
drag, startPoint x: 537, startPoint y: 114, endPoint x: 653, endPoint y: 123, distance: 116.9
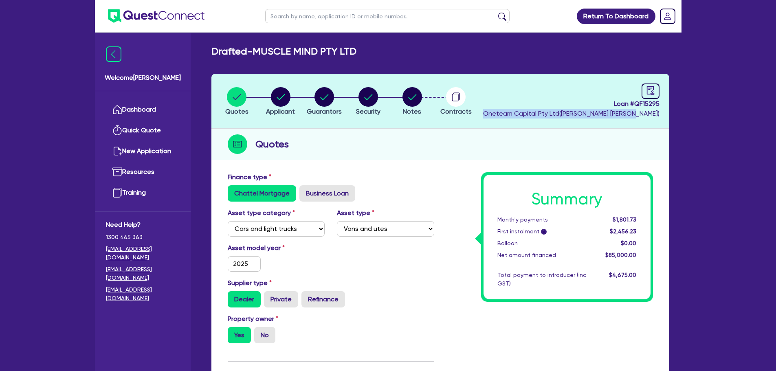
click at [653, 123] on header "Quotes Applicant Guarantors Security Notes Contracts Loan # QF15295 Oneteam Cap…" at bounding box center [440, 101] width 458 height 55
click at [656, 131] on div "Quotes" at bounding box center [440, 144] width 458 height 31
drag, startPoint x: 662, startPoint y: 112, endPoint x: 606, endPoint y: 101, distance: 56.4
click at [606, 101] on header "Quotes Applicant Guarantors Security Notes Contracts Loan # QF15295 Oneteam Cap…" at bounding box center [440, 101] width 458 height 55
click at [592, 69] on div "Drafted - MUSCLE MIND PTY LTD Quotes Applicant Guarantors Security Notes Contra…" at bounding box center [440, 373] width 482 height 654
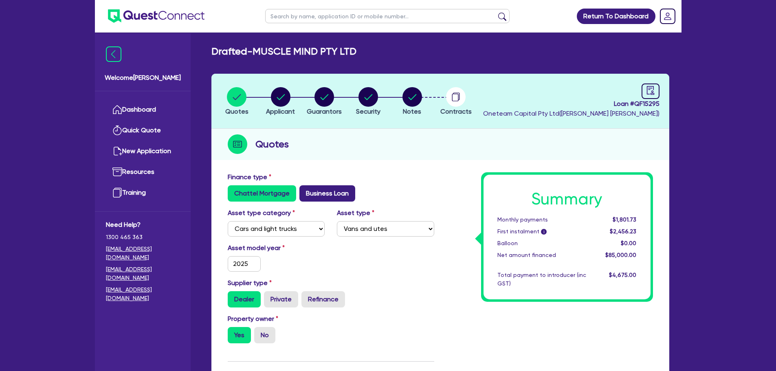
scroll to position [122, 0]
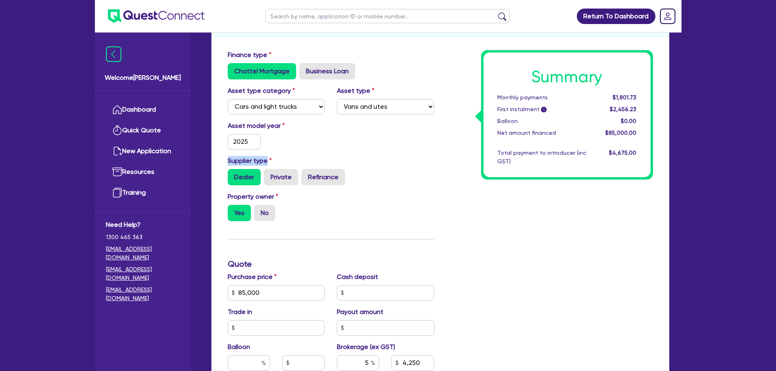
drag, startPoint x: 268, startPoint y: 161, endPoint x: 224, endPoint y: 161, distance: 44.0
click at [224, 161] on div "Supplier type Dealer Private Refinance" at bounding box center [331, 170] width 219 height 29
click at [308, 135] on div "Asset model year 2025" at bounding box center [277, 135] width 110 height 29
drag, startPoint x: 279, startPoint y: 127, endPoint x: 228, endPoint y: 126, distance: 50.9
click at [228, 126] on label "Asset model year" at bounding box center [277, 126] width 110 height 10
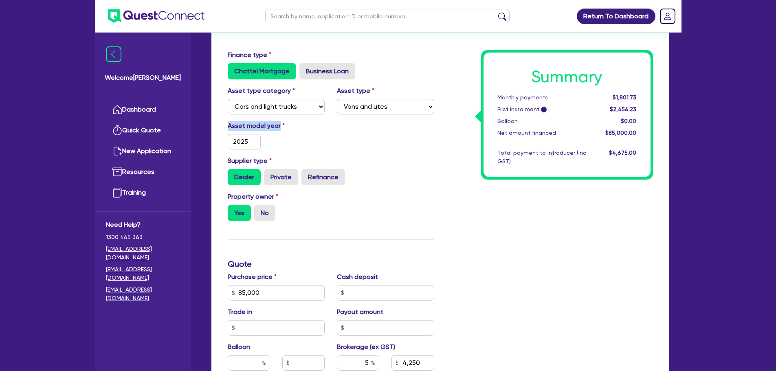
click at [306, 132] on div "Asset model year 2025" at bounding box center [277, 135] width 110 height 29
drag, startPoint x: 367, startPoint y: 90, endPoint x: 343, endPoint y: 106, distance: 29.0
click at [337, 92] on label "Asset type" at bounding box center [355, 91] width 37 height 10
click at [355, 145] on div "Asset model year 2025" at bounding box center [331, 138] width 219 height 35
drag, startPoint x: 293, startPoint y: 89, endPoint x: 226, endPoint y: 48, distance: 77.7
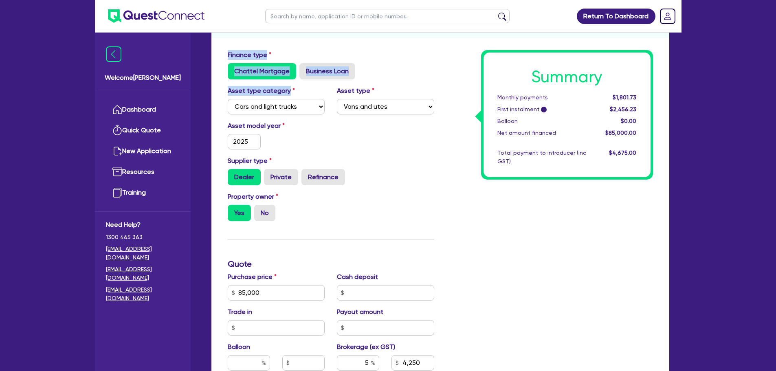
click at [226, 48] on div "Finance type Chattel Mortgage Business Loan Asset type category Select Cars and…" at bounding box center [440, 307] width 458 height 522
click at [342, 51] on div "Finance type Chattel Mortgage Business Loan" at bounding box center [331, 64] width 219 height 29
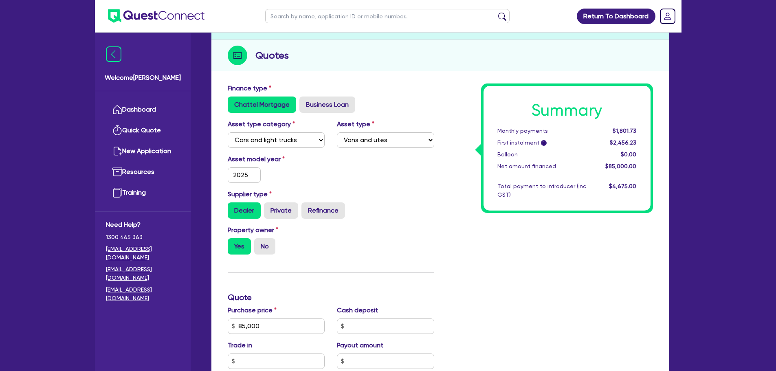
scroll to position [81, 0]
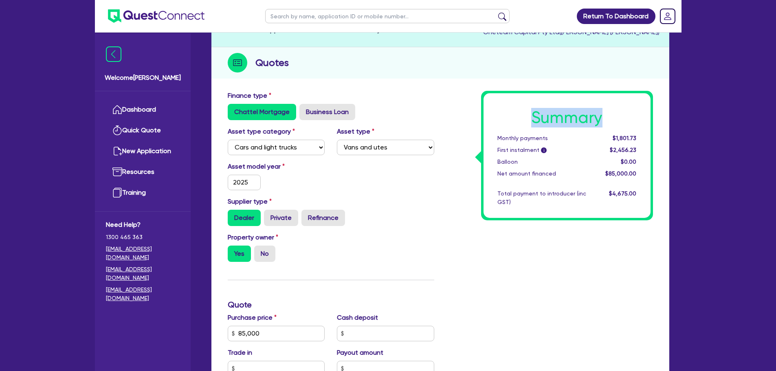
drag, startPoint x: 601, startPoint y: 120, endPoint x: 536, endPoint y: 117, distance: 65.7
click at [536, 117] on h1 "Summary" at bounding box center [566, 118] width 139 height 20
click at [516, 205] on div "Total payment to introducer (inc GST)" at bounding box center [541, 197] width 101 height 17
drag, startPoint x: 512, startPoint y: 202, endPoint x: 498, endPoint y: 194, distance: 16.4
click at [498, 194] on div "Total payment to introducer (inc GST)" at bounding box center [541, 197] width 101 height 17
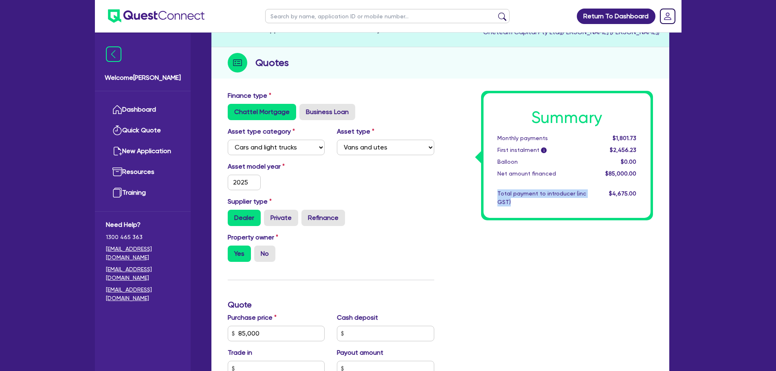
click at [535, 215] on div "Summary Monthly payments $1,801.73 First instalment i $2,456.23 Balloon $0.00 N…" at bounding box center [567, 155] width 167 height 125
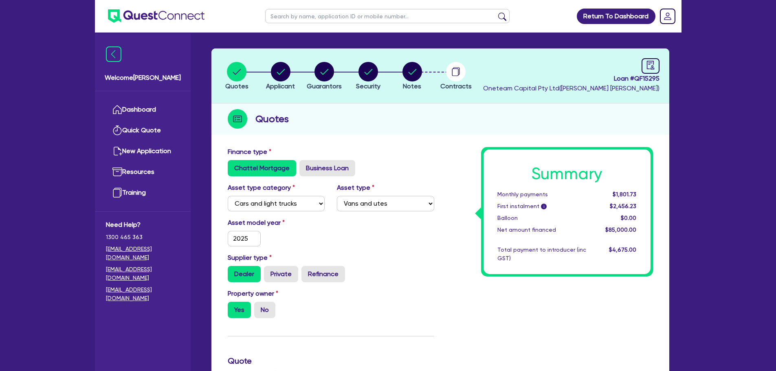
scroll to position [0, 0]
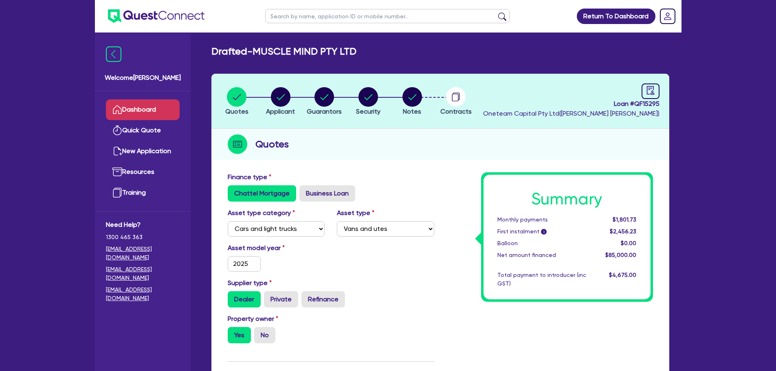
click at [160, 108] on link "Dashboard" at bounding box center [143, 109] width 74 height 21
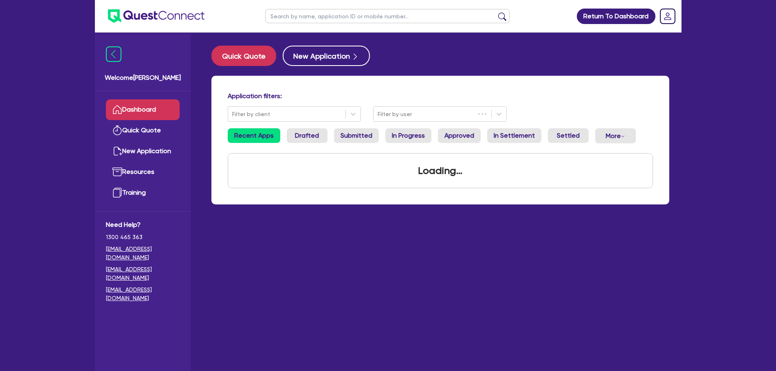
click at [286, 20] on input "text" at bounding box center [387, 16] width 244 height 14
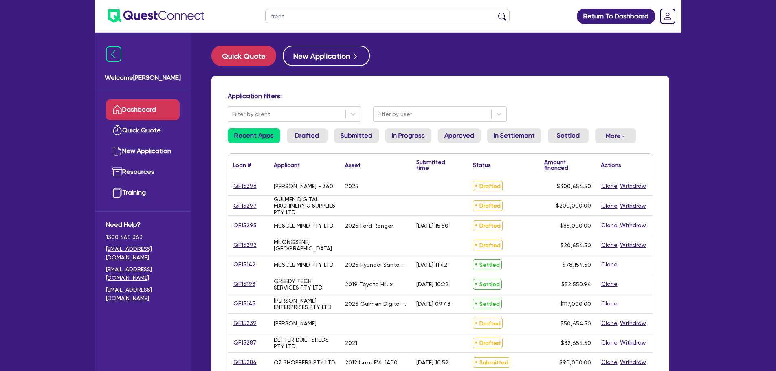
click at [496, 12] on button "submit" at bounding box center [502, 17] width 13 height 11
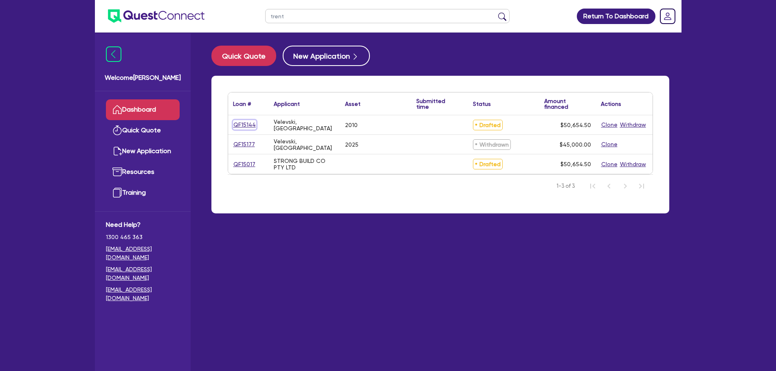
click at [253, 125] on link "QF15144" at bounding box center [244, 124] width 23 height 9
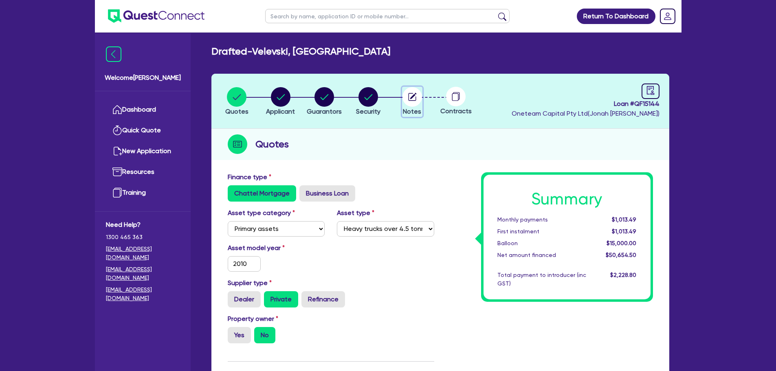
click at [414, 102] on circle "button" at bounding box center [413, 97] width 20 height 20
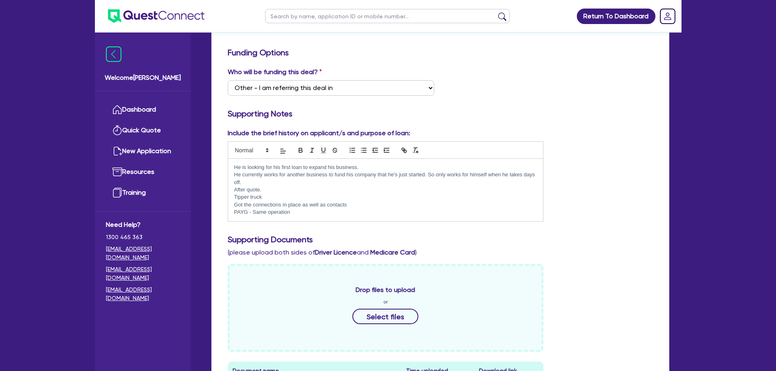
scroll to position [41, 0]
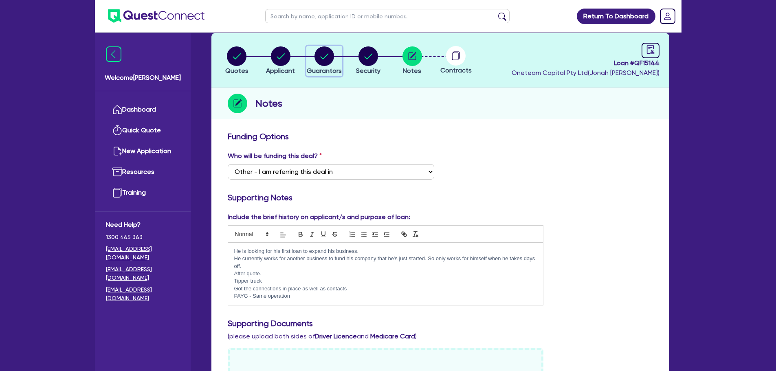
click at [336, 57] on div "button" at bounding box center [324, 56] width 35 height 20
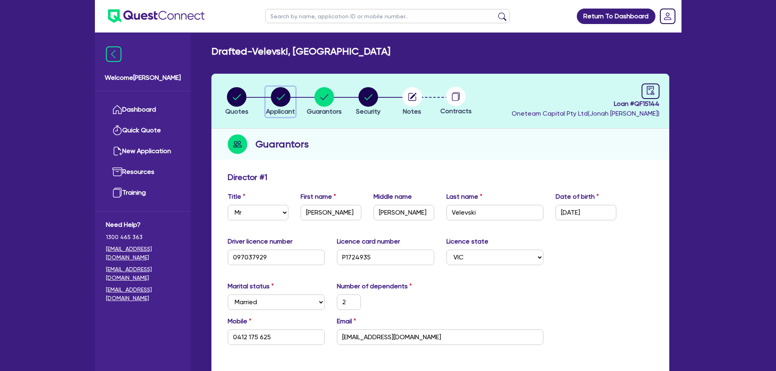
click at [285, 93] on circle "button" at bounding box center [281, 97] width 20 height 20
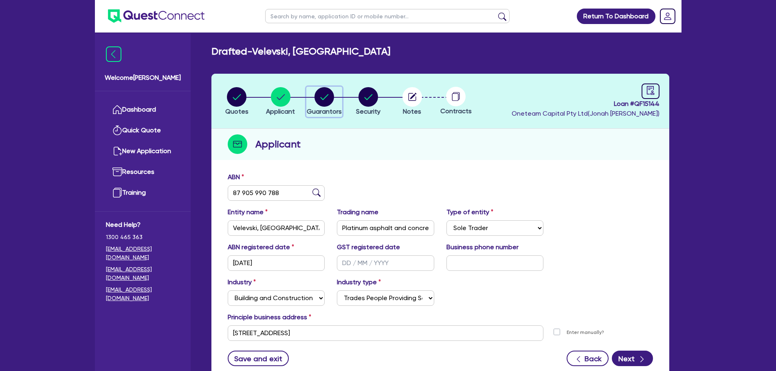
click at [320, 95] on circle "button" at bounding box center [325, 97] width 20 height 20
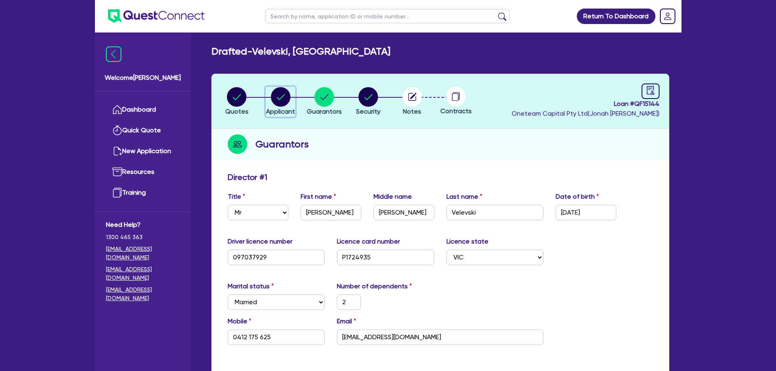
click at [284, 100] on circle "button" at bounding box center [281, 97] width 20 height 20
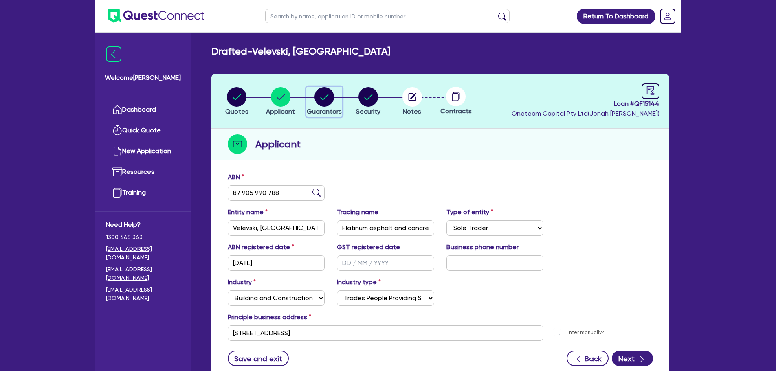
click at [323, 97] on circle "button" at bounding box center [325, 97] width 20 height 20
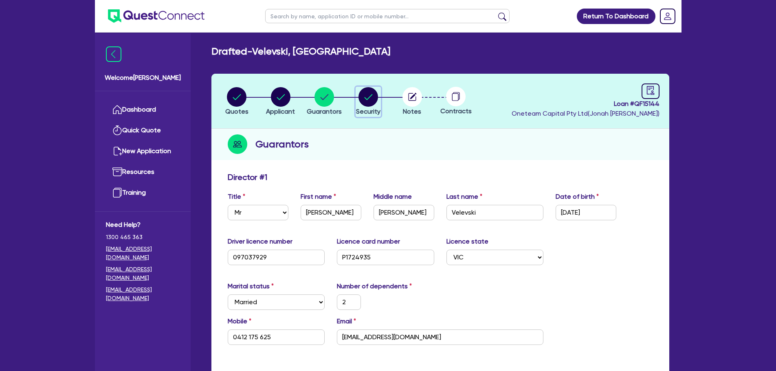
click at [376, 103] on circle "button" at bounding box center [369, 97] width 20 height 20
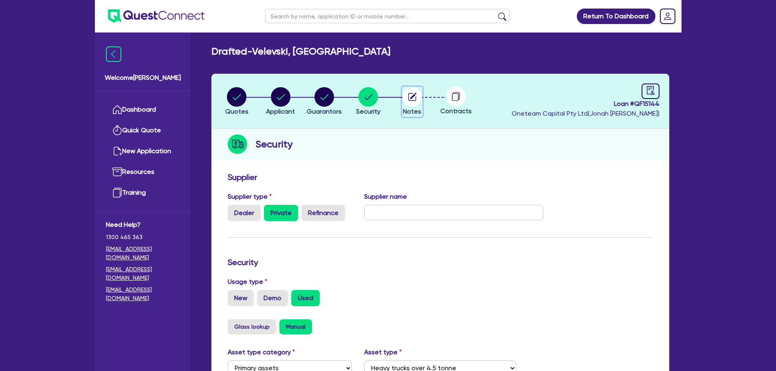
click at [416, 96] on circle "button" at bounding box center [413, 97] width 20 height 20
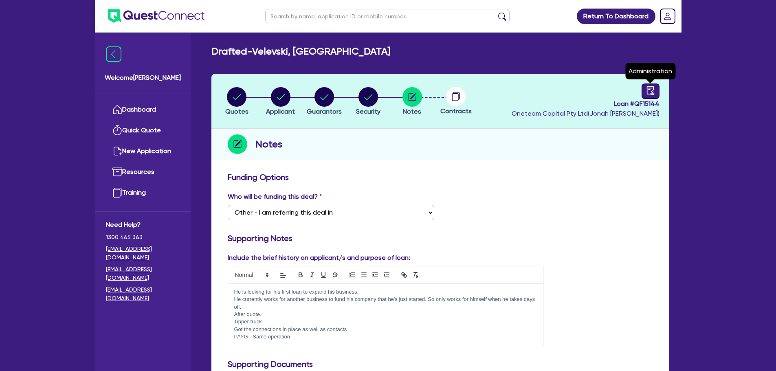
click at [651, 93] on icon "audit" at bounding box center [650, 90] width 7 height 9
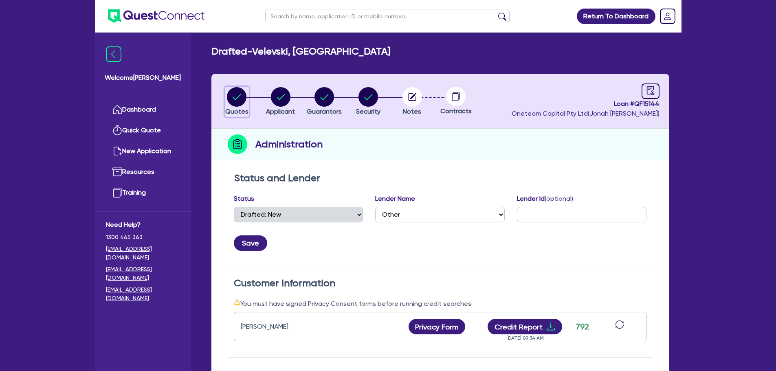
click at [231, 97] on circle "button" at bounding box center [237, 97] width 20 height 20
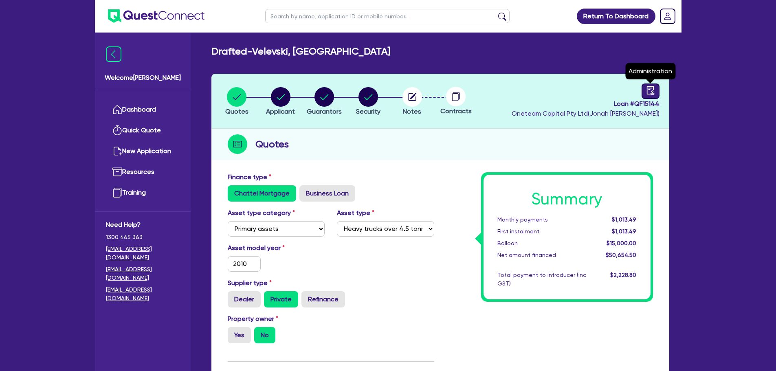
click at [650, 90] on icon "audit" at bounding box center [650, 90] width 9 height 9
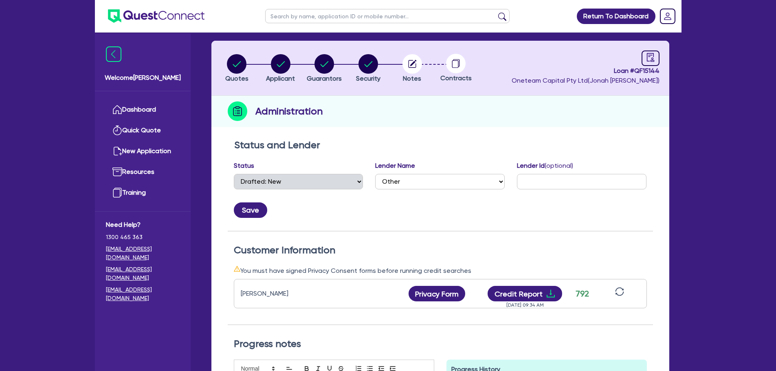
scroll to position [163, 0]
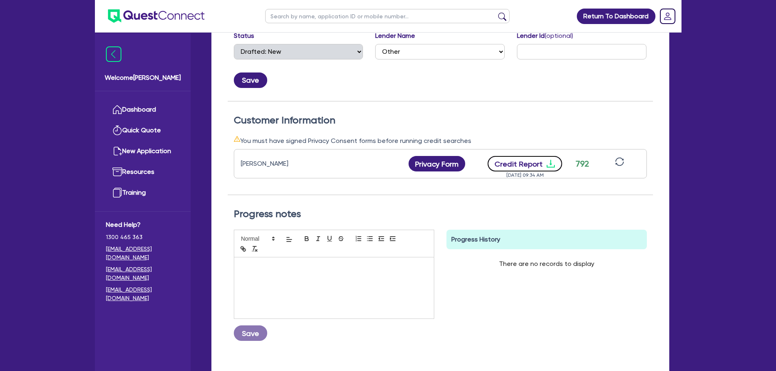
click at [517, 167] on button "Credit Report" at bounding box center [525, 163] width 75 height 15
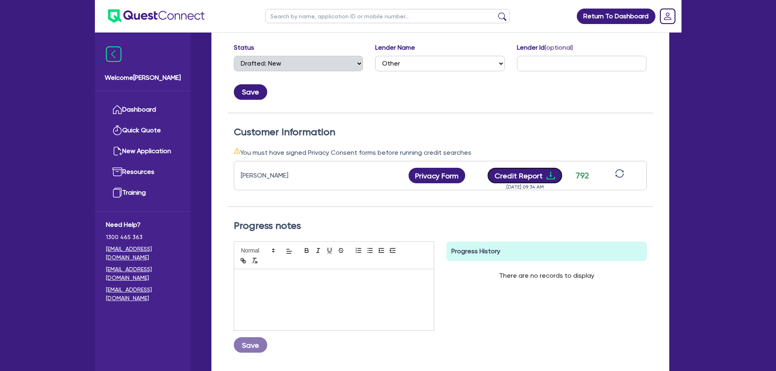
scroll to position [0, 0]
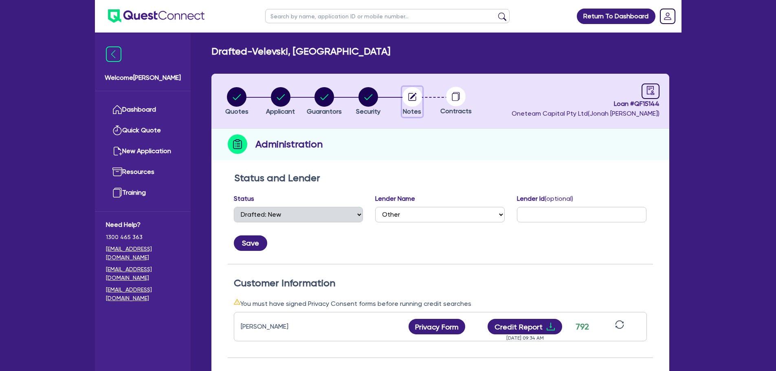
click at [403, 98] on circle "button" at bounding box center [413, 97] width 20 height 20
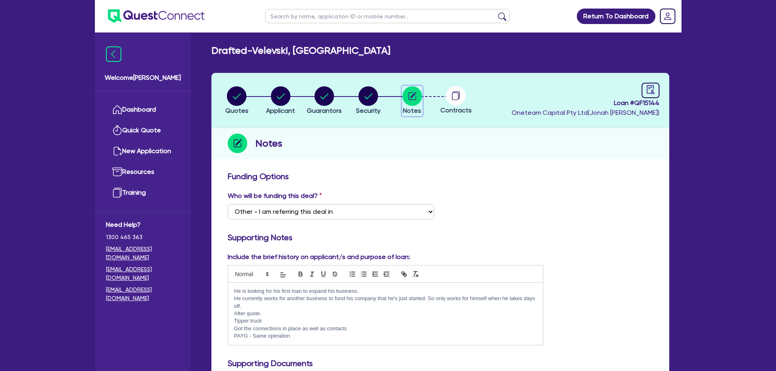
scroll to position [326, 0]
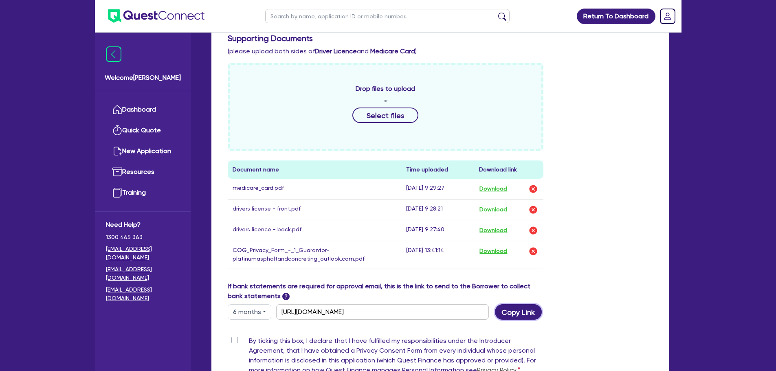
drag, startPoint x: 512, startPoint y: 314, endPoint x: 511, endPoint y: 323, distance: 8.6
click at [511, 325] on div "Funding Options Who will be funding this deal? Select I want Quest to fund 100%…" at bounding box center [440, 130] width 425 height 568
click at [521, 311] on button "Copy Link" at bounding box center [518, 311] width 47 height 15
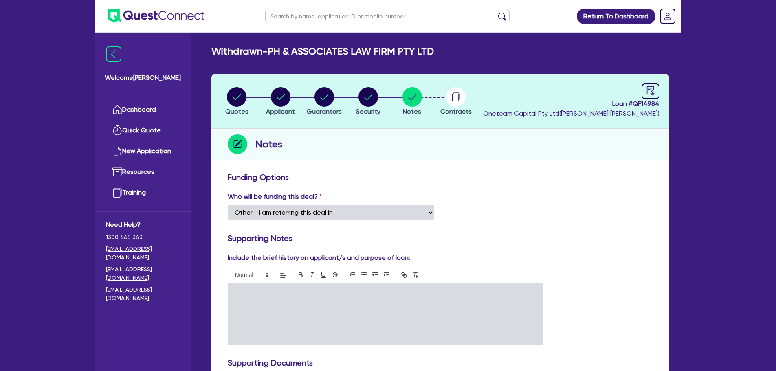
select select "Other"
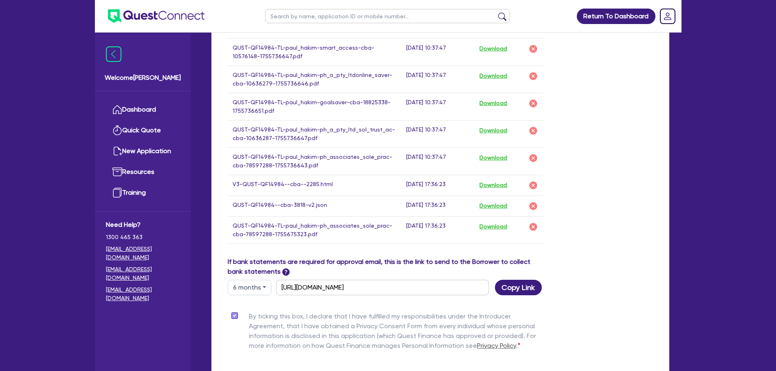
scroll to position [733, 0]
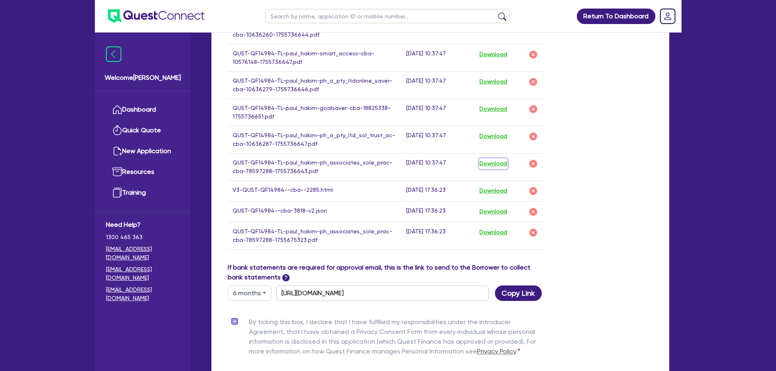
click at [490, 166] on button "Download" at bounding box center [493, 163] width 29 height 11
